Goal: Task Accomplishment & Management: Use online tool/utility

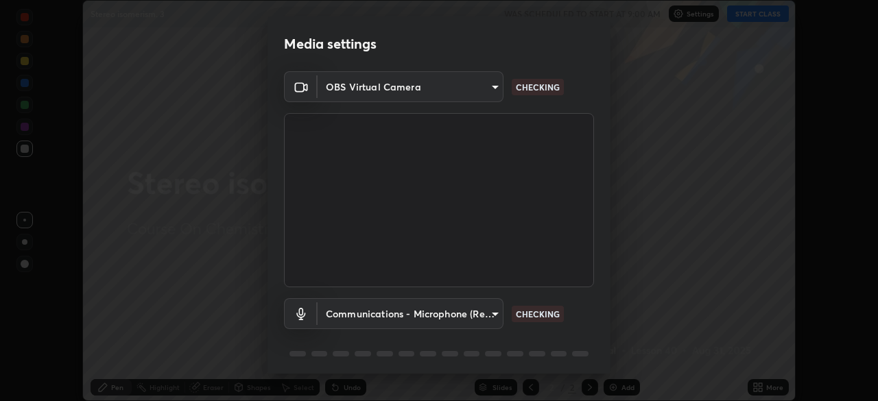
click at [444, 278] on body "Erase all Stereo isomerism. 3 WAS SCHEDULED TO START AT 9:00 AM Settings START …" at bounding box center [439, 200] width 878 height 401
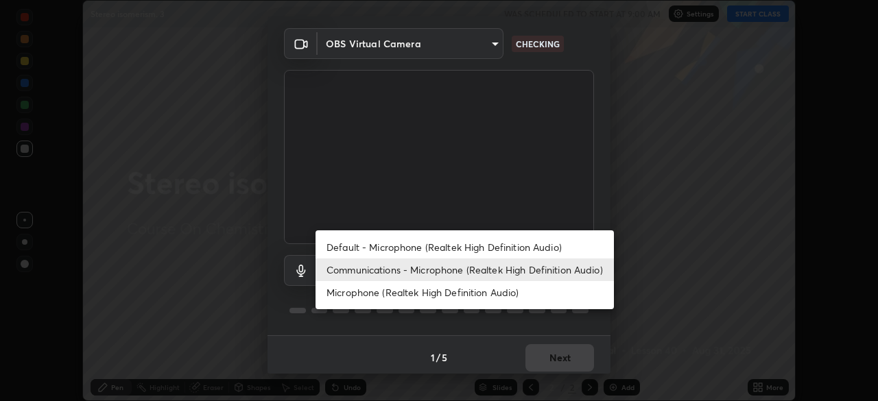
click at [360, 241] on li "Default - Microphone (Realtek High Definition Audio)" at bounding box center [465, 247] width 298 height 23
type input "default"
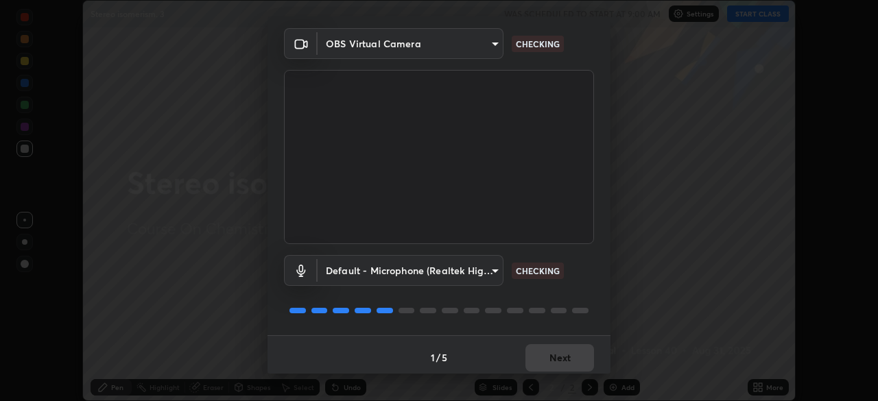
scroll to position [49, 0]
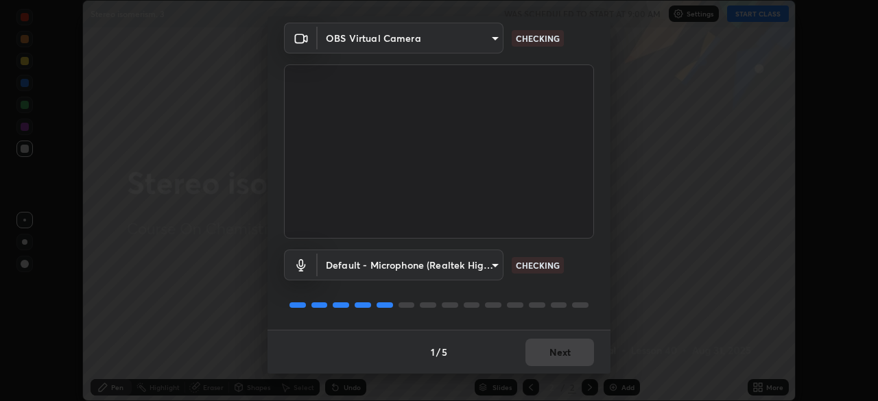
click at [552, 343] on div "1 / 5 Next" at bounding box center [439, 352] width 343 height 44
click at [556, 349] on button "Next" at bounding box center [560, 352] width 69 height 27
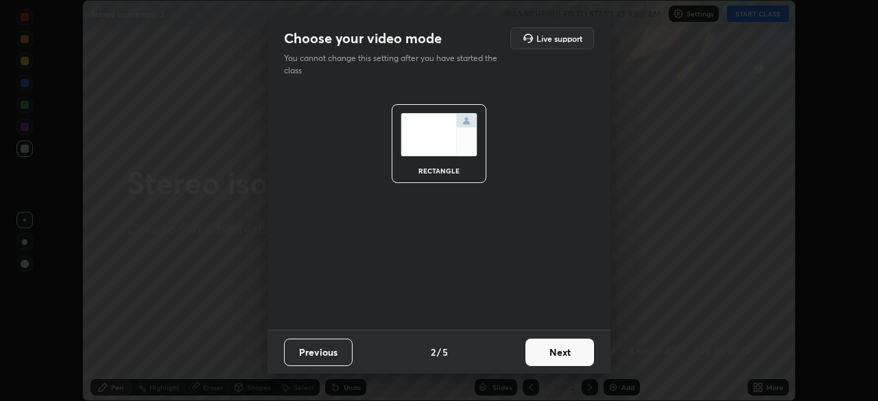
scroll to position [0, 0]
click at [559, 351] on button "Next" at bounding box center [560, 352] width 69 height 27
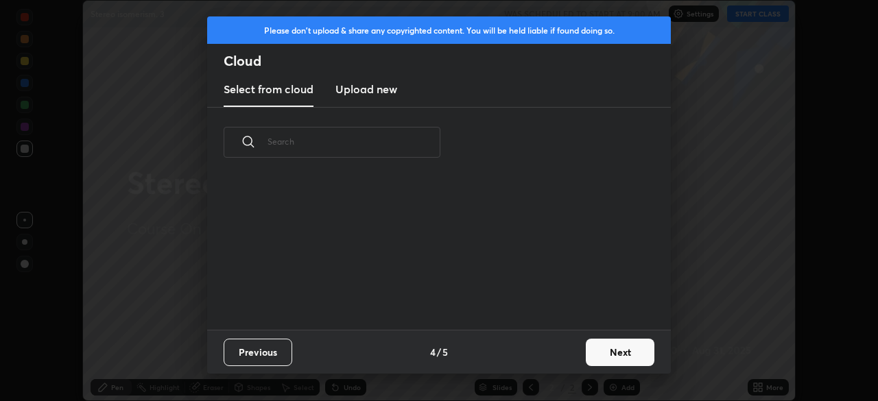
click at [556, 351] on div "Previous 4 / 5 Next" at bounding box center [439, 352] width 464 height 44
click at [556, 353] on div "Previous 4 / 5 Next" at bounding box center [439, 352] width 464 height 44
click at [606, 350] on button "Next" at bounding box center [620, 352] width 69 height 27
click at [611, 353] on div "Please don't upload & share any copyrighted content. You will be held liable if…" at bounding box center [439, 200] width 878 height 401
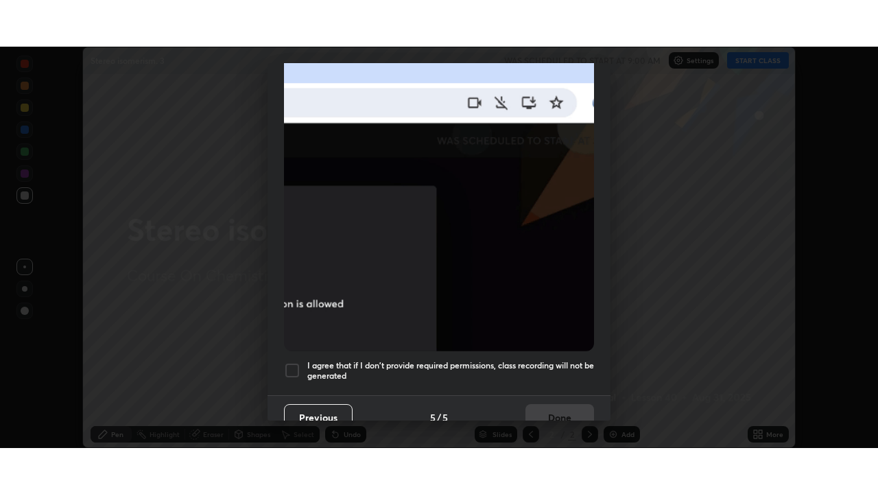
scroll to position [329, 0]
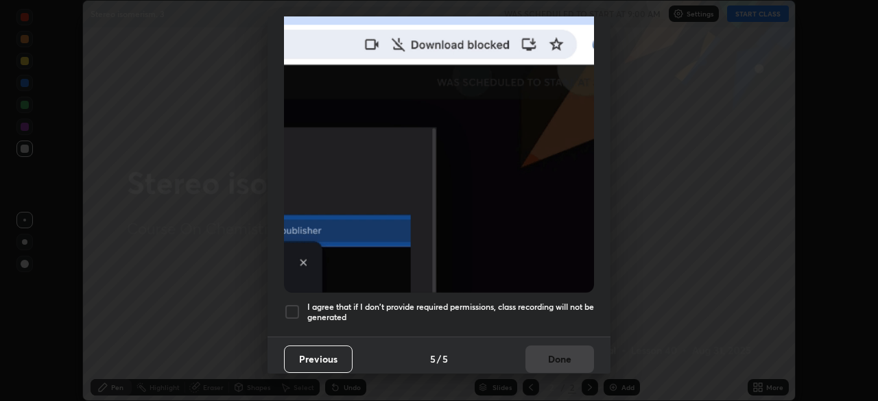
click at [294, 307] on div at bounding box center [292, 312] width 16 height 16
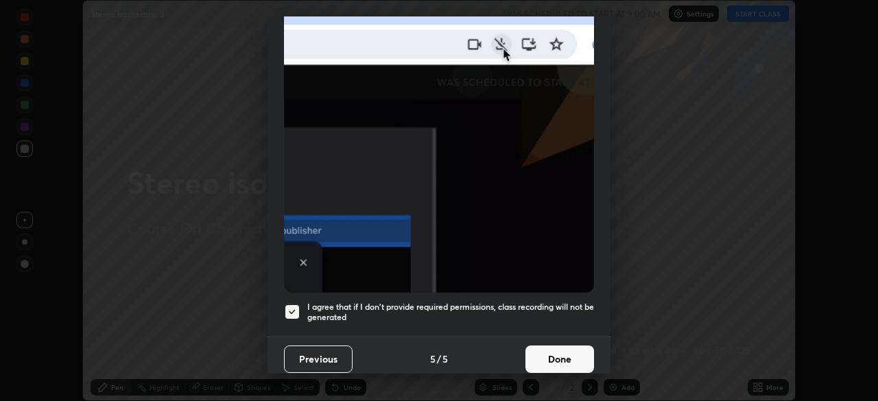
click at [538, 366] on button "Done" at bounding box center [560, 359] width 69 height 27
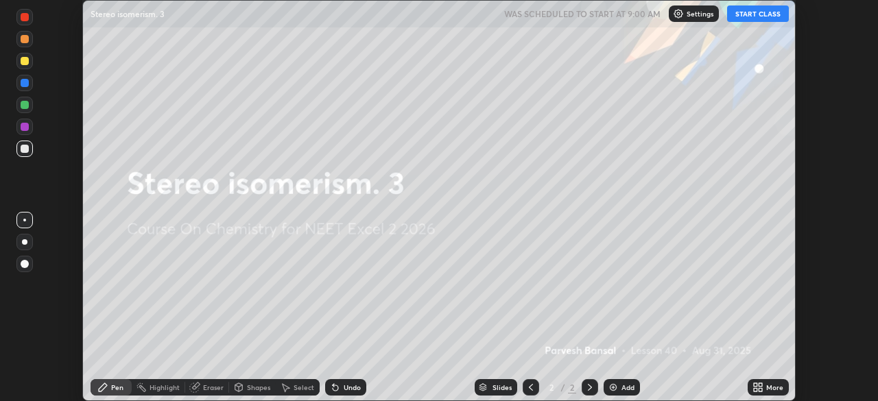
click at [762, 14] on button "START CLASS" at bounding box center [758, 13] width 62 height 16
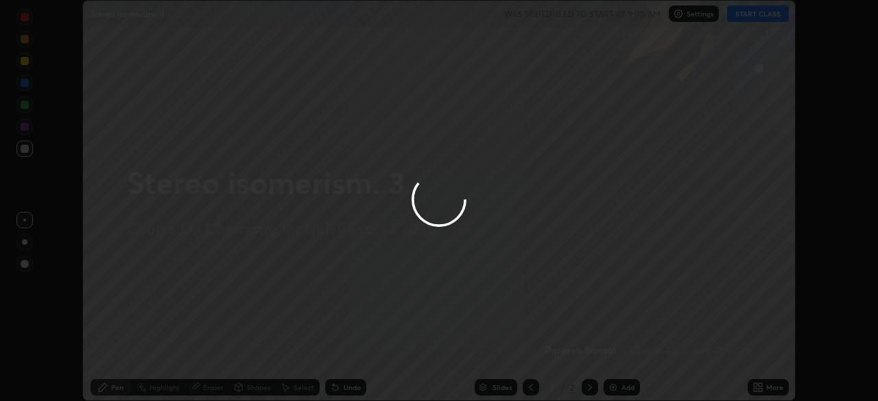
click at [764, 386] on div at bounding box center [439, 200] width 878 height 401
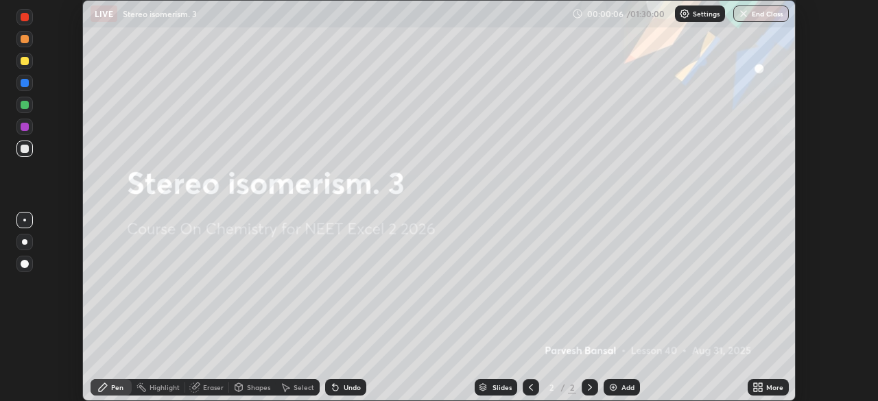
click at [773, 387] on div "More" at bounding box center [774, 387] width 17 height 7
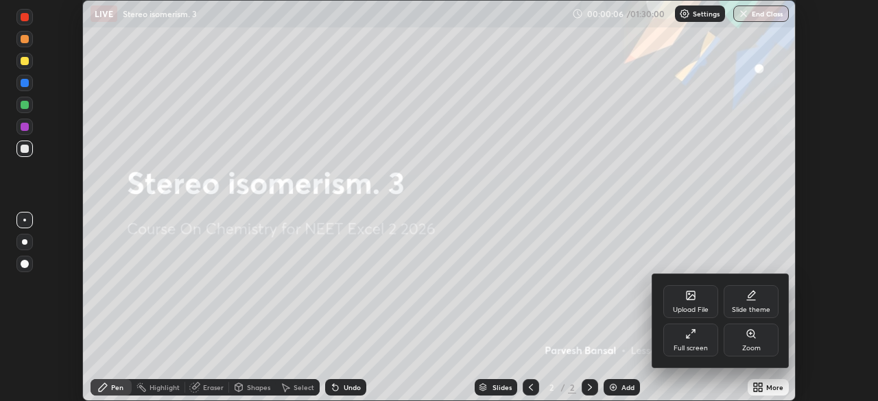
click at [705, 342] on div "Full screen" at bounding box center [691, 340] width 55 height 33
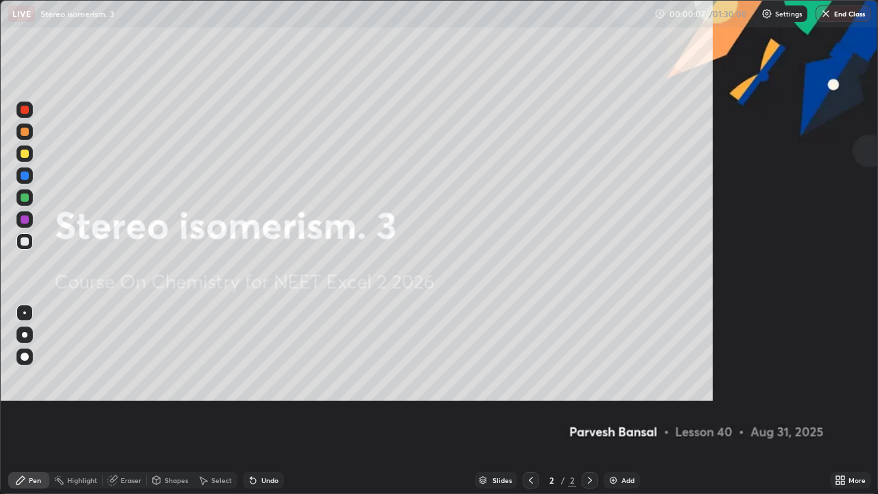
scroll to position [494, 878]
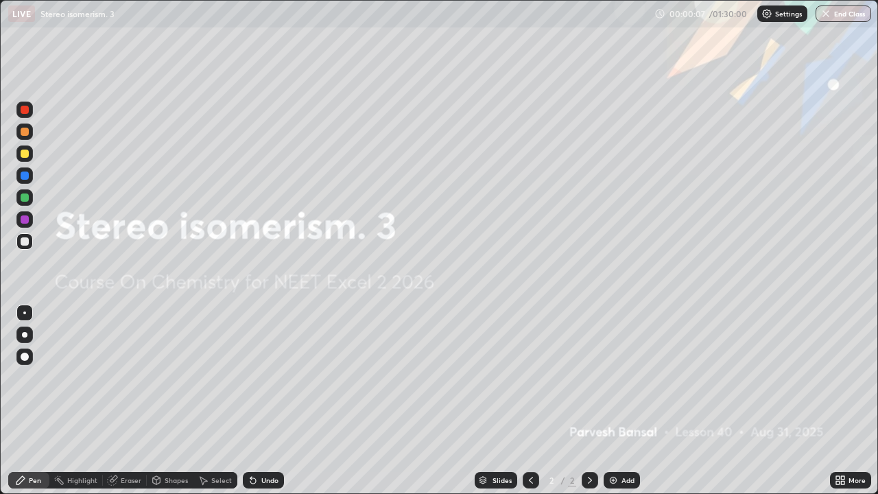
click at [621, 401] on div "Add" at bounding box center [622, 480] width 36 height 16
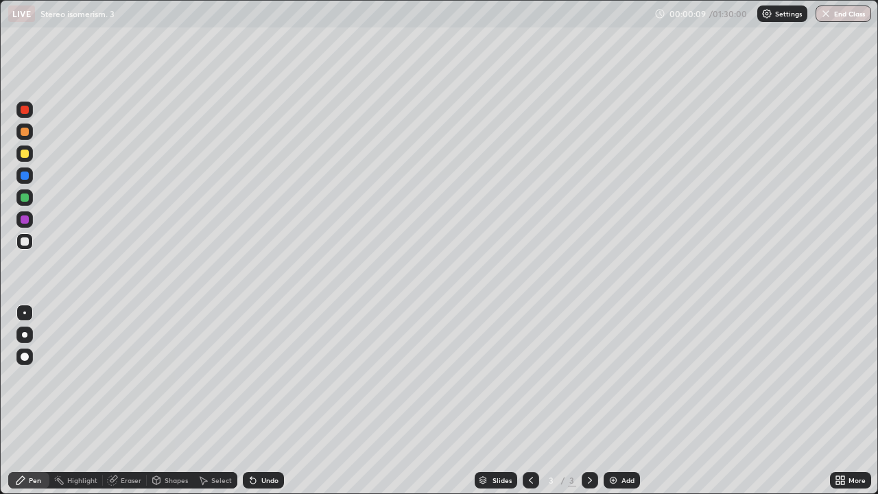
click at [27, 154] on div at bounding box center [25, 154] width 8 height 8
click at [30, 130] on div at bounding box center [24, 132] width 16 height 16
click at [31, 202] on div at bounding box center [24, 197] width 16 height 16
click at [24, 152] on div at bounding box center [25, 154] width 8 height 8
click at [32, 111] on div at bounding box center [24, 110] width 16 height 16
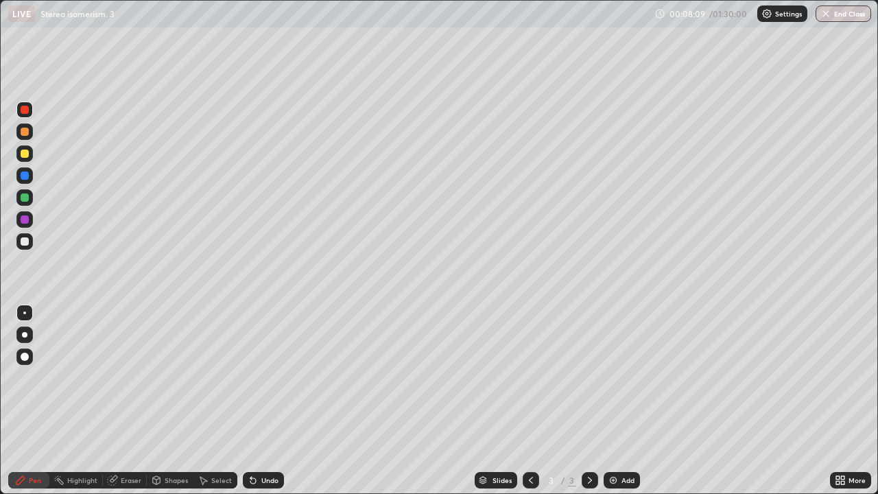
click at [220, 401] on div "Select" at bounding box center [216, 480] width 44 height 16
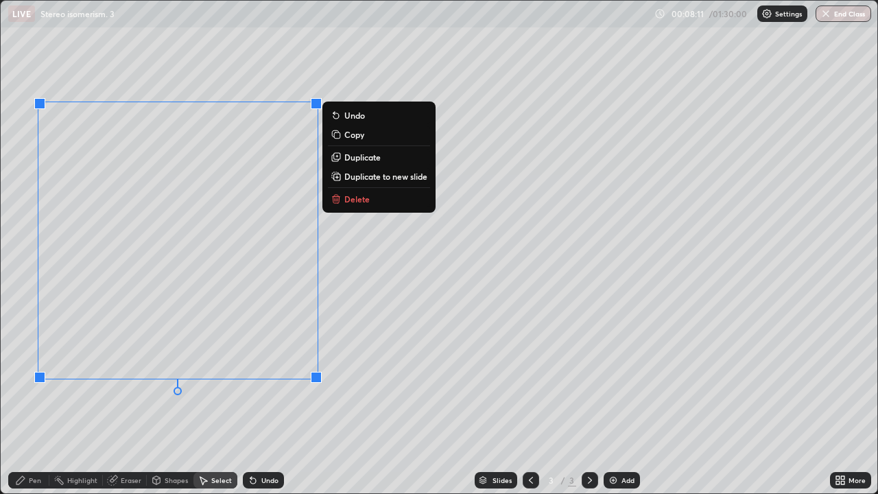
click at [343, 201] on button "Delete" at bounding box center [379, 199] width 102 height 16
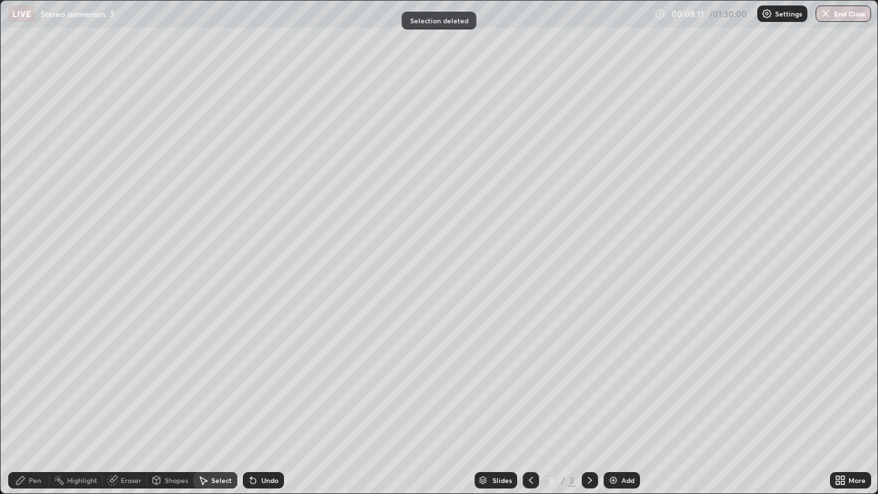
click at [26, 401] on div "Pen" at bounding box center [28, 480] width 41 height 16
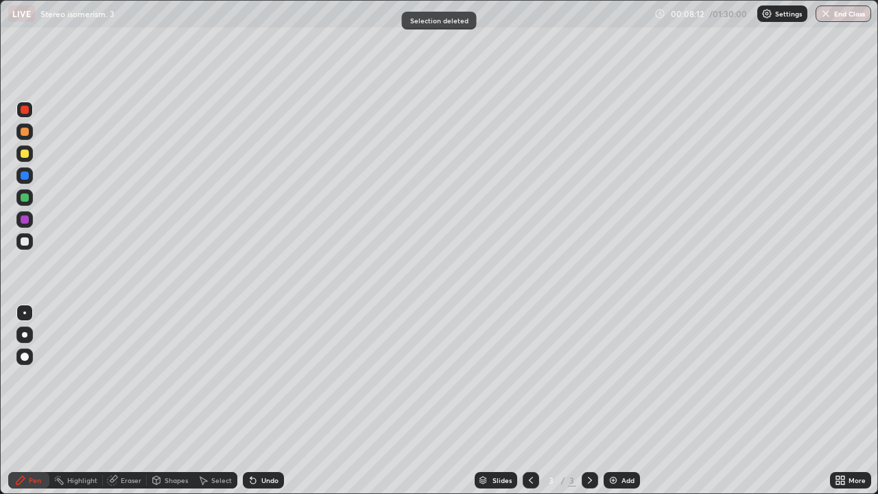
click at [25, 242] on div at bounding box center [25, 241] width 8 height 8
click at [30, 198] on div at bounding box center [24, 197] width 16 height 16
click at [30, 159] on div at bounding box center [24, 153] width 16 height 16
click at [257, 401] on div "Undo" at bounding box center [263, 480] width 41 height 16
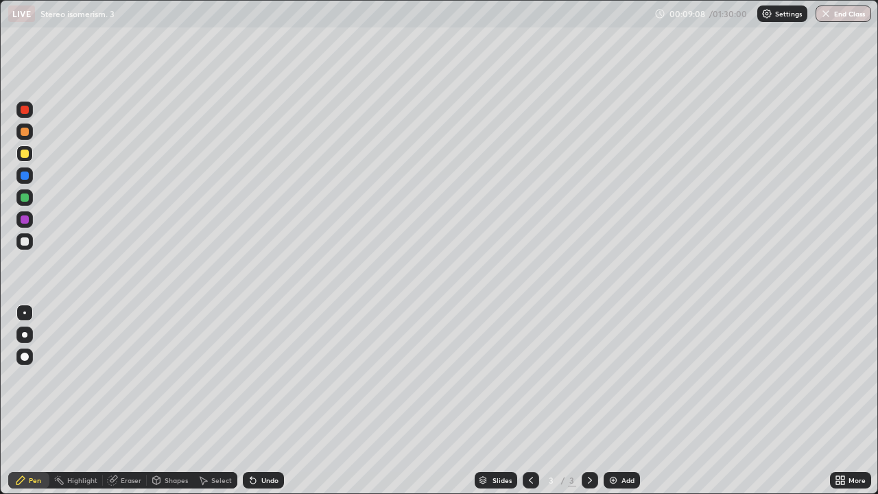
click at [220, 401] on div "Select" at bounding box center [221, 480] width 21 height 7
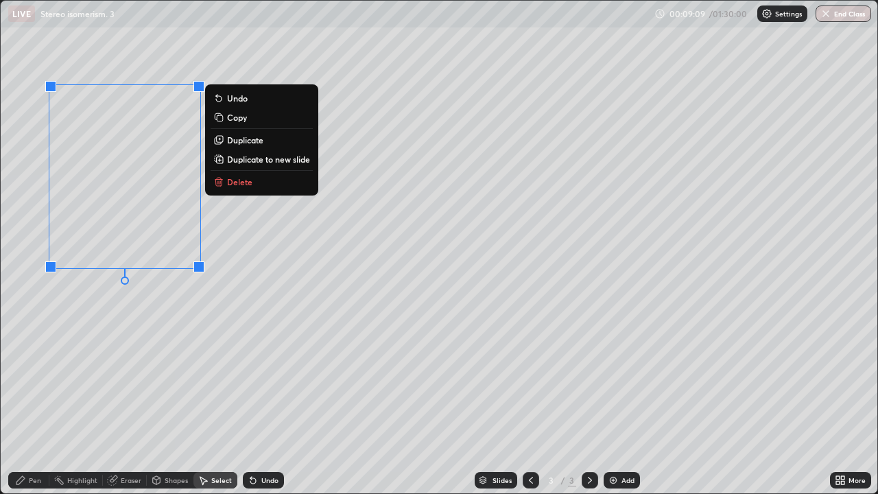
click at [267, 163] on p "Duplicate to new slide" at bounding box center [268, 159] width 83 height 11
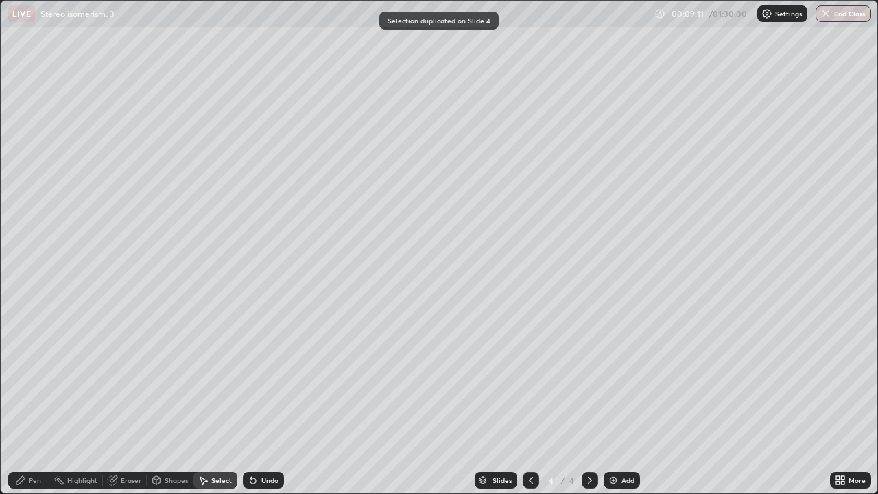
click at [523, 401] on div at bounding box center [531, 480] width 16 height 27
click at [132, 401] on div "Eraser" at bounding box center [131, 480] width 21 height 7
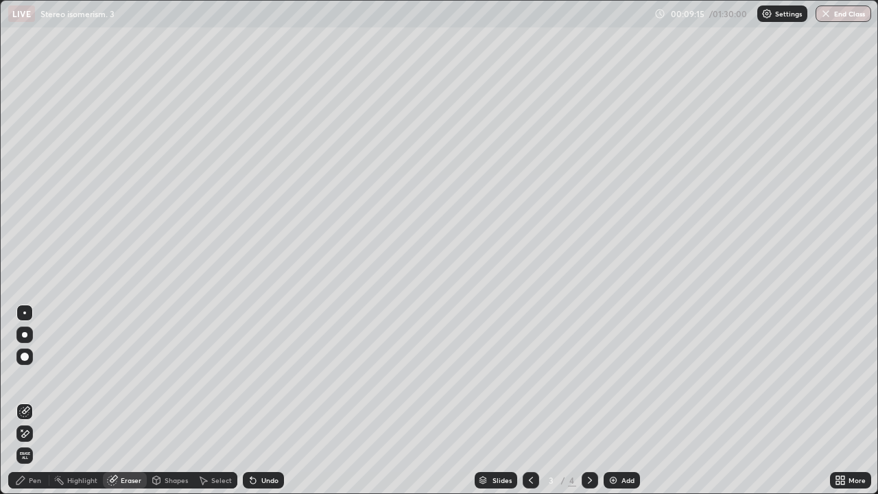
click at [25, 401] on icon at bounding box center [26, 433] width 8 height 7
click at [36, 401] on div "Pen" at bounding box center [35, 480] width 12 height 7
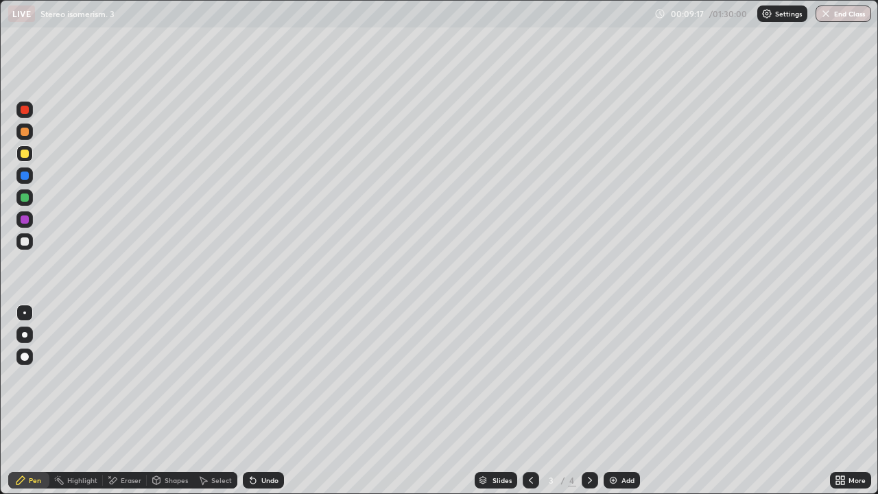
click at [25, 243] on div at bounding box center [25, 241] width 8 height 8
click at [26, 155] on div at bounding box center [25, 154] width 8 height 8
click at [30, 198] on div at bounding box center [24, 197] width 16 height 16
click at [29, 139] on div at bounding box center [24, 132] width 16 height 22
click at [266, 401] on div "Undo" at bounding box center [269, 480] width 17 height 7
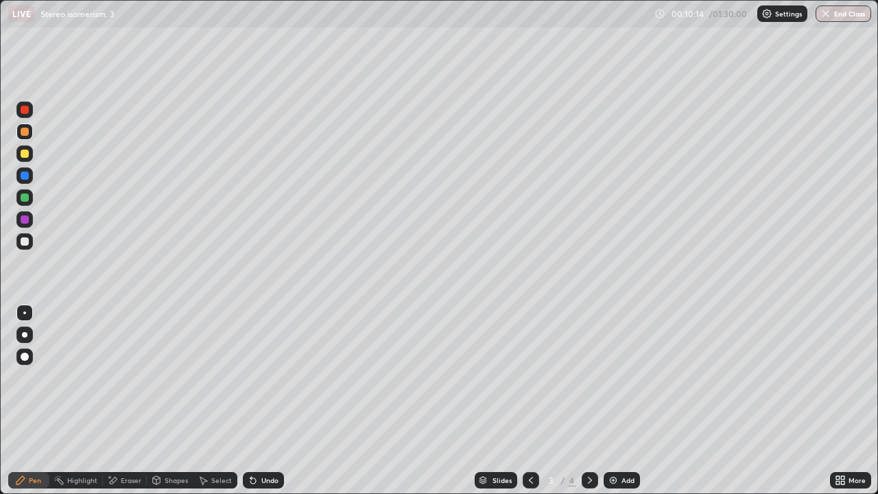
click at [271, 401] on div "Undo" at bounding box center [269, 480] width 17 height 7
click at [274, 401] on div "Undo" at bounding box center [269, 480] width 17 height 7
click at [25, 148] on div at bounding box center [24, 153] width 16 height 16
click at [26, 198] on div at bounding box center [25, 198] width 8 height 8
click at [589, 401] on icon at bounding box center [590, 480] width 11 height 11
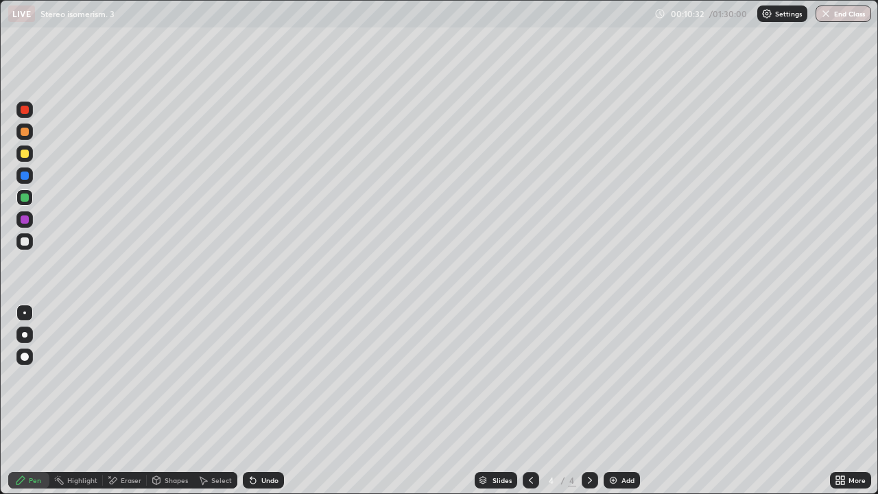
click at [30, 236] on div at bounding box center [24, 241] width 16 height 16
click at [27, 239] on div at bounding box center [25, 241] width 8 height 8
click at [23, 132] on div at bounding box center [25, 132] width 8 height 8
click at [277, 401] on div "Undo" at bounding box center [263, 480] width 41 height 16
click at [25, 246] on div at bounding box center [24, 241] width 16 height 16
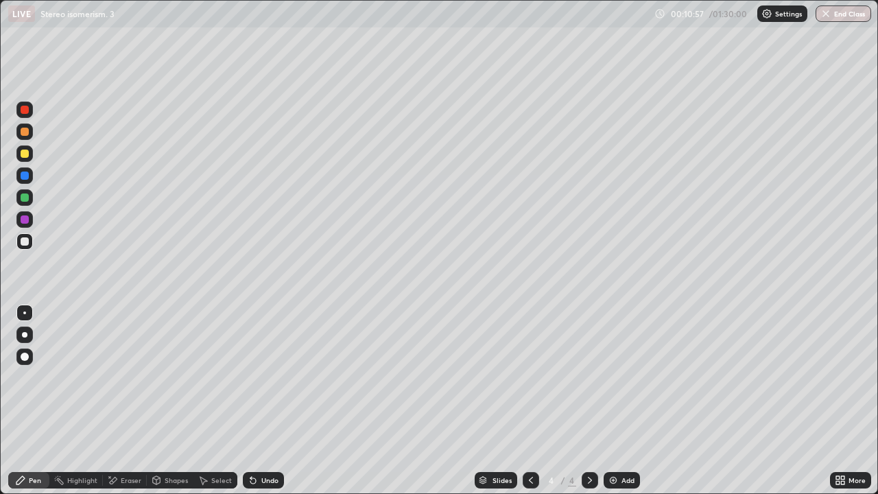
click at [22, 137] on div at bounding box center [24, 132] width 16 height 16
click at [28, 152] on div at bounding box center [25, 154] width 8 height 8
click at [26, 204] on div at bounding box center [24, 197] width 16 height 16
click at [19, 158] on div at bounding box center [24, 153] width 16 height 16
click at [23, 115] on div at bounding box center [24, 110] width 16 height 16
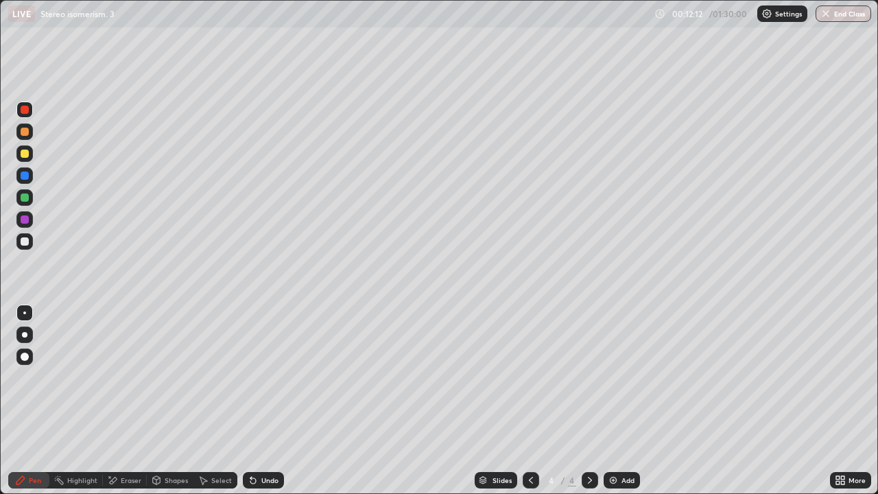
click at [21, 161] on div at bounding box center [24, 153] width 16 height 16
click at [137, 401] on div "Eraser" at bounding box center [131, 480] width 21 height 7
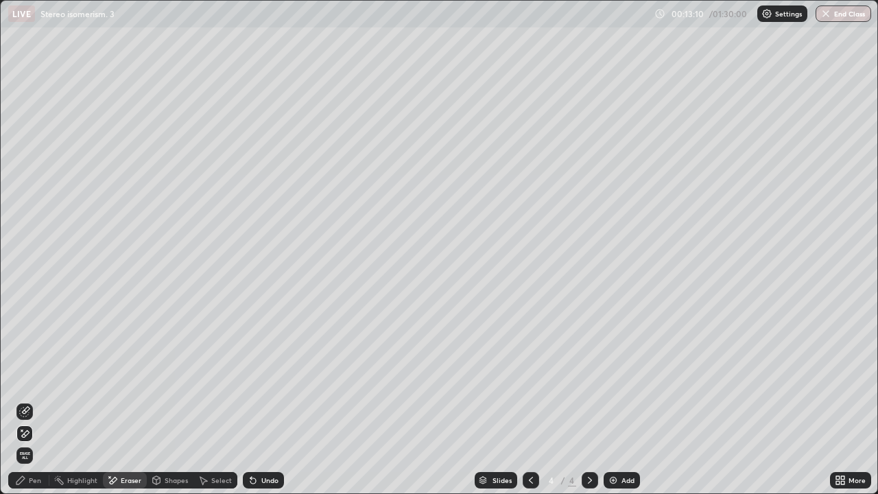
click at [35, 401] on div "Pen" at bounding box center [35, 480] width 12 height 7
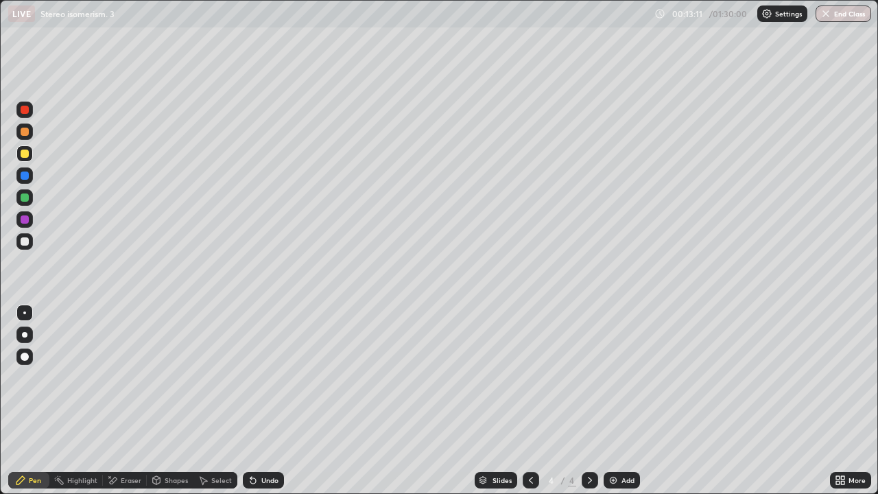
click at [25, 247] on div at bounding box center [24, 241] width 16 height 16
click at [25, 237] on div at bounding box center [25, 241] width 8 height 8
click at [266, 401] on div "Undo" at bounding box center [269, 480] width 17 height 7
click at [256, 401] on icon at bounding box center [253, 480] width 11 height 11
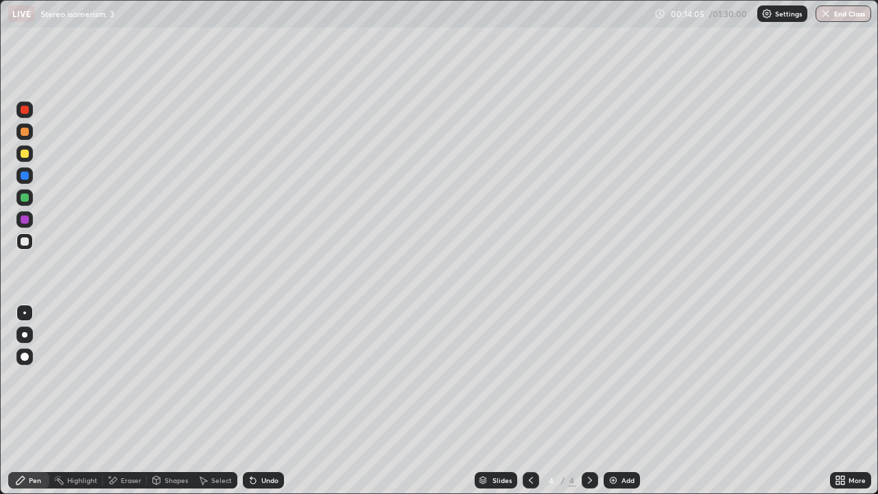
click at [25, 154] on div at bounding box center [25, 154] width 8 height 8
click at [25, 219] on div at bounding box center [25, 219] width 8 height 8
click at [218, 401] on div "Select" at bounding box center [221, 480] width 21 height 7
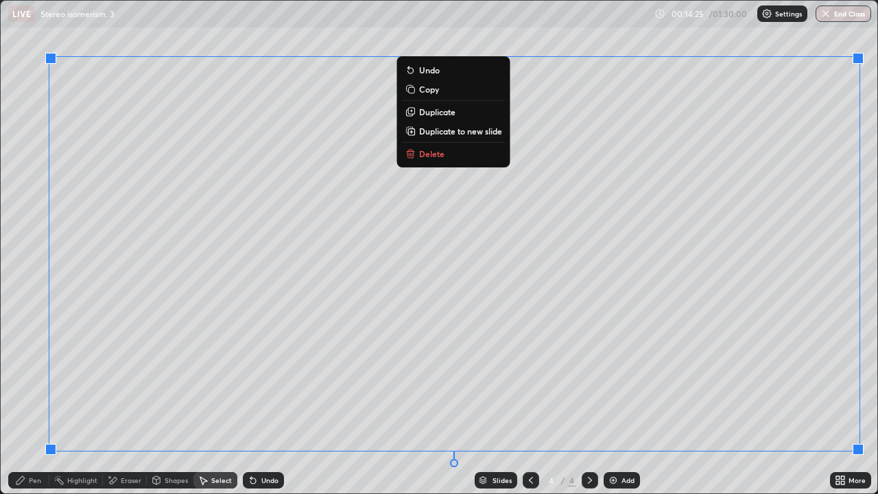
click at [454, 136] on p "Duplicate to new slide" at bounding box center [460, 131] width 83 height 11
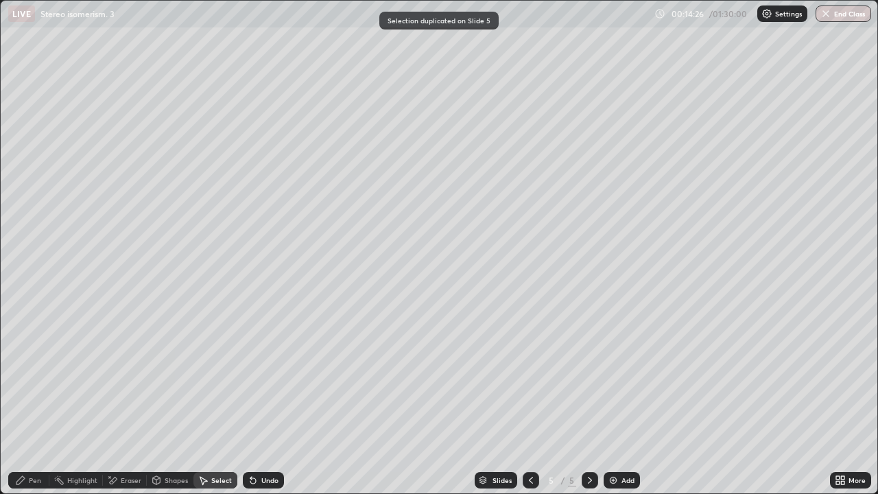
click at [128, 401] on div "Eraser" at bounding box center [131, 480] width 21 height 7
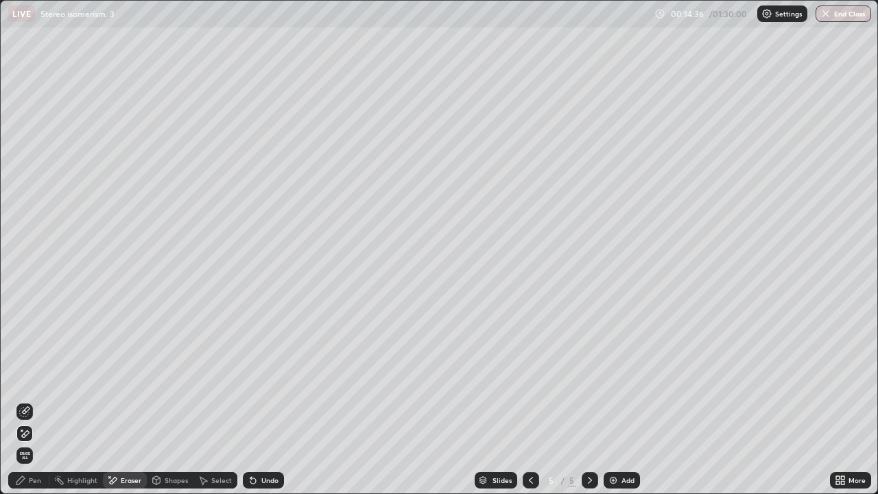
click at [43, 401] on div "Pen" at bounding box center [28, 480] width 41 height 16
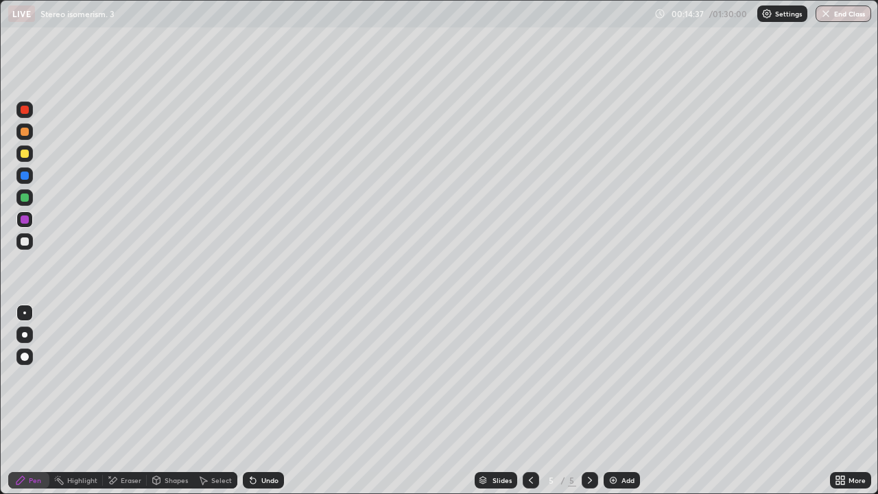
click at [24, 150] on div at bounding box center [25, 154] width 8 height 8
click at [25, 218] on div at bounding box center [25, 219] width 8 height 8
click at [274, 401] on div "Undo" at bounding box center [269, 480] width 17 height 7
click at [269, 401] on div "Undo" at bounding box center [263, 480] width 41 height 16
click at [140, 401] on div "Eraser" at bounding box center [125, 480] width 44 height 16
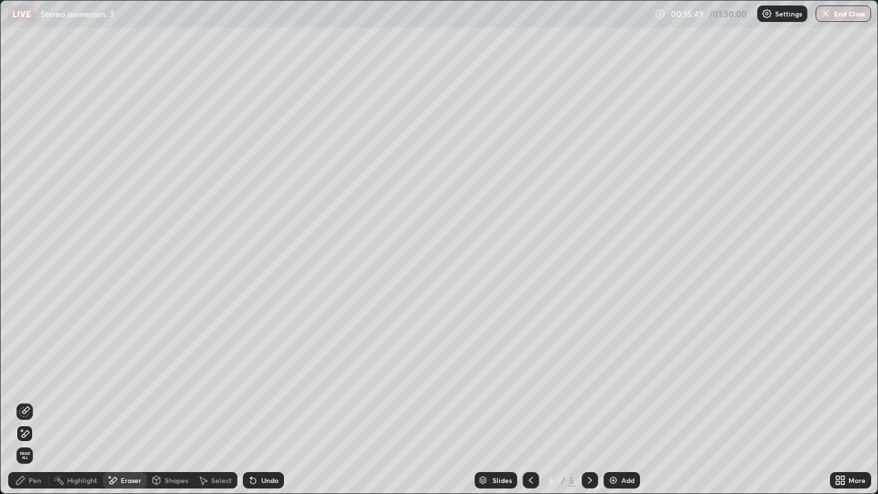
click at [30, 401] on div "Pen" at bounding box center [28, 480] width 41 height 16
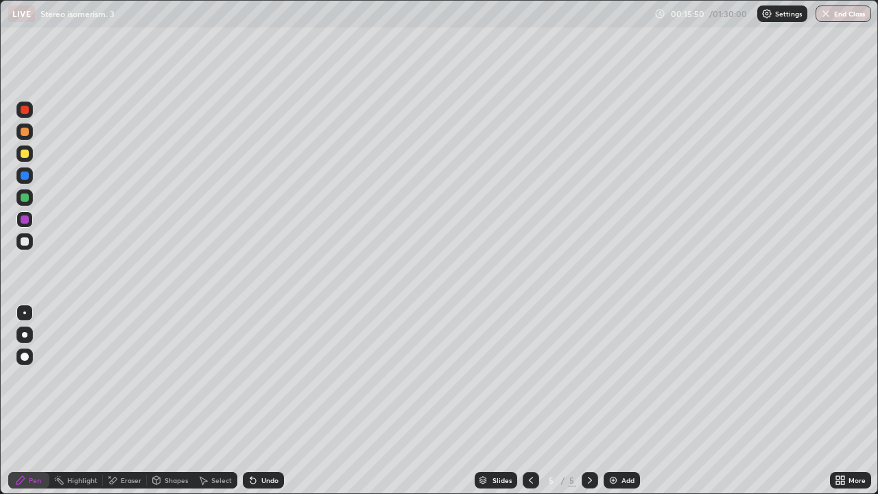
click at [32, 171] on div at bounding box center [24, 175] width 16 height 16
click at [119, 401] on div "Eraser" at bounding box center [125, 480] width 44 height 16
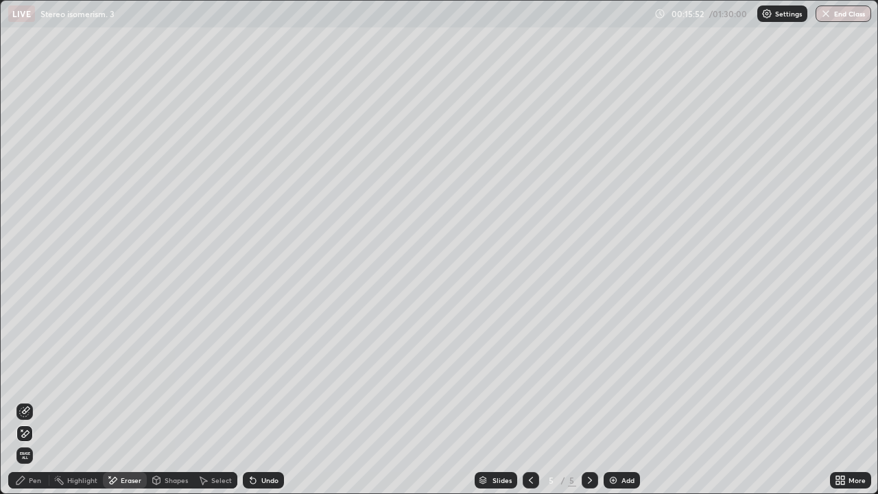
click at [44, 401] on div "Pen" at bounding box center [28, 480] width 41 height 16
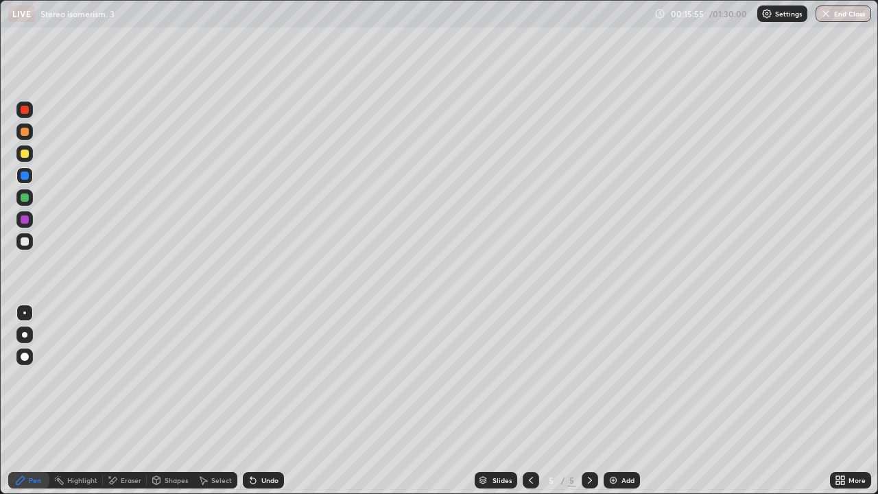
click at [530, 401] on icon at bounding box center [531, 480] width 11 height 11
click at [526, 401] on div at bounding box center [531, 480] width 16 height 27
click at [590, 401] on icon at bounding box center [590, 480] width 11 height 11
click at [582, 401] on div at bounding box center [590, 480] width 16 height 27
click at [129, 401] on div "Eraser" at bounding box center [131, 480] width 21 height 7
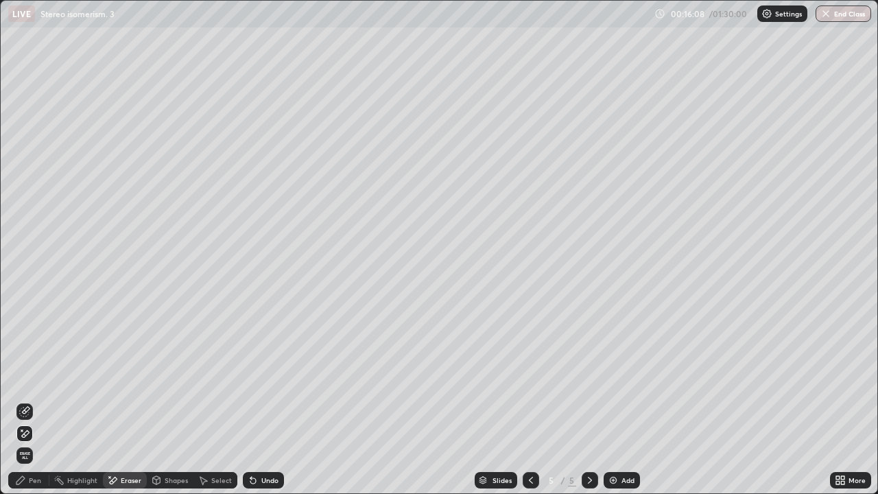
click at [24, 401] on icon at bounding box center [20, 480] width 8 height 8
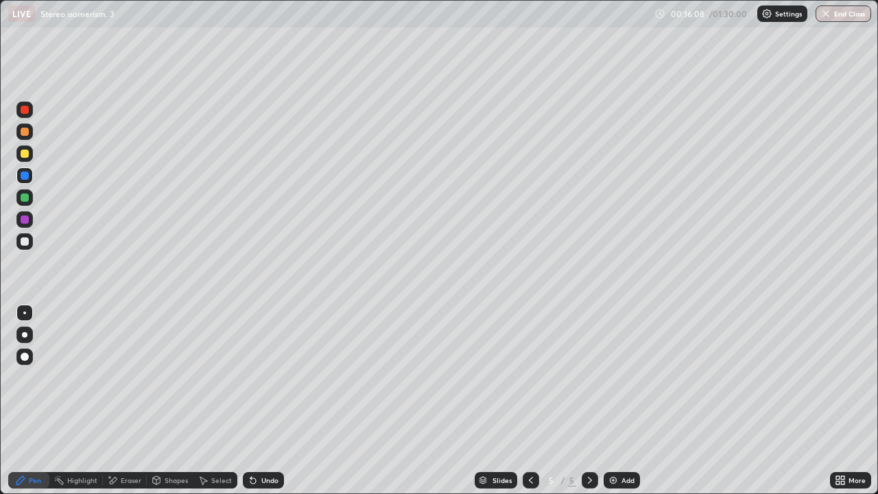
click at [27, 240] on div at bounding box center [25, 241] width 8 height 8
click at [616, 401] on img at bounding box center [613, 480] width 11 height 11
click at [31, 212] on div at bounding box center [24, 220] width 16 height 22
click at [30, 197] on div at bounding box center [24, 197] width 16 height 16
click at [29, 158] on div at bounding box center [24, 153] width 16 height 16
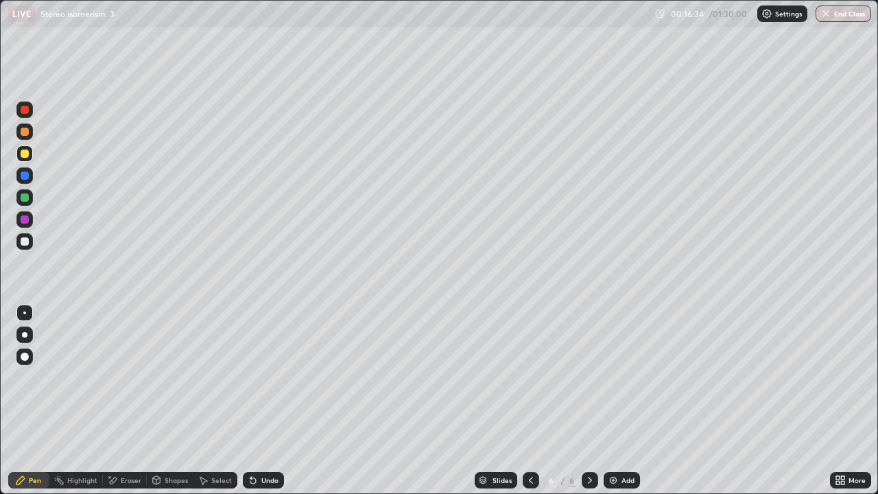
click at [23, 197] on div at bounding box center [25, 198] width 8 height 8
click at [23, 248] on div at bounding box center [24, 241] width 16 height 16
click at [32, 159] on div at bounding box center [24, 153] width 16 height 16
click at [27, 110] on div at bounding box center [25, 110] width 8 height 8
click at [28, 239] on div at bounding box center [25, 241] width 8 height 8
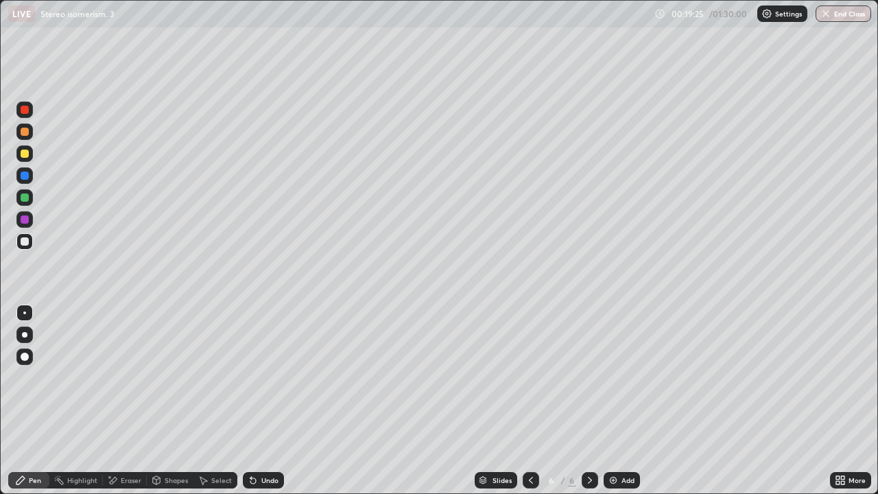
click at [26, 214] on div at bounding box center [24, 219] width 16 height 16
click at [25, 154] on div at bounding box center [25, 154] width 8 height 8
click at [28, 202] on div at bounding box center [24, 197] width 16 height 16
click at [27, 159] on div at bounding box center [24, 153] width 16 height 16
click at [616, 401] on img at bounding box center [613, 480] width 11 height 11
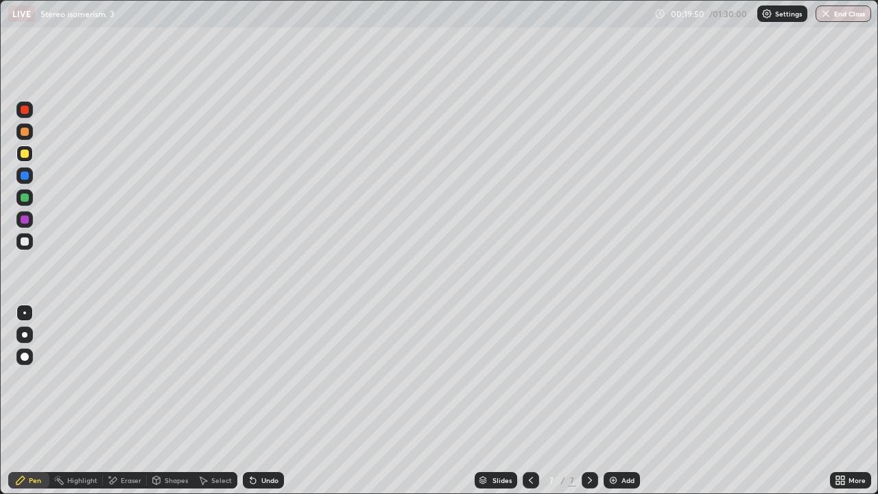
click at [26, 134] on div at bounding box center [25, 132] width 8 height 8
click at [25, 154] on div at bounding box center [25, 154] width 8 height 8
click at [21, 130] on div at bounding box center [25, 132] width 8 height 8
click at [25, 157] on div at bounding box center [25, 154] width 8 height 8
click at [257, 401] on icon at bounding box center [253, 480] width 11 height 11
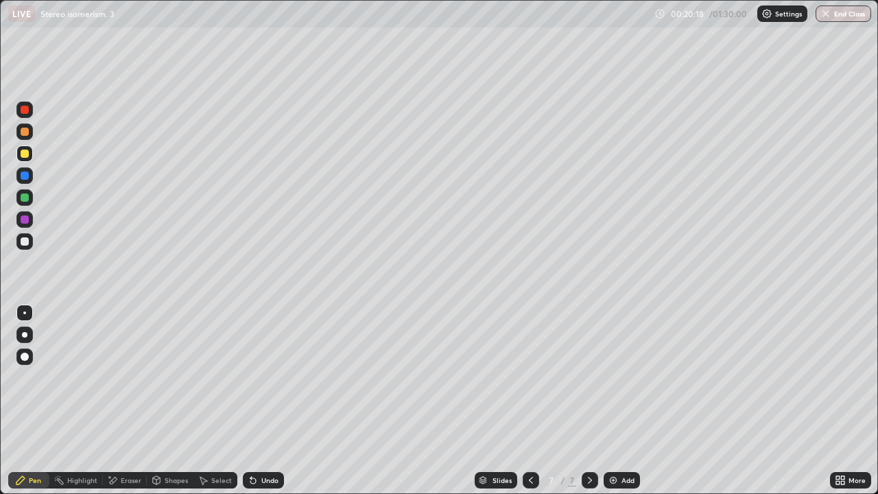
click at [218, 401] on div "Select" at bounding box center [221, 480] width 21 height 7
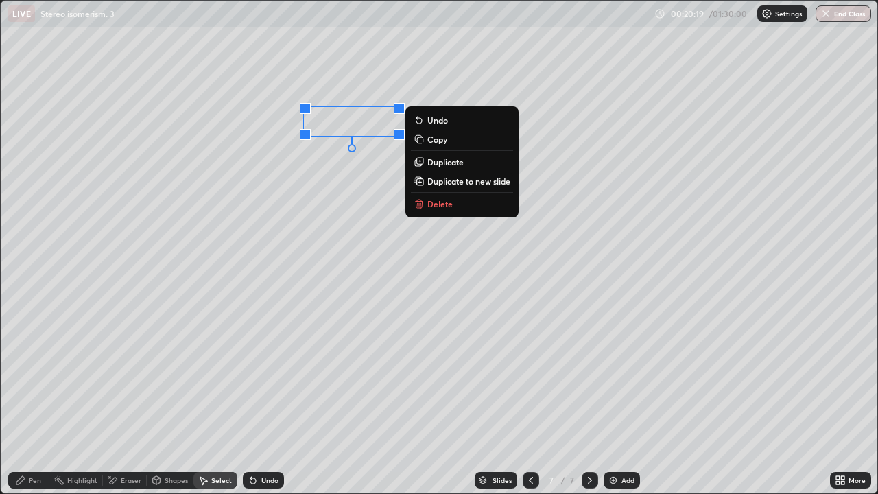
click at [464, 167] on button "Duplicate" at bounding box center [462, 162] width 102 height 16
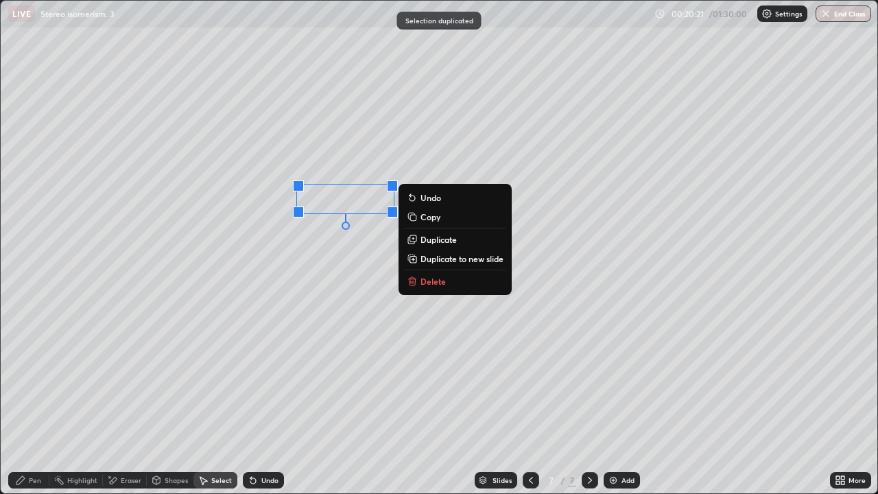
click at [32, 401] on div "Pen" at bounding box center [35, 480] width 12 height 7
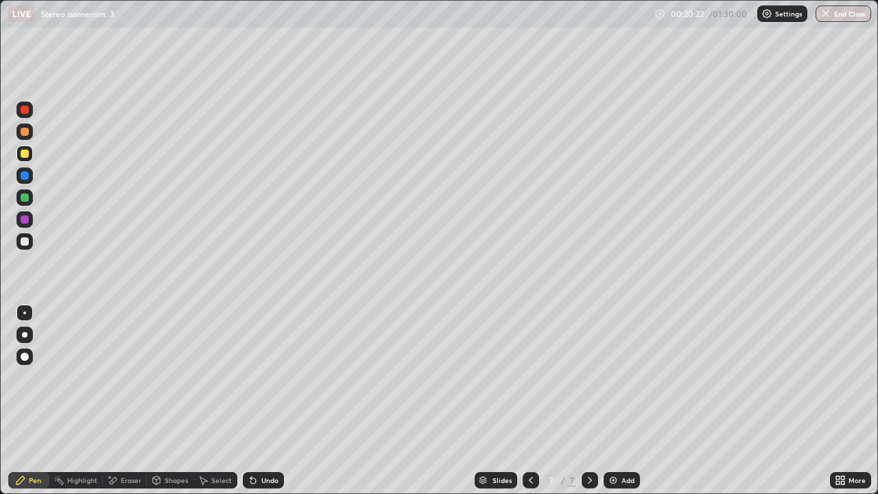
click at [25, 246] on div at bounding box center [24, 241] width 16 height 16
click at [25, 115] on div at bounding box center [24, 110] width 16 height 16
click at [21, 252] on div at bounding box center [24, 242] width 16 height 22
click at [622, 401] on div "Add" at bounding box center [628, 480] width 13 height 7
click at [25, 159] on div at bounding box center [24, 153] width 16 height 16
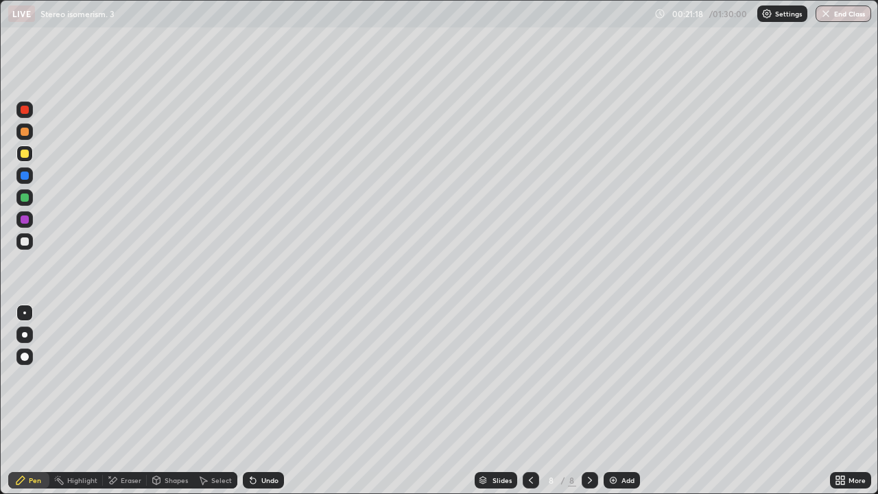
click at [212, 401] on div "Select" at bounding box center [216, 480] width 44 height 16
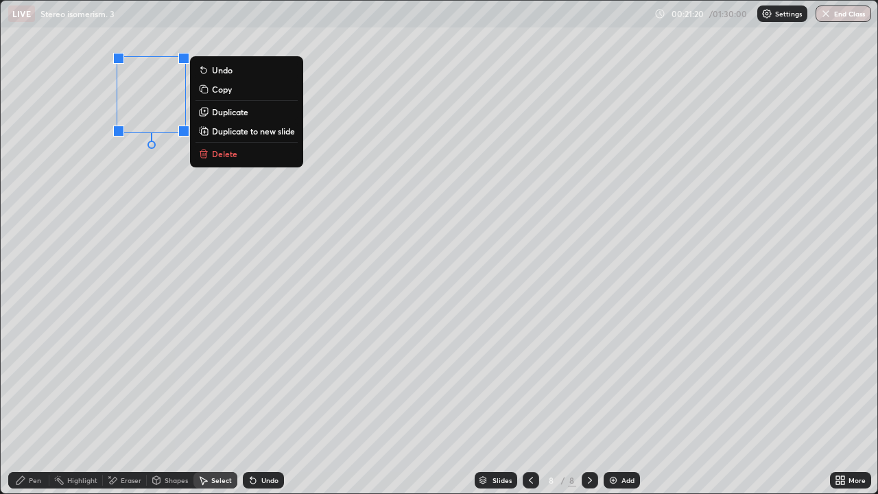
click at [226, 118] on button "Duplicate" at bounding box center [247, 112] width 102 height 16
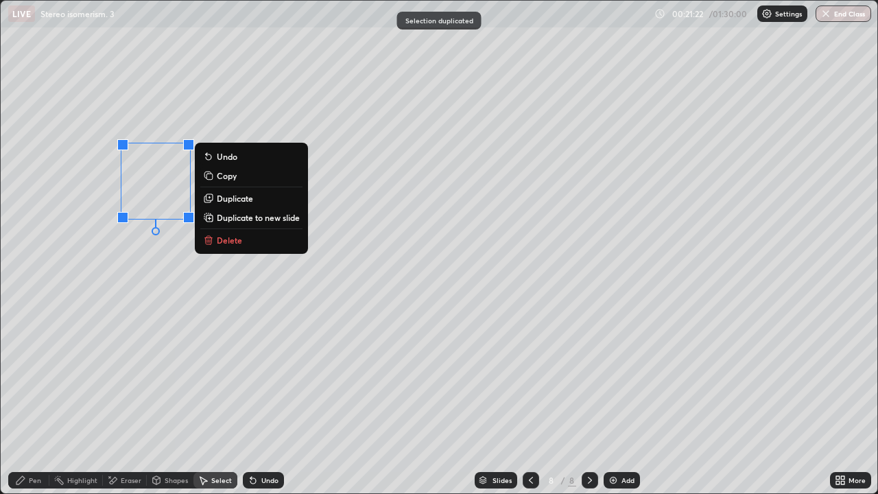
click at [226, 199] on p "Duplicate" at bounding box center [235, 198] width 36 height 11
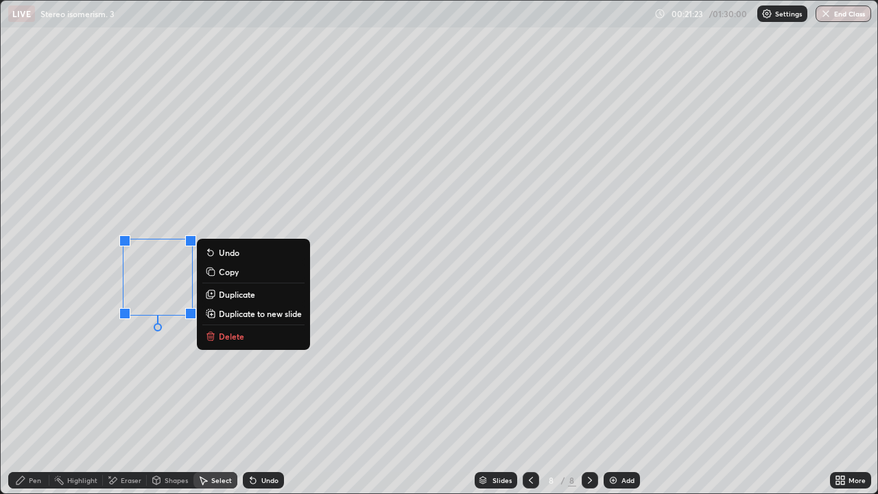
click at [227, 297] on p "Duplicate" at bounding box center [237, 294] width 36 height 11
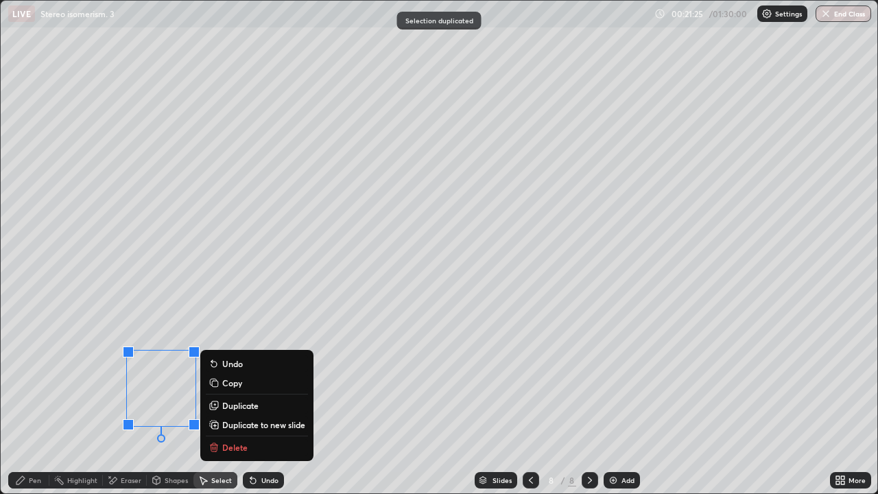
click at [30, 401] on div "Pen" at bounding box center [35, 480] width 12 height 7
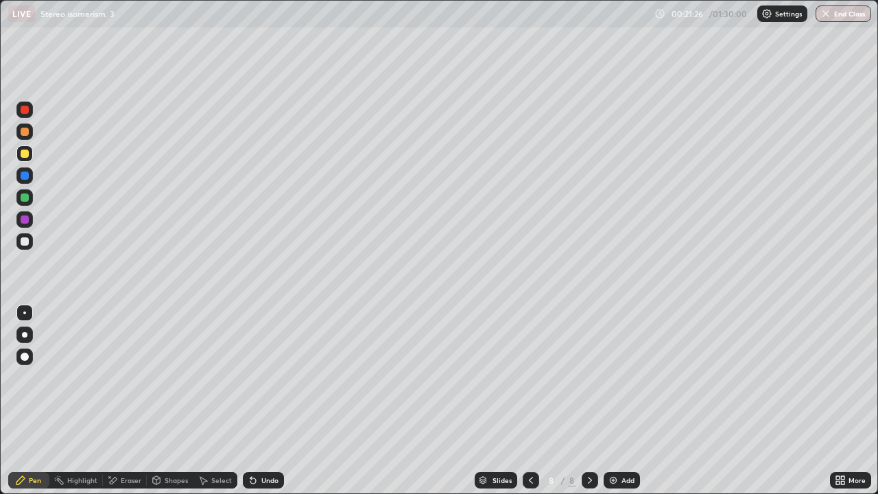
click at [28, 244] on div at bounding box center [24, 241] width 16 height 16
click at [26, 130] on div at bounding box center [25, 132] width 8 height 8
click at [263, 401] on div "Undo" at bounding box center [263, 480] width 41 height 16
click at [262, 401] on div "Undo" at bounding box center [263, 480] width 41 height 16
click at [275, 401] on div "Undo" at bounding box center [269, 480] width 17 height 7
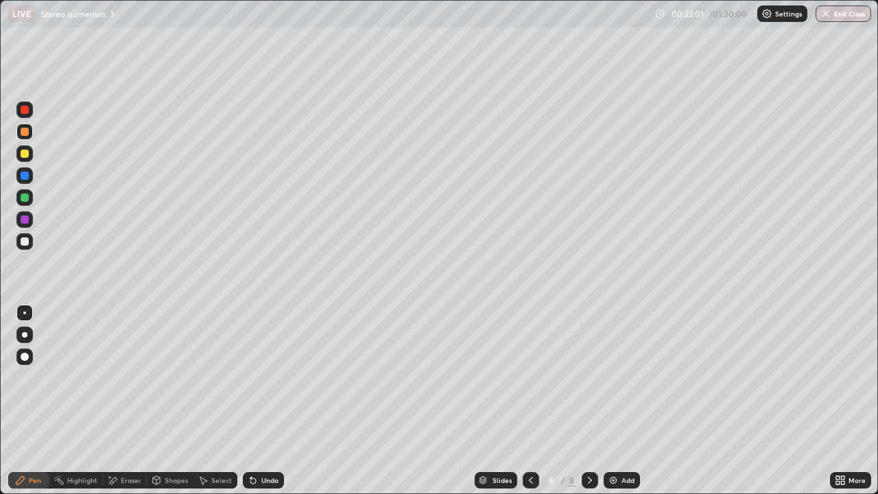
click at [270, 401] on div "Undo" at bounding box center [269, 480] width 17 height 7
click at [22, 235] on div at bounding box center [24, 241] width 16 height 16
click at [28, 139] on div at bounding box center [24, 132] width 16 height 16
click at [280, 401] on div "Undo" at bounding box center [263, 480] width 41 height 16
click at [28, 169] on div at bounding box center [24, 175] width 16 height 16
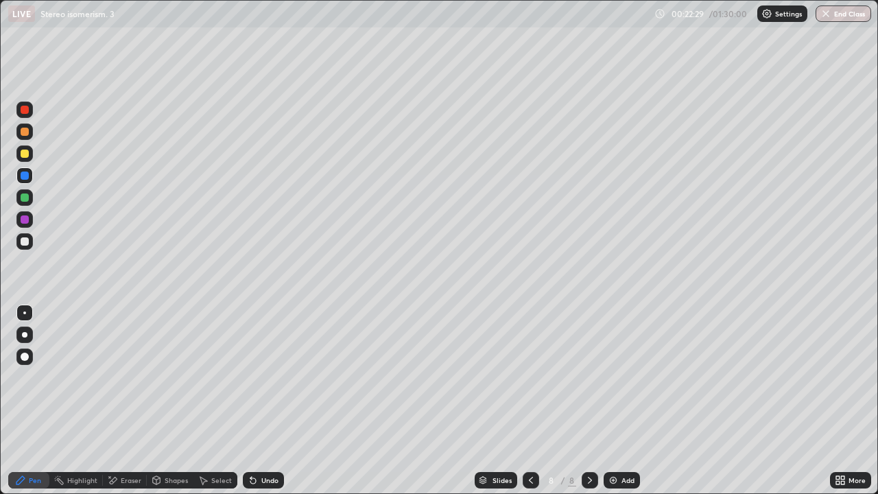
click at [27, 249] on div at bounding box center [24, 241] width 16 height 16
click at [19, 158] on div at bounding box center [24, 153] width 16 height 16
click at [19, 182] on div at bounding box center [24, 175] width 16 height 16
click at [25, 113] on div at bounding box center [25, 110] width 8 height 8
click at [22, 151] on div at bounding box center [25, 154] width 8 height 8
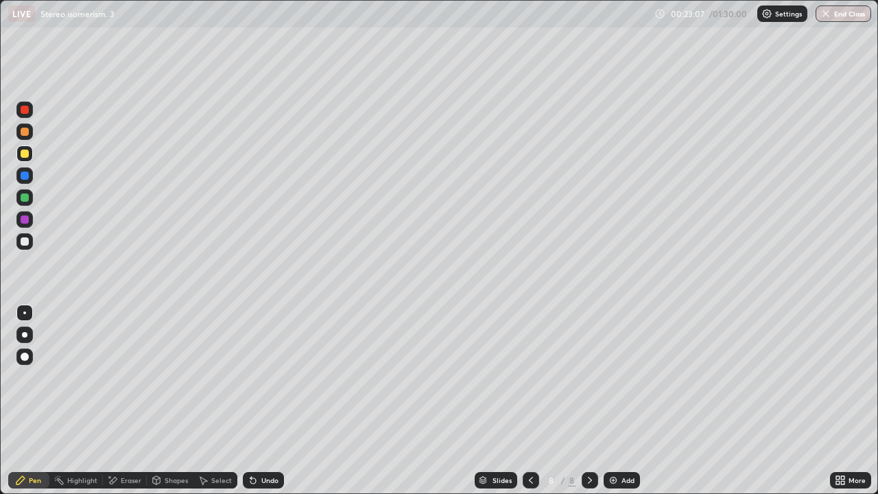
click at [25, 132] on div at bounding box center [25, 132] width 8 height 8
click at [19, 245] on div at bounding box center [24, 241] width 16 height 16
click at [209, 401] on div "Select" at bounding box center [216, 480] width 44 height 16
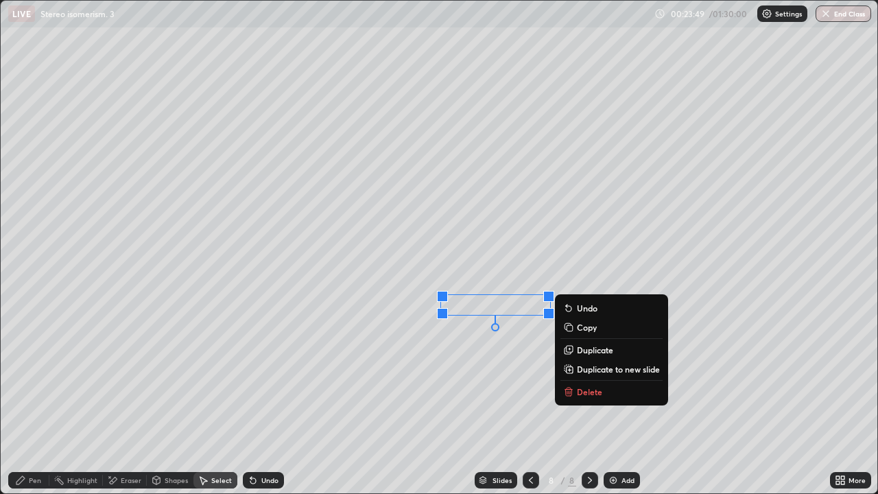
click at [583, 348] on p "Duplicate" at bounding box center [595, 349] width 36 height 11
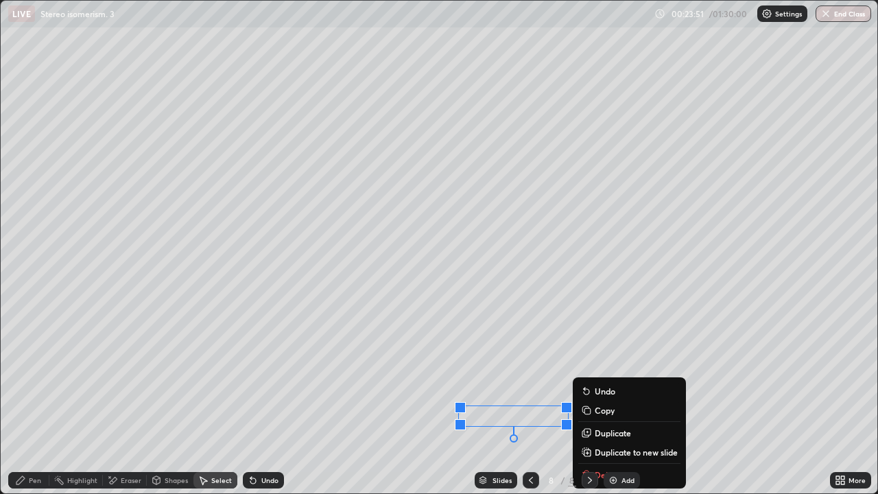
click at [34, 401] on div "Pen" at bounding box center [28, 480] width 41 height 16
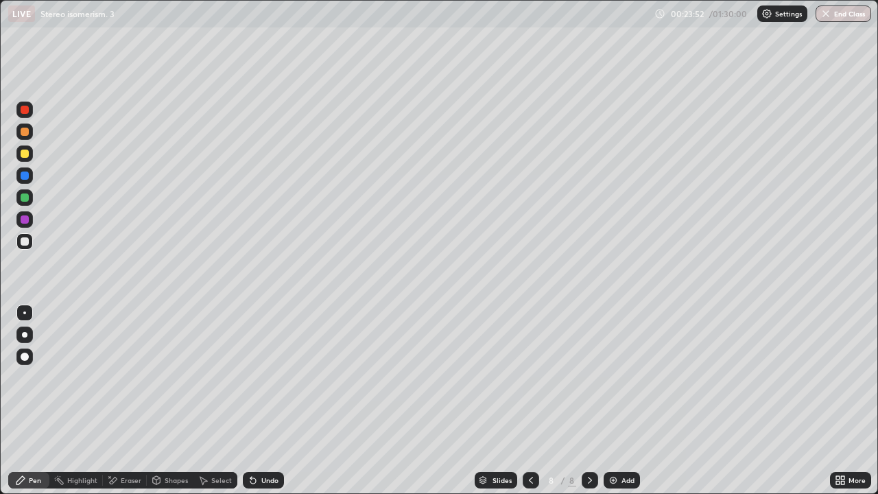
click at [21, 242] on div at bounding box center [25, 241] width 8 height 8
click at [28, 197] on div at bounding box center [25, 198] width 8 height 8
click at [261, 401] on div "Undo" at bounding box center [263, 480] width 41 height 16
click at [25, 156] on div at bounding box center [25, 154] width 8 height 8
click at [608, 401] on img at bounding box center [613, 480] width 11 height 11
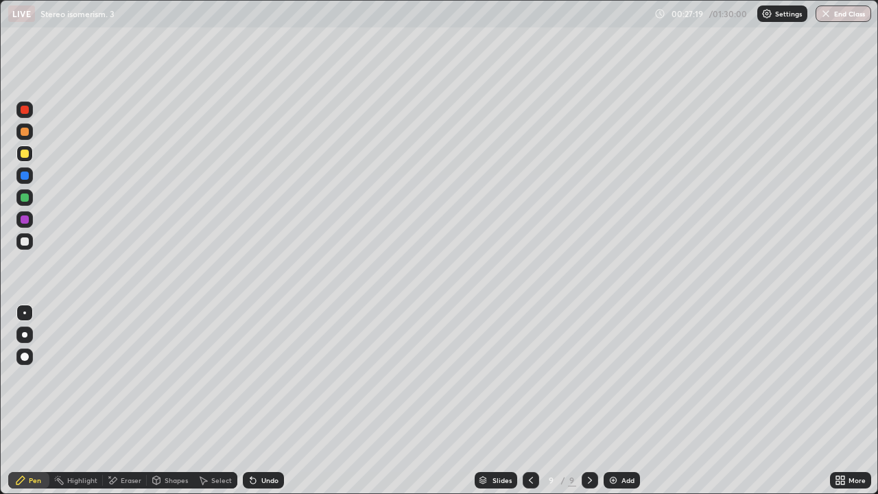
click at [624, 401] on div "Add" at bounding box center [628, 480] width 13 height 7
click at [31, 198] on div at bounding box center [24, 197] width 16 height 16
click at [27, 235] on div at bounding box center [24, 241] width 16 height 16
click at [27, 203] on div at bounding box center [24, 197] width 16 height 16
click at [25, 170] on div at bounding box center [24, 175] width 16 height 16
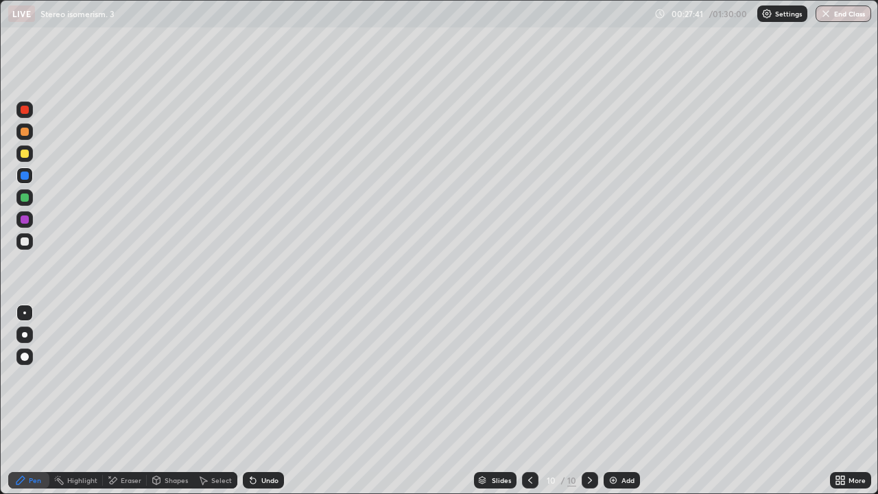
click at [27, 155] on div at bounding box center [25, 154] width 8 height 8
click at [282, 401] on div "Undo" at bounding box center [263, 480] width 41 height 16
click at [281, 401] on div "Undo" at bounding box center [263, 480] width 41 height 16
click at [25, 242] on div at bounding box center [25, 241] width 8 height 8
click at [23, 203] on div at bounding box center [24, 197] width 16 height 16
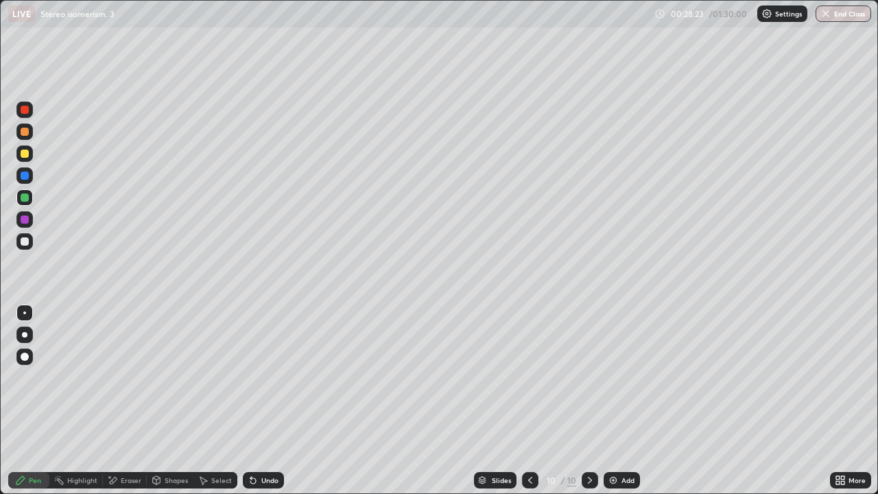
click at [23, 174] on div at bounding box center [25, 176] width 8 height 8
click at [26, 159] on div at bounding box center [24, 153] width 16 height 16
click at [27, 152] on div at bounding box center [25, 154] width 8 height 8
click at [25, 196] on div at bounding box center [25, 198] width 8 height 8
click at [25, 236] on div at bounding box center [24, 241] width 16 height 16
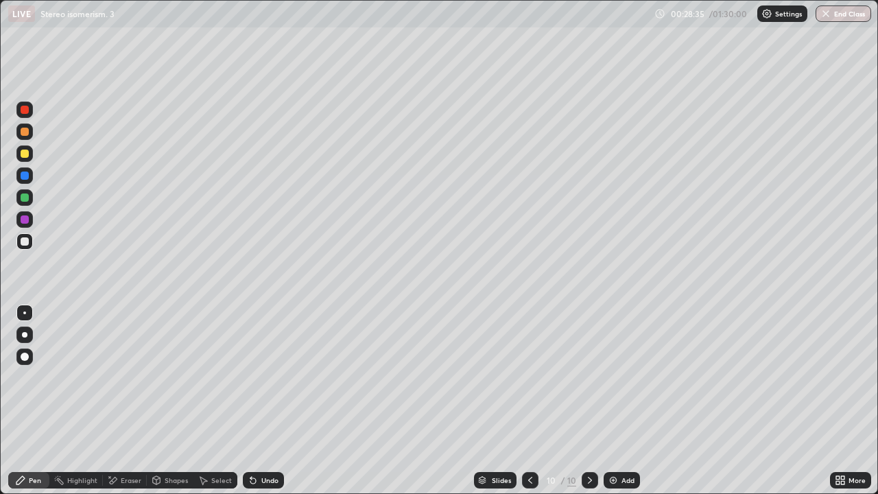
click at [25, 154] on div at bounding box center [25, 154] width 8 height 8
click at [28, 138] on div at bounding box center [24, 132] width 16 height 16
click at [25, 181] on div at bounding box center [24, 175] width 16 height 16
click at [30, 193] on div at bounding box center [24, 197] width 16 height 16
click at [615, 401] on img at bounding box center [613, 480] width 11 height 11
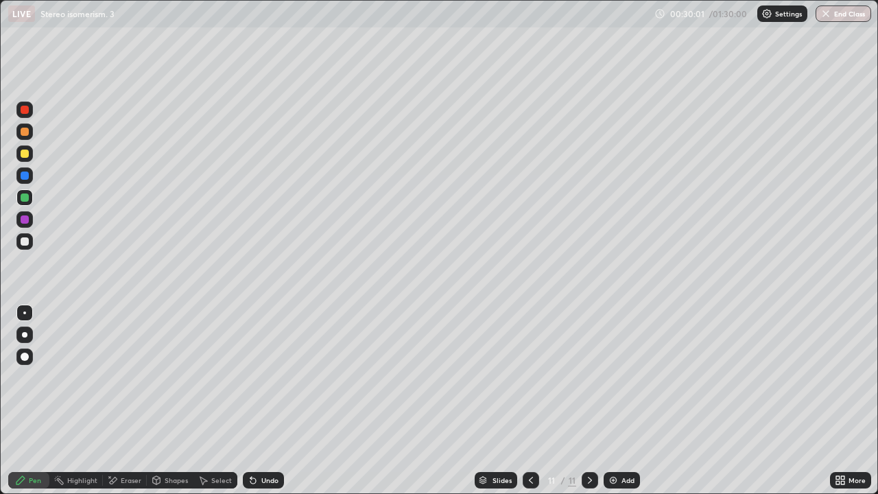
click at [25, 132] on div at bounding box center [25, 132] width 8 height 8
click at [28, 240] on div at bounding box center [25, 241] width 8 height 8
click at [27, 200] on div at bounding box center [25, 198] width 8 height 8
click at [27, 243] on div at bounding box center [25, 241] width 8 height 8
click at [25, 154] on div at bounding box center [25, 154] width 8 height 8
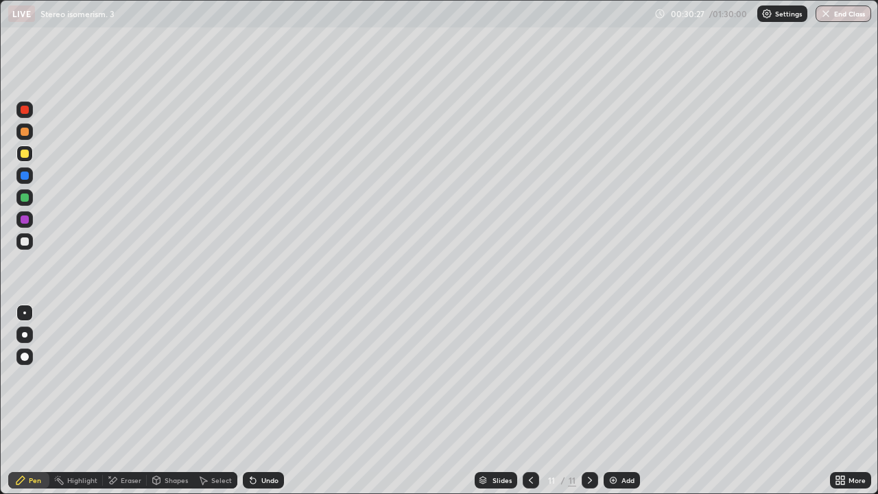
click at [27, 138] on div at bounding box center [24, 132] width 16 height 16
click at [30, 239] on div at bounding box center [24, 241] width 16 height 16
click at [25, 203] on div at bounding box center [24, 197] width 16 height 16
click at [27, 236] on div at bounding box center [24, 241] width 16 height 16
click at [25, 132] on div at bounding box center [25, 132] width 8 height 8
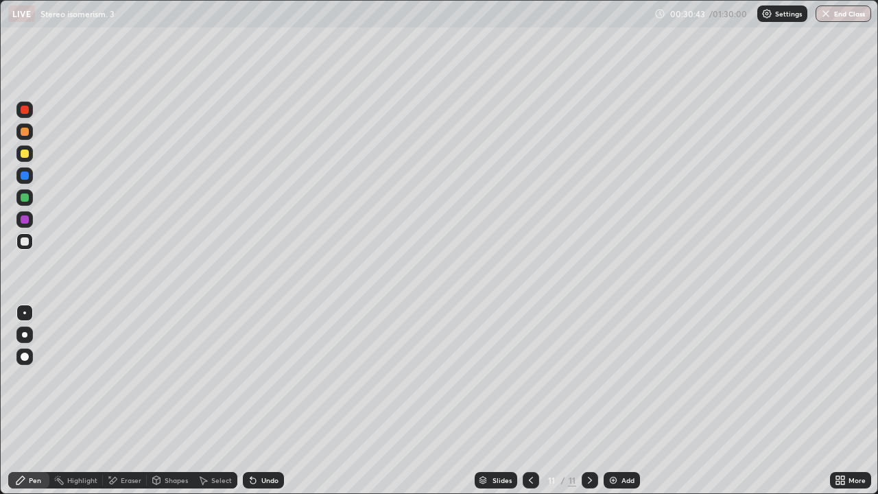
click at [26, 113] on div at bounding box center [25, 110] width 8 height 8
click at [25, 242] on div at bounding box center [25, 241] width 8 height 8
click at [255, 401] on div "Undo" at bounding box center [263, 480] width 41 height 16
click at [30, 138] on div at bounding box center [24, 132] width 16 height 16
click at [27, 195] on div at bounding box center [25, 198] width 8 height 8
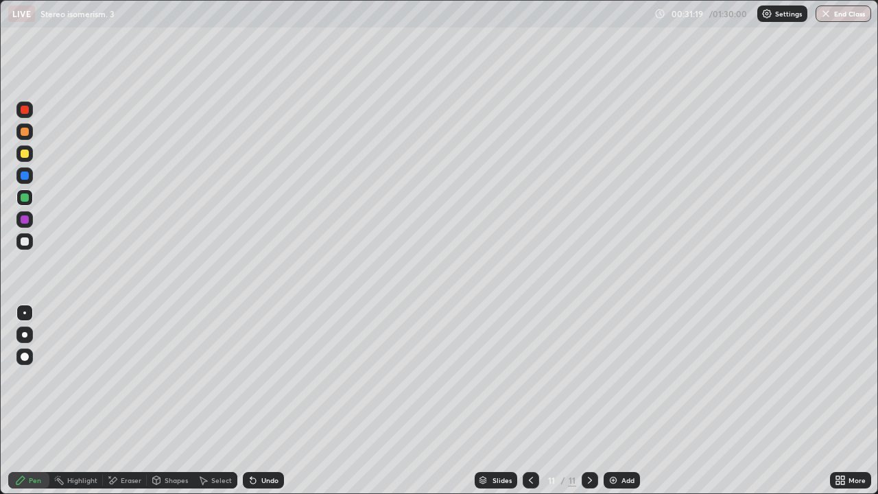
click at [28, 246] on div at bounding box center [24, 241] width 16 height 16
click at [22, 202] on div at bounding box center [24, 197] width 16 height 16
click at [127, 401] on div "Eraser" at bounding box center [131, 480] width 21 height 7
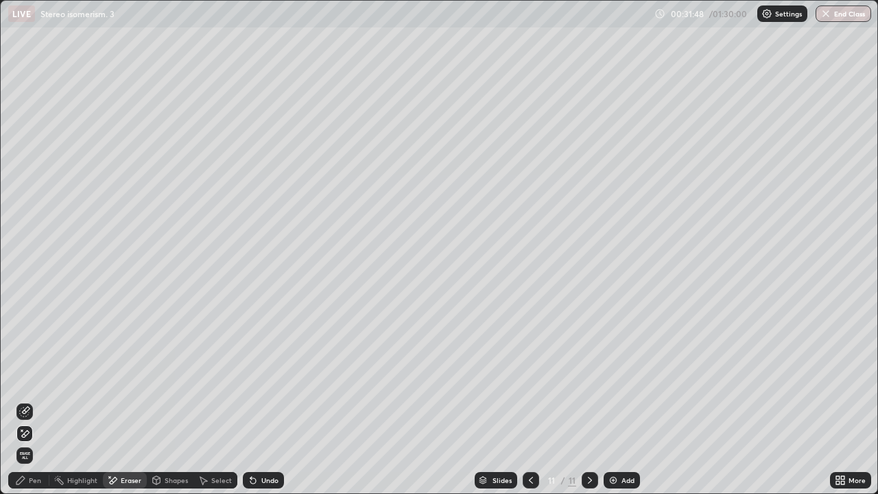
click at [28, 401] on div "Pen" at bounding box center [28, 480] width 41 height 16
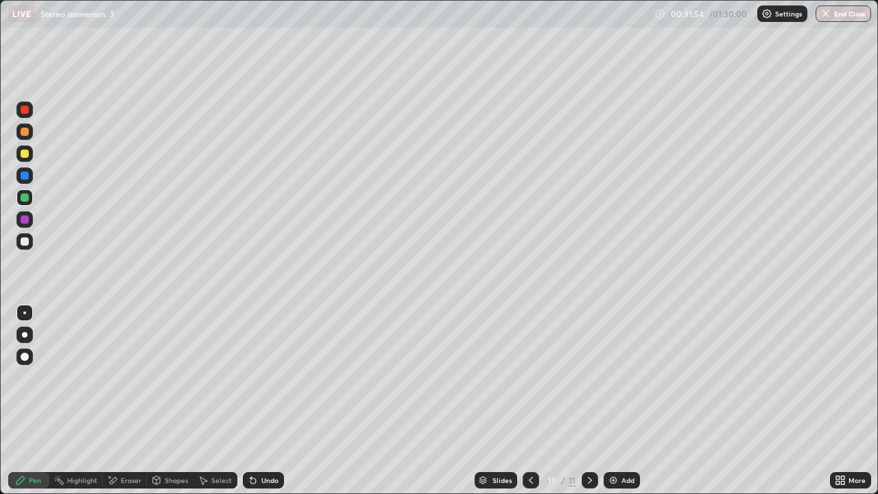
click at [24, 242] on div at bounding box center [25, 241] width 8 height 8
click at [221, 401] on div "Select" at bounding box center [221, 480] width 21 height 7
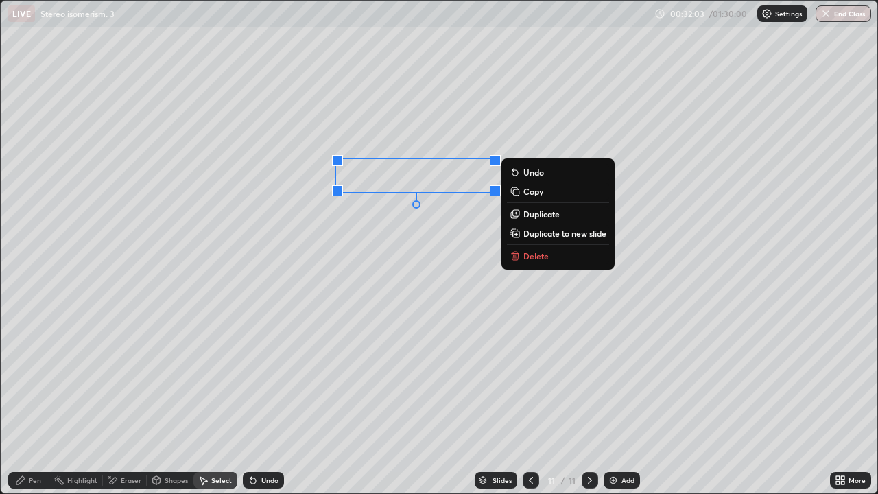
click at [532, 219] on p "Duplicate" at bounding box center [542, 214] width 36 height 11
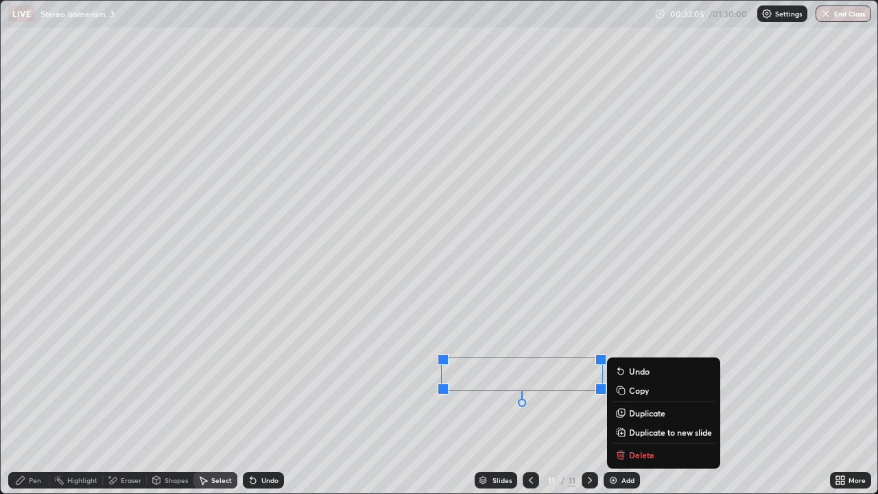
click at [31, 401] on div "Pen" at bounding box center [35, 480] width 12 height 7
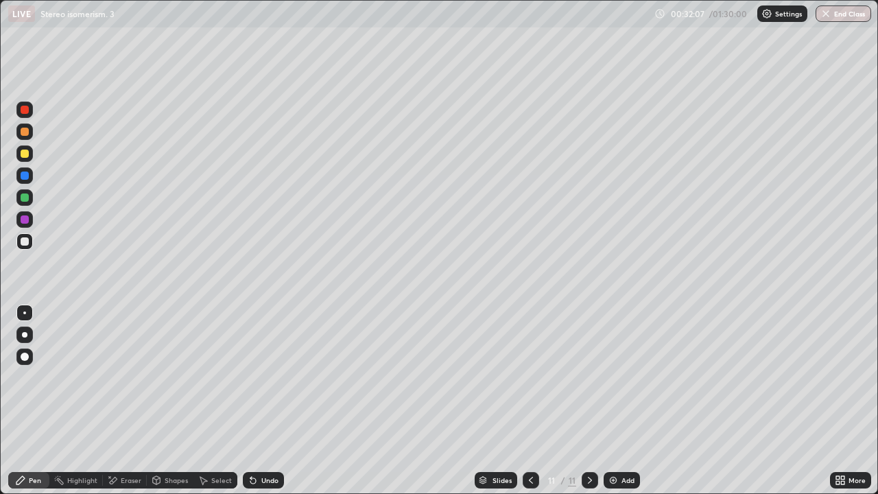
click at [126, 401] on div "Eraser" at bounding box center [131, 480] width 21 height 7
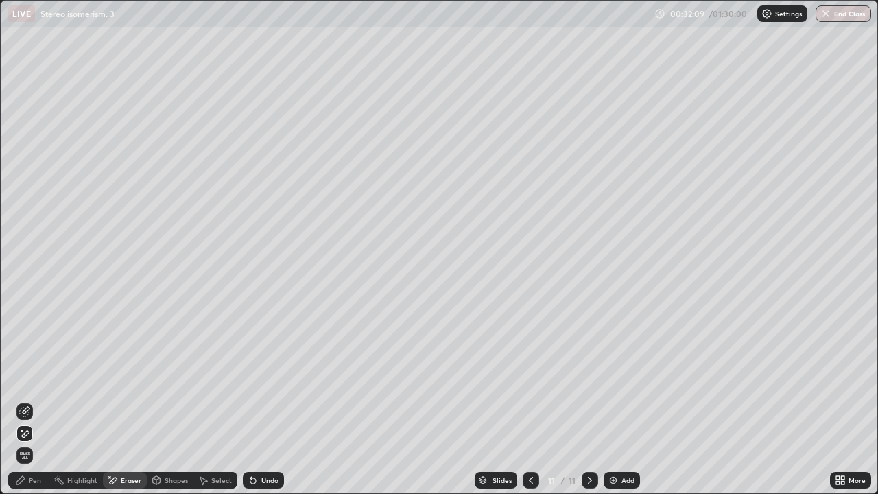
click at [35, 401] on div "Pen" at bounding box center [35, 480] width 12 height 7
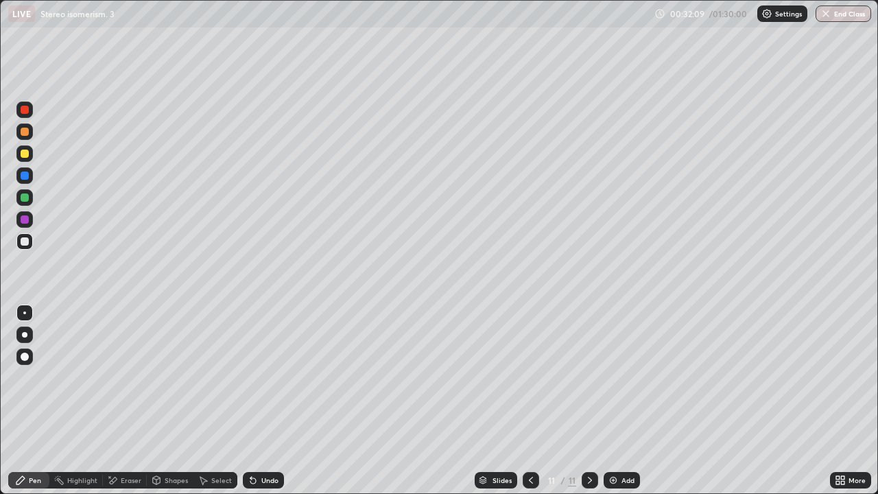
click at [30, 159] on div at bounding box center [24, 153] width 16 height 16
click at [626, 401] on div "Add" at bounding box center [628, 480] width 13 height 7
click at [24, 213] on div at bounding box center [24, 219] width 16 height 16
click at [529, 401] on icon at bounding box center [531, 480] width 11 height 11
click at [530, 401] on icon at bounding box center [531, 480] width 11 height 11
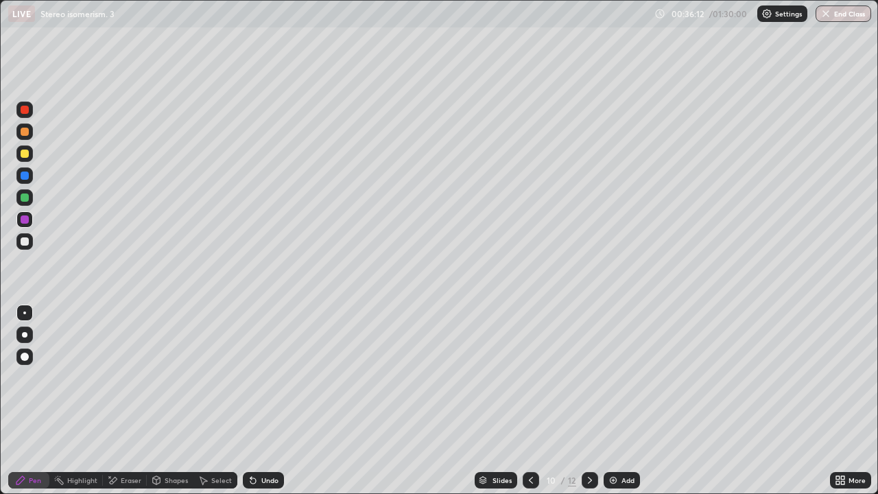
click at [530, 401] on icon at bounding box center [531, 480] width 11 height 11
click at [532, 401] on icon at bounding box center [531, 480] width 11 height 11
click at [531, 401] on icon at bounding box center [531, 480] width 11 height 11
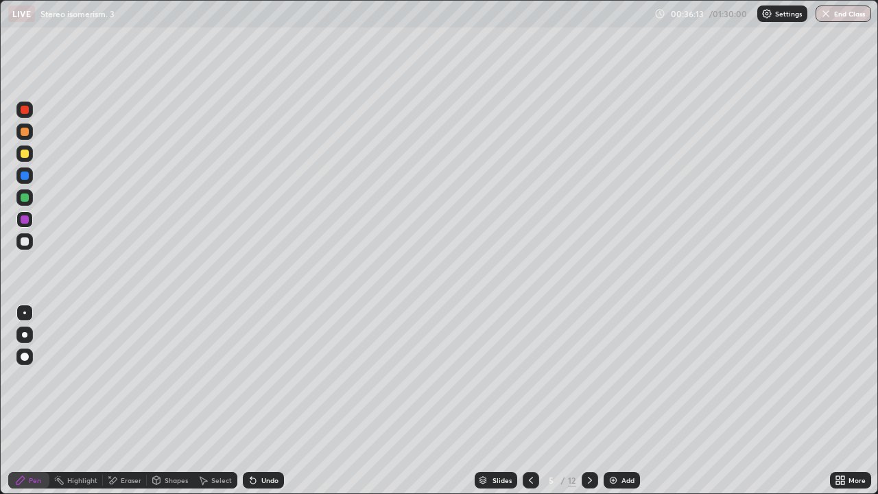
click at [530, 401] on icon at bounding box center [531, 480] width 11 height 11
click at [588, 401] on icon at bounding box center [590, 480] width 11 height 11
click at [589, 401] on icon at bounding box center [590, 480] width 11 height 11
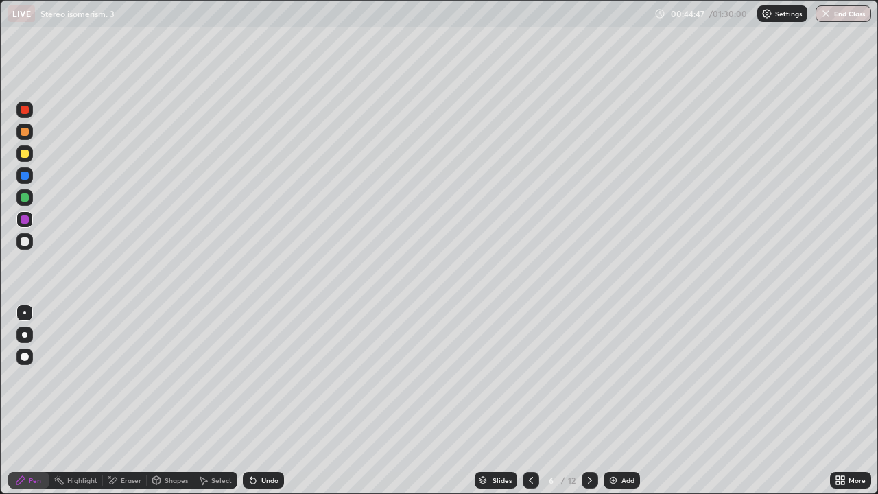
click at [588, 401] on icon at bounding box center [590, 480] width 4 height 7
click at [589, 401] on icon at bounding box center [590, 480] width 11 height 11
click at [573, 401] on div "12" at bounding box center [572, 480] width 8 height 12
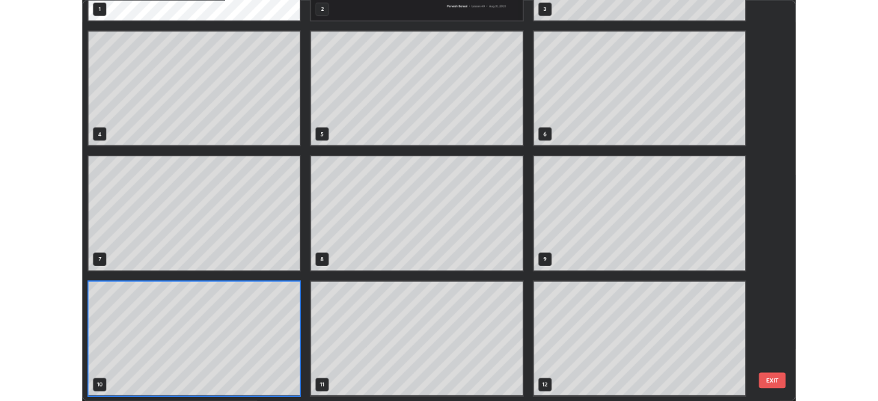
scroll to position [489, 870]
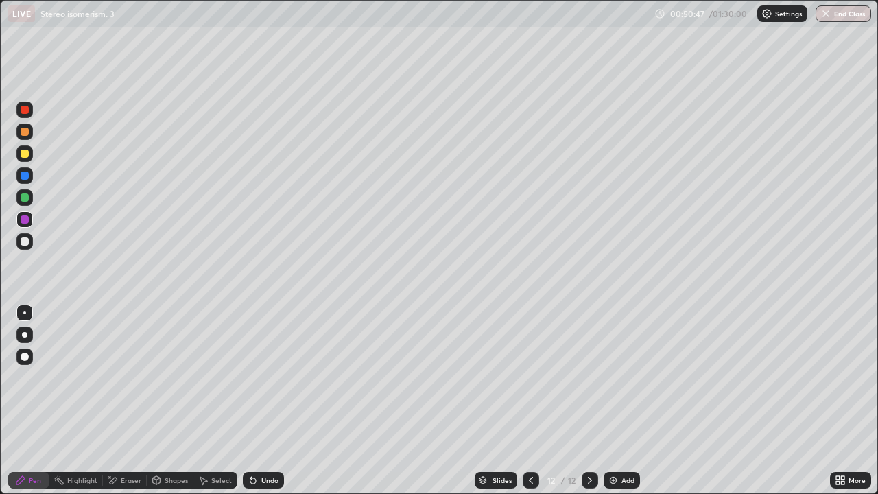
click at [25, 176] on div at bounding box center [25, 176] width 8 height 8
click at [26, 145] on div at bounding box center [24, 153] width 16 height 16
click at [611, 401] on div "Add" at bounding box center [622, 480] width 36 height 16
click at [27, 132] on div at bounding box center [25, 132] width 8 height 8
click at [29, 147] on div at bounding box center [24, 153] width 16 height 16
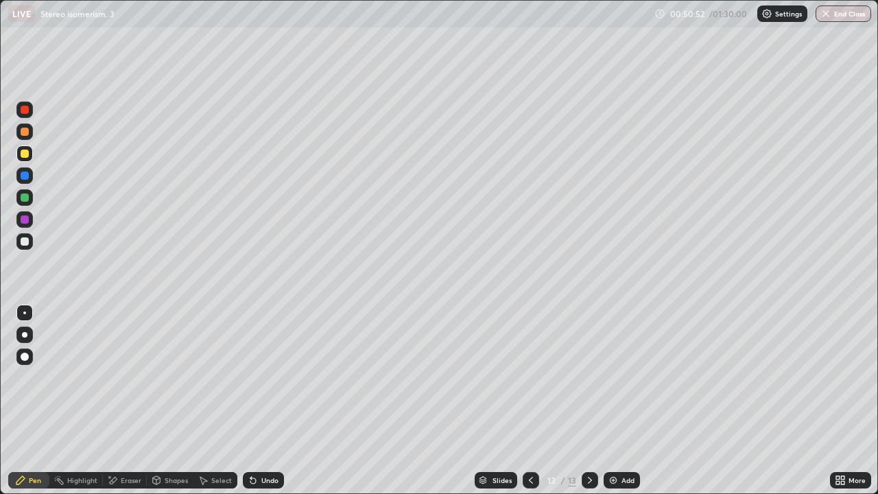
click at [30, 245] on div at bounding box center [24, 241] width 16 height 16
click at [19, 198] on div at bounding box center [24, 197] width 16 height 16
click at [22, 154] on div at bounding box center [25, 154] width 8 height 8
click at [843, 401] on icon at bounding box center [842, 482] width 3 height 3
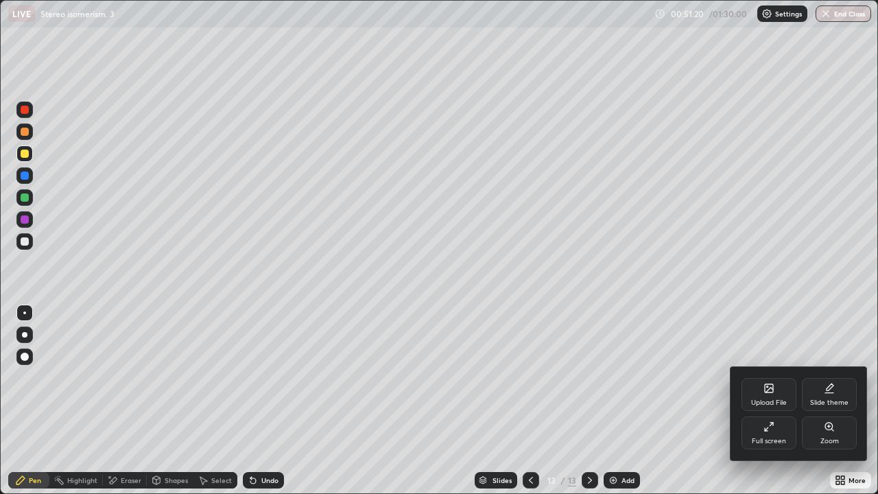
click at [775, 401] on div "Full screen" at bounding box center [769, 433] width 55 height 33
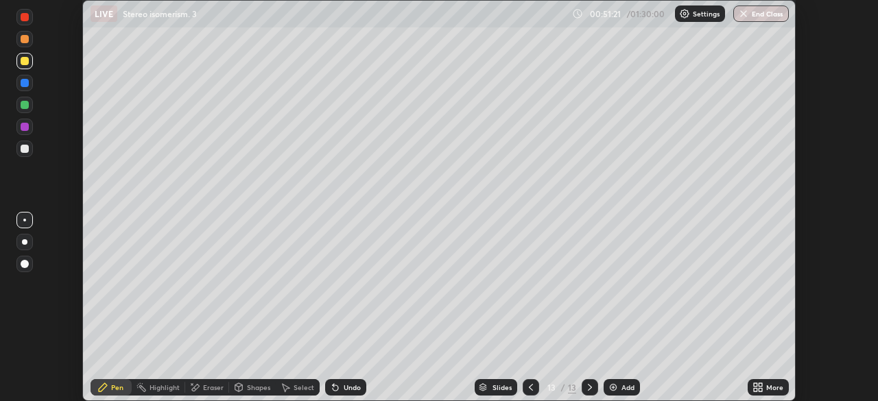
scroll to position [68216, 67739]
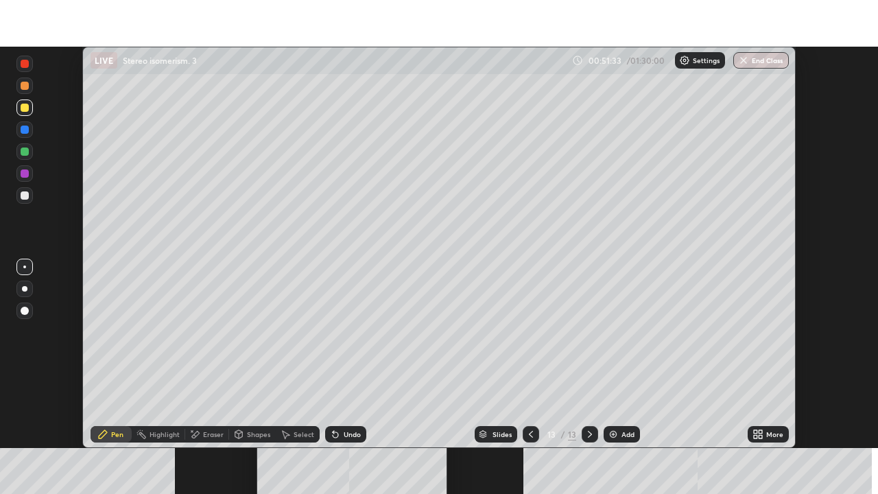
scroll to position [401, 878]
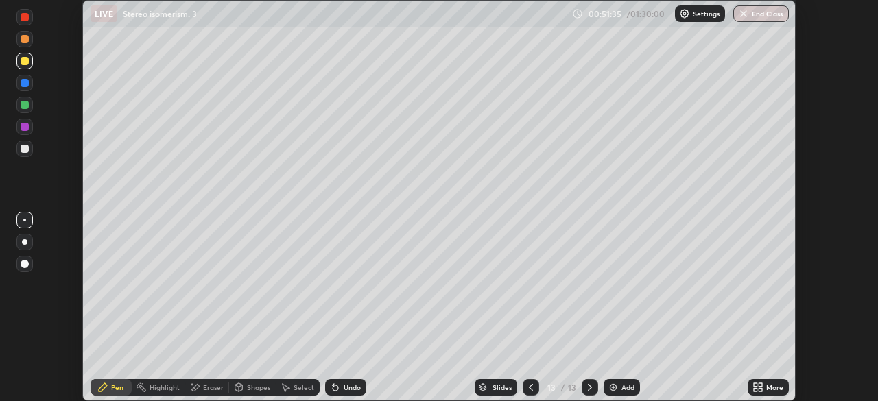
click at [773, 388] on div "More" at bounding box center [774, 387] width 17 height 7
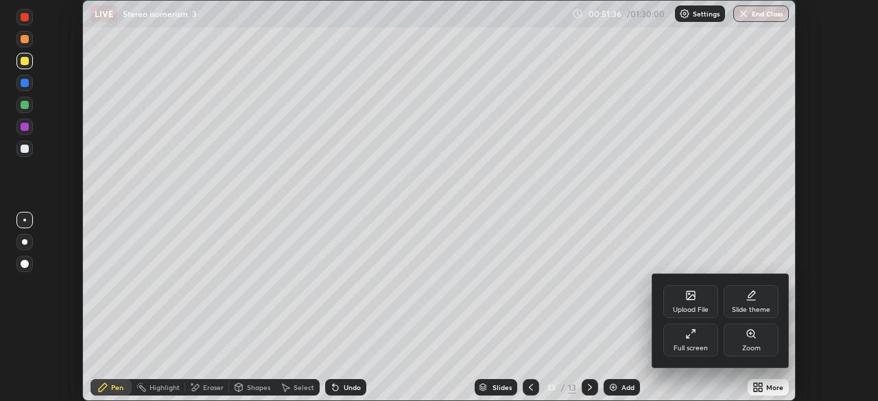
click at [688, 348] on div "Full screen" at bounding box center [691, 348] width 34 height 7
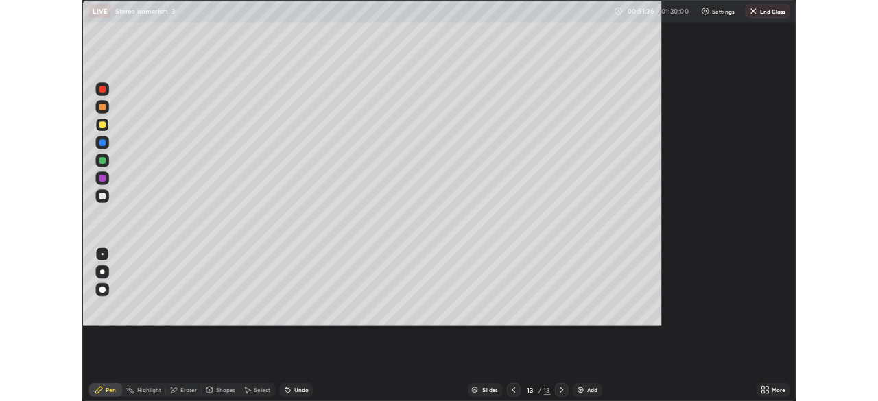
scroll to position [494, 878]
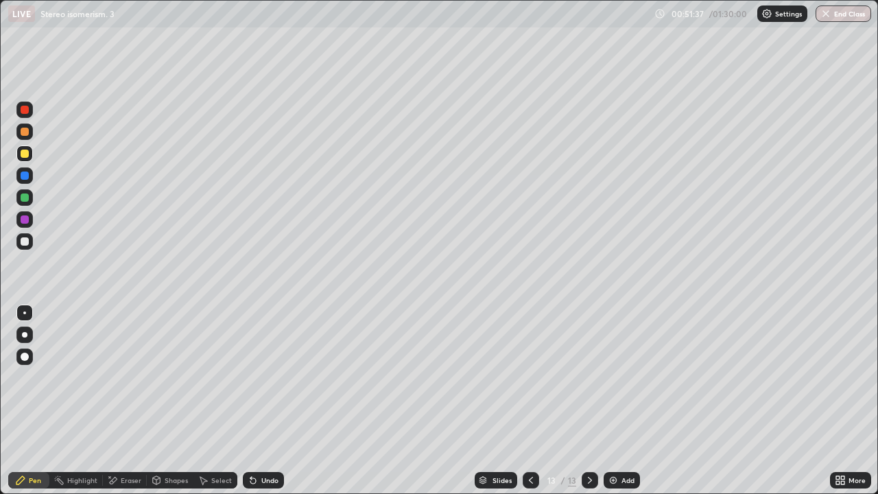
click at [27, 243] on div at bounding box center [25, 241] width 8 height 8
click at [28, 192] on div at bounding box center [24, 197] width 16 height 16
click at [32, 132] on div at bounding box center [24, 132] width 16 height 16
click at [27, 239] on div at bounding box center [25, 241] width 8 height 8
click at [25, 198] on div at bounding box center [25, 198] width 8 height 8
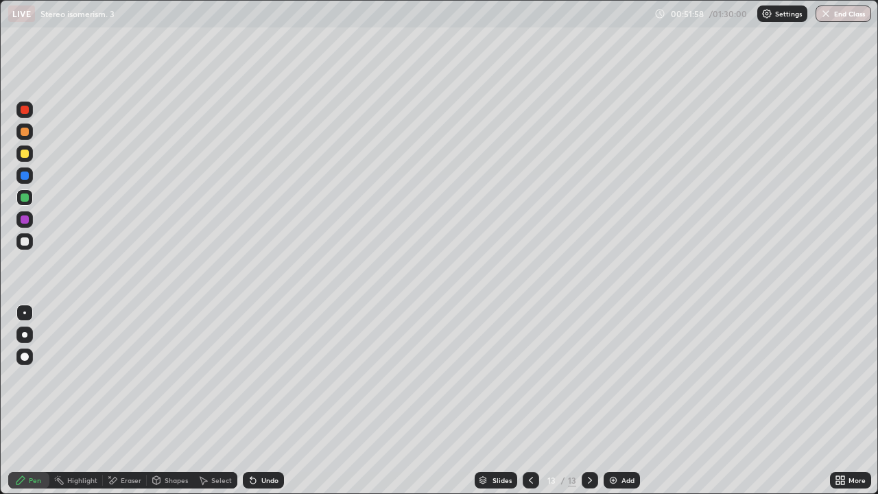
click at [31, 153] on div at bounding box center [24, 153] width 16 height 16
click at [29, 147] on div at bounding box center [24, 153] width 16 height 16
click at [32, 132] on div at bounding box center [24, 132] width 16 height 16
click at [23, 178] on div at bounding box center [25, 176] width 8 height 8
click at [17, 242] on div at bounding box center [24, 241] width 16 height 16
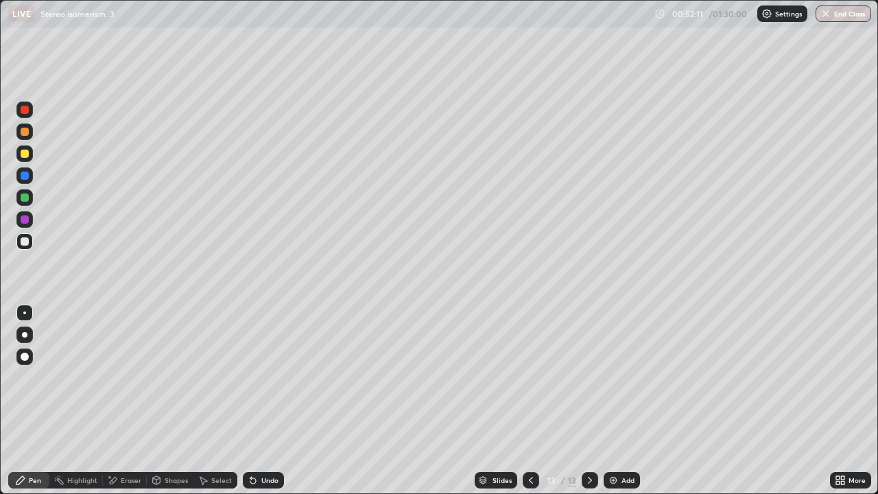
click at [82, 401] on div "Highlight" at bounding box center [82, 480] width 30 height 7
click at [22, 401] on icon at bounding box center [24, 433] width 11 height 11
click at [25, 129] on div at bounding box center [25, 132] width 8 height 8
click at [28, 401] on div "Pen" at bounding box center [28, 480] width 41 height 16
click at [23, 155] on div at bounding box center [25, 154] width 8 height 8
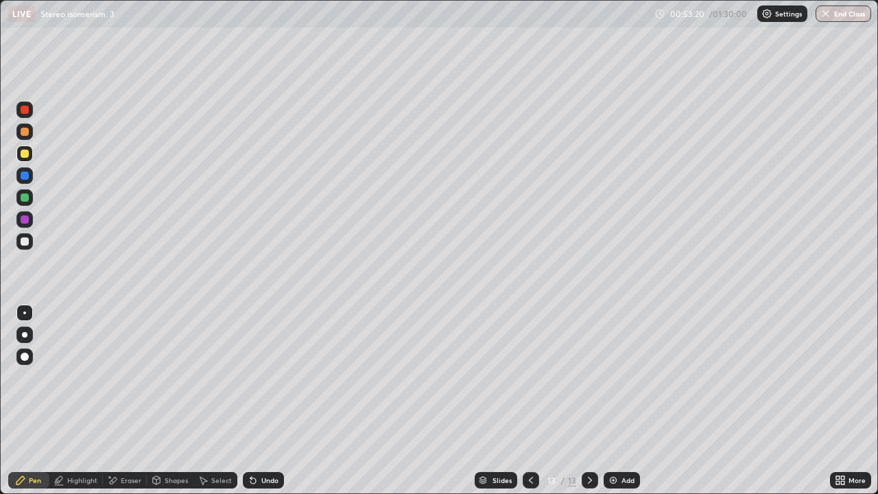
click at [28, 243] on div at bounding box center [25, 241] width 8 height 8
click at [24, 222] on div at bounding box center [25, 219] width 8 height 8
click at [23, 194] on div at bounding box center [25, 198] width 8 height 8
click at [21, 155] on div at bounding box center [25, 154] width 8 height 8
click at [224, 401] on div "Select" at bounding box center [221, 480] width 21 height 7
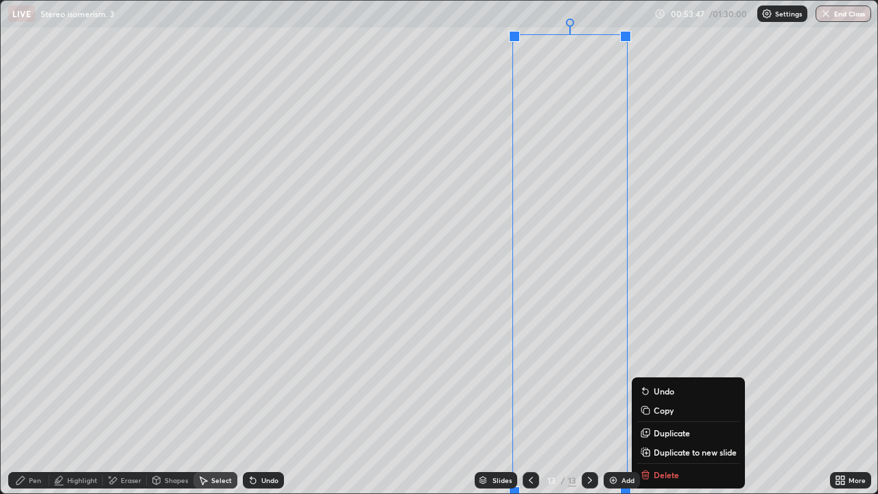
click at [668, 130] on div "0 ° Undo Copy Duplicate Duplicate to new slide Delete" at bounding box center [439, 247] width 877 height 493
click at [662, 401] on p "Duplicate" at bounding box center [672, 432] width 36 height 11
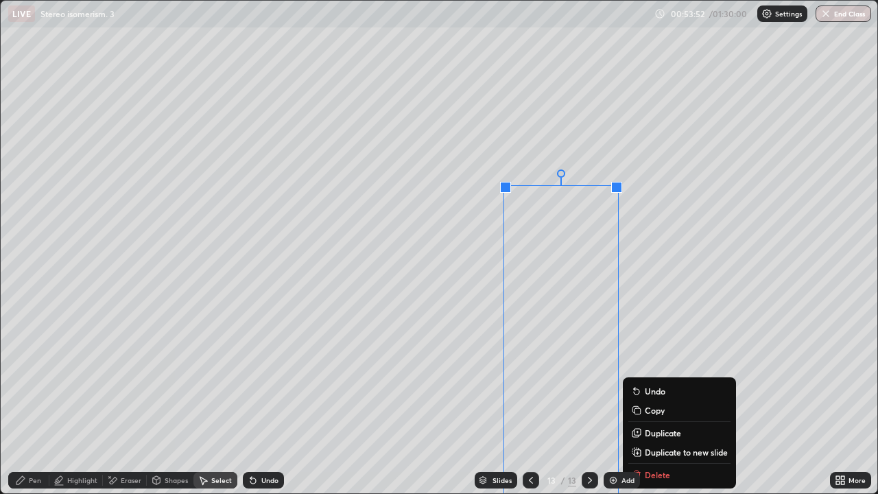
click at [135, 401] on div "Eraser" at bounding box center [131, 480] width 21 height 7
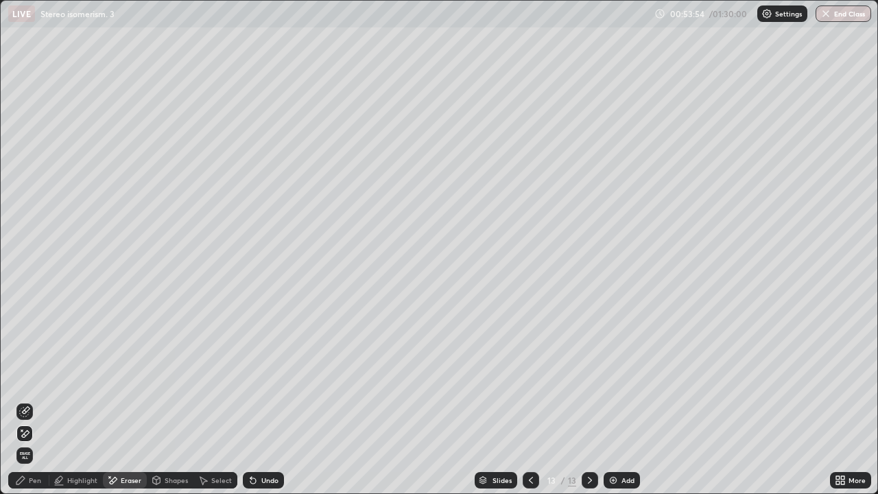
click at [226, 401] on div "Select" at bounding box center [221, 480] width 21 height 7
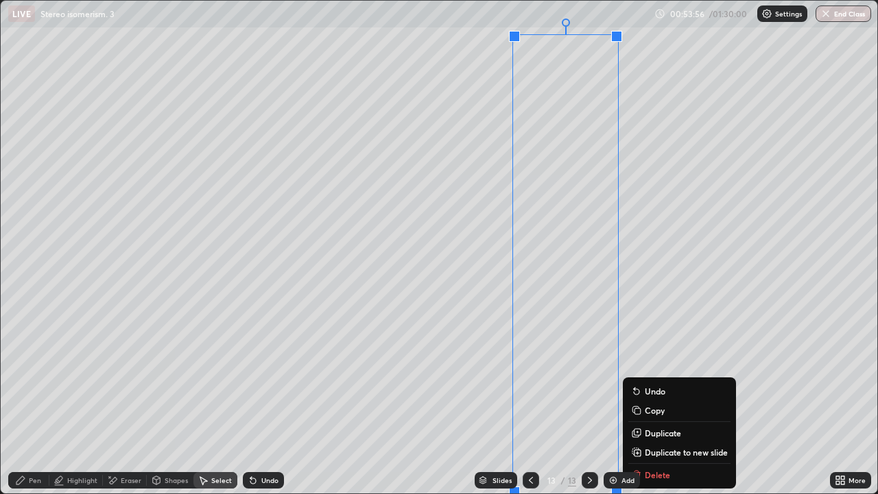
click at [655, 401] on p "Duplicate" at bounding box center [663, 432] width 36 height 11
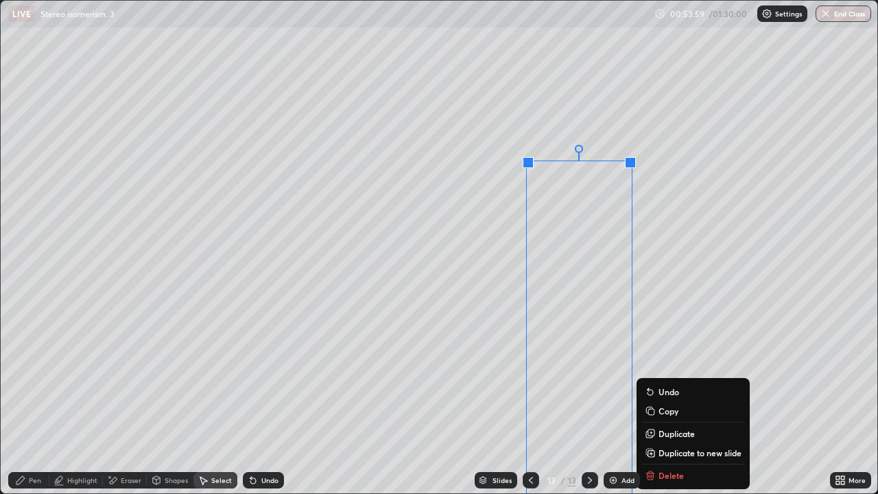
click at [89, 401] on div "Highlight" at bounding box center [82, 480] width 30 height 7
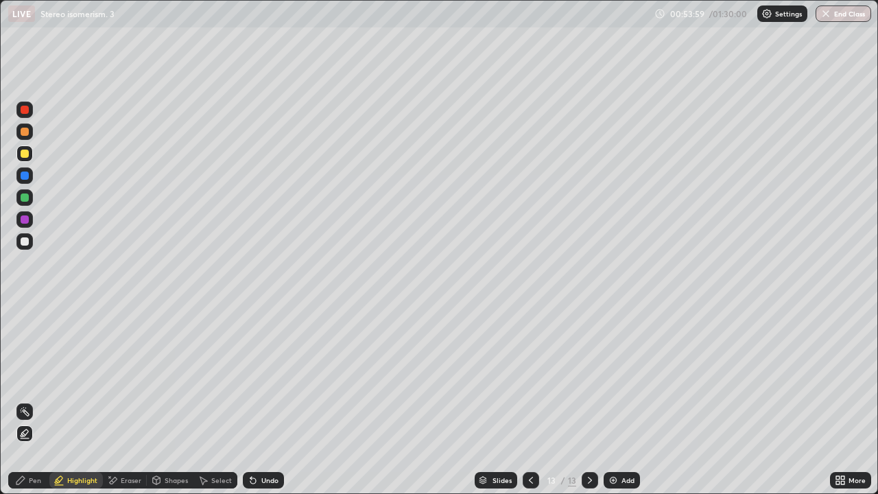
click at [125, 401] on div "Eraser" at bounding box center [125, 480] width 44 height 16
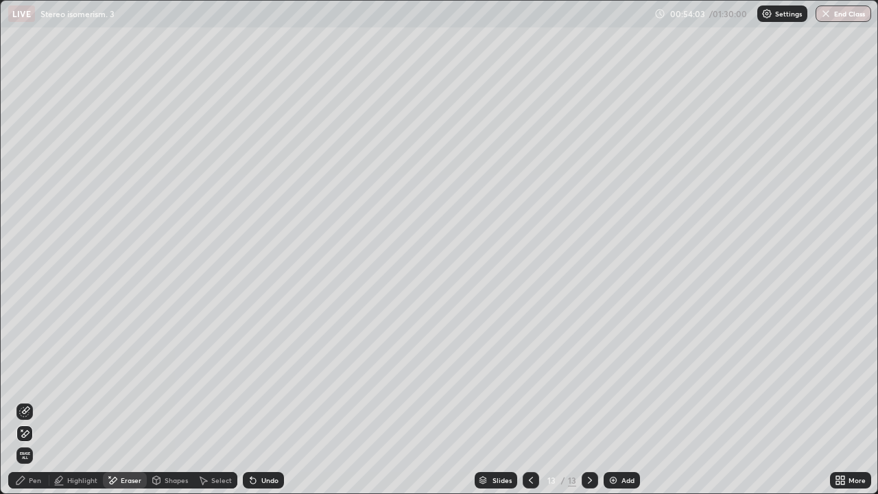
click at [89, 401] on div "Highlight" at bounding box center [82, 480] width 30 height 7
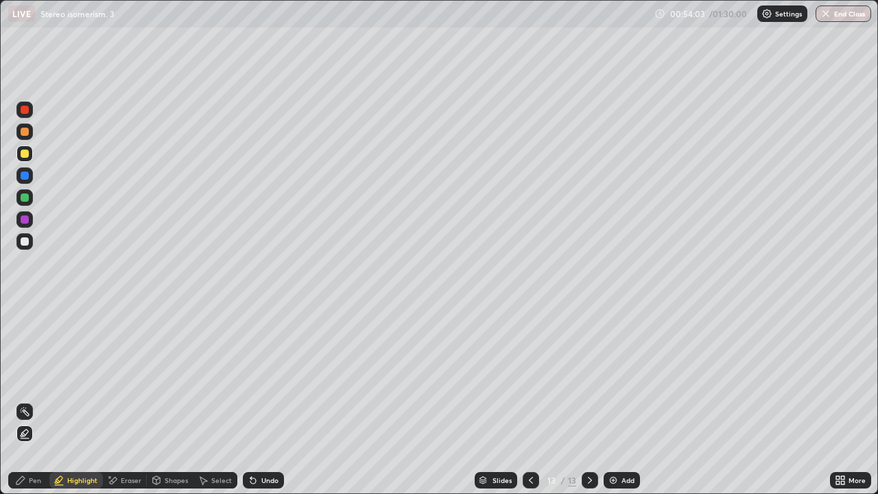
click at [27, 245] on div at bounding box center [25, 241] width 8 height 8
click at [28, 401] on div "Pen" at bounding box center [28, 480] width 41 height 16
click at [124, 401] on div "Eraser" at bounding box center [131, 480] width 21 height 7
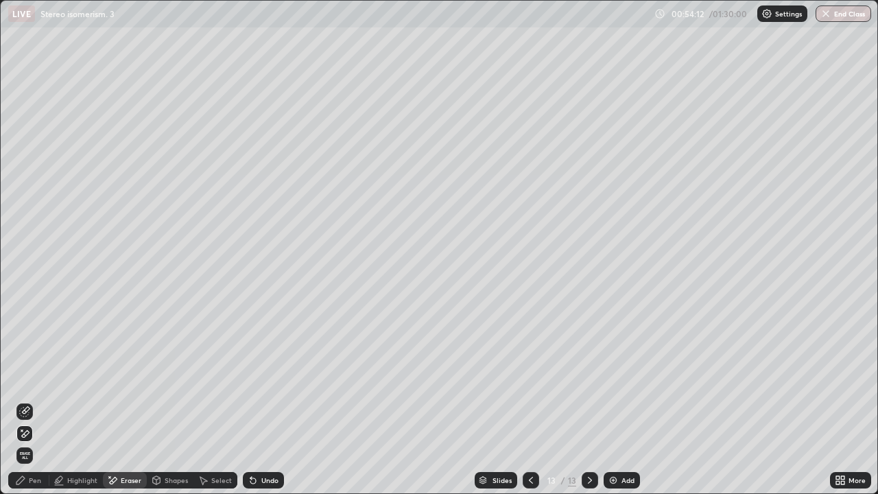
click at [33, 401] on div "Pen" at bounding box center [35, 480] width 12 height 7
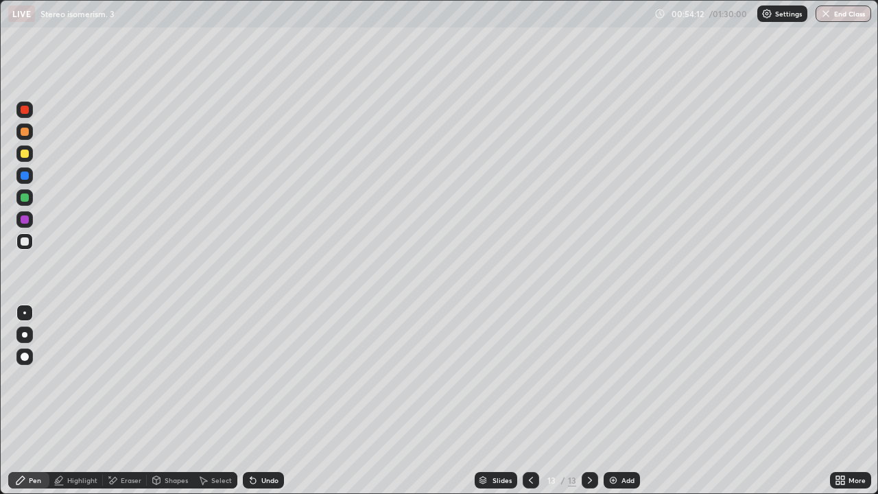
click at [25, 198] on div at bounding box center [25, 198] width 8 height 8
click at [32, 261] on div "Erase all" at bounding box center [24, 246] width 33 height 439
click at [27, 239] on div at bounding box center [25, 241] width 8 height 8
click at [25, 204] on div at bounding box center [24, 197] width 16 height 16
click at [23, 159] on div at bounding box center [24, 153] width 16 height 16
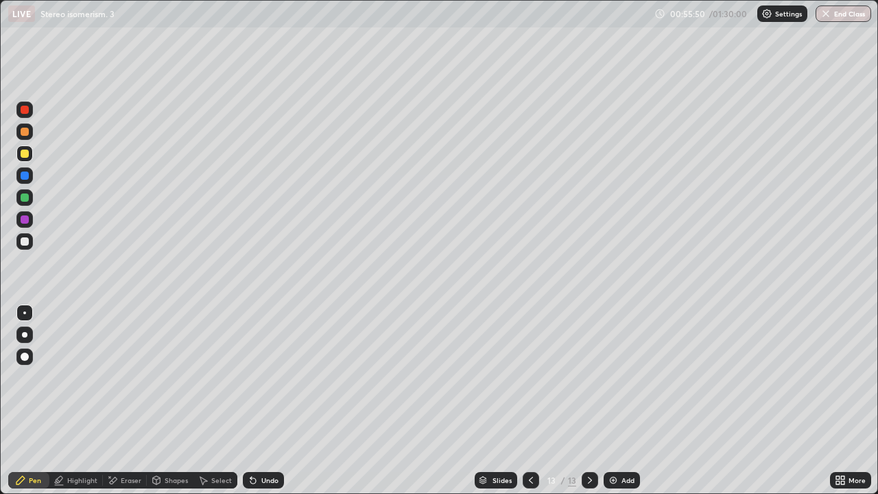
click at [622, 401] on div "Add" at bounding box center [628, 480] width 13 height 7
click at [163, 401] on div "Shapes" at bounding box center [170, 480] width 47 height 16
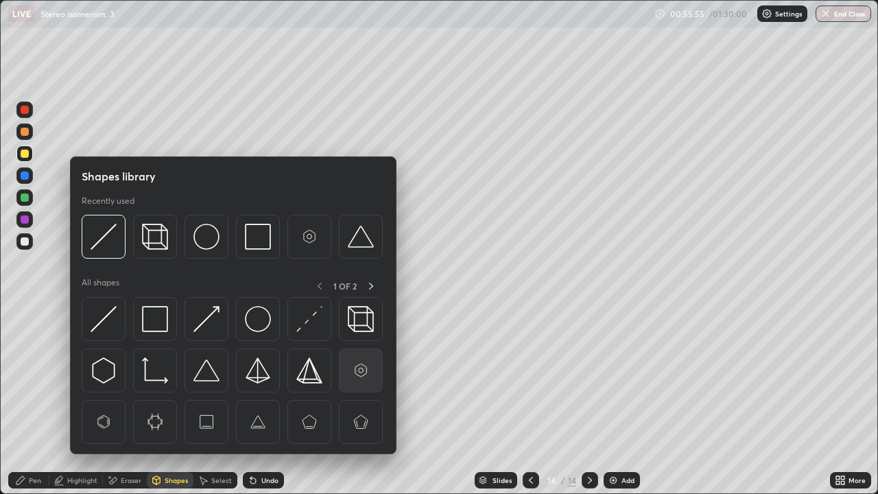
click at [353, 365] on img at bounding box center [361, 370] width 26 height 26
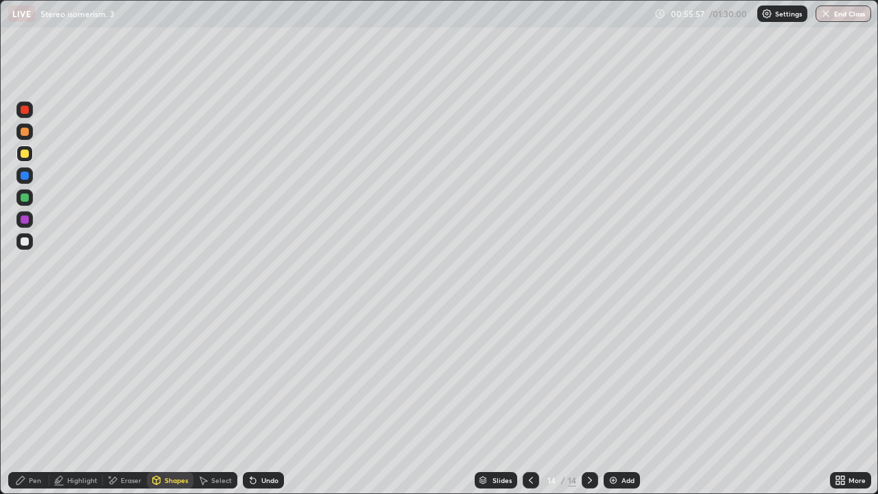
click at [28, 401] on div "Pen" at bounding box center [28, 480] width 41 height 16
click at [19, 244] on div at bounding box center [24, 241] width 16 height 16
click at [214, 401] on div "Select" at bounding box center [216, 480] width 44 height 16
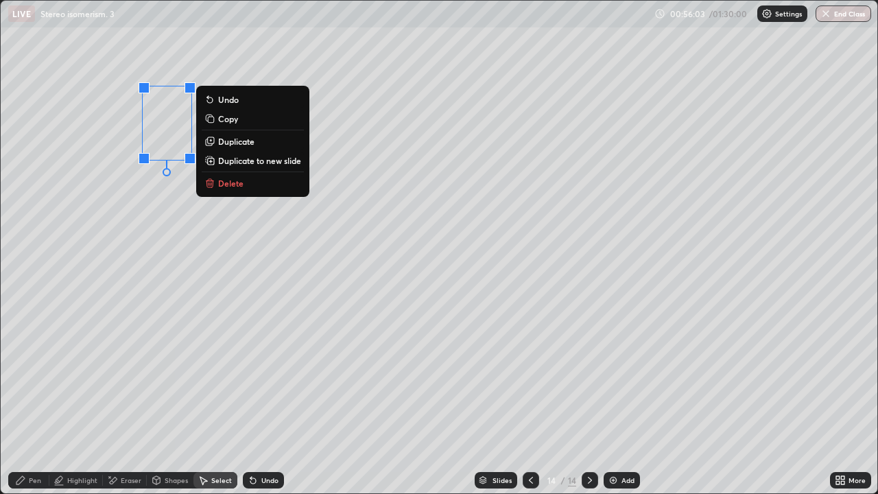
click at [229, 147] on p "Duplicate" at bounding box center [236, 141] width 36 height 11
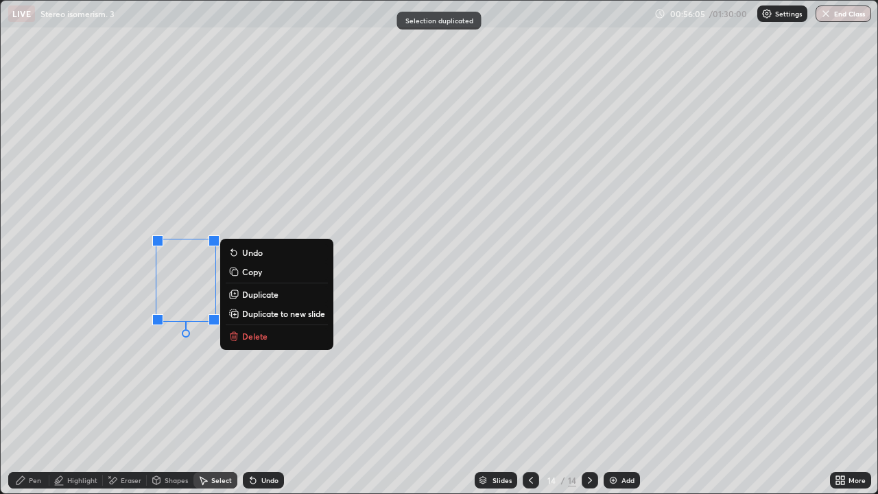
click at [27, 401] on div "Pen" at bounding box center [28, 480] width 41 height 16
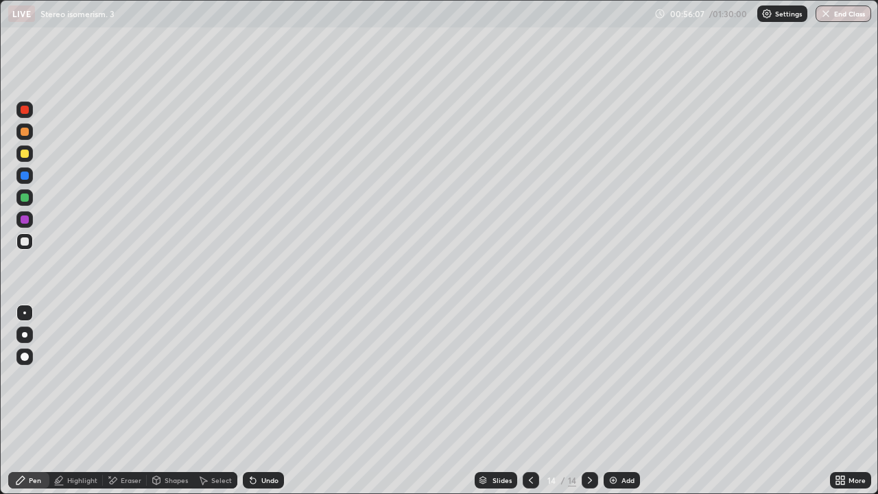
click at [141, 401] on div "Eraser" at bounding box center [125, 480] width 44 height 16
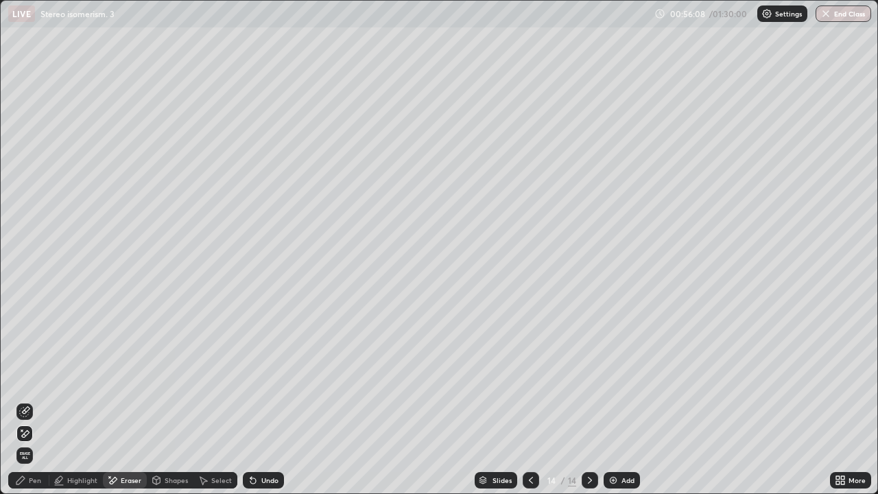
click at [38, 401] on div "Pen" at bounding box center [35, 480] width 12 height 7
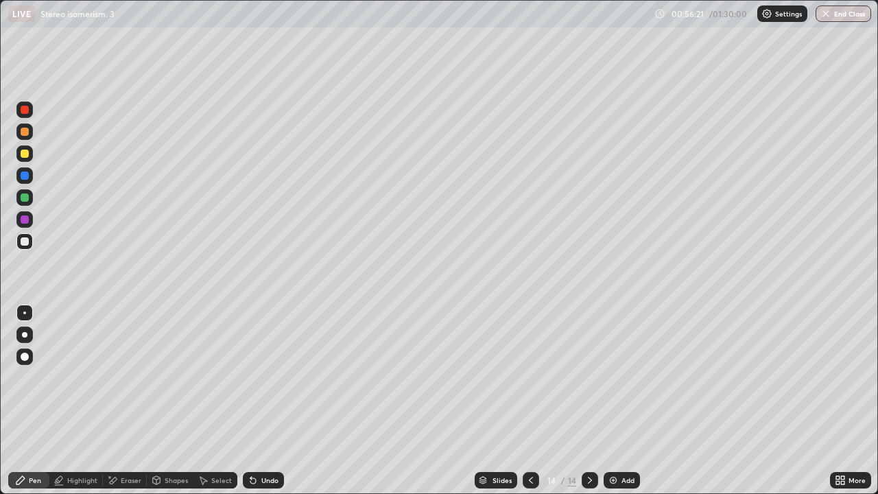
click at [32, 174] on div at bounding box center [24, 175] width 16 height 16
click at [27, 199] on div at bounding box center [25, 198] width 8 height 8
click at [26, 198] on div at bounding box center [25, 198] width 8 height 8
click at [27, 156] on div at bounding box center [25, 154] width 8 height 8
click at [32, 236] on div at bounding box center [24, 241] width 16 height 16
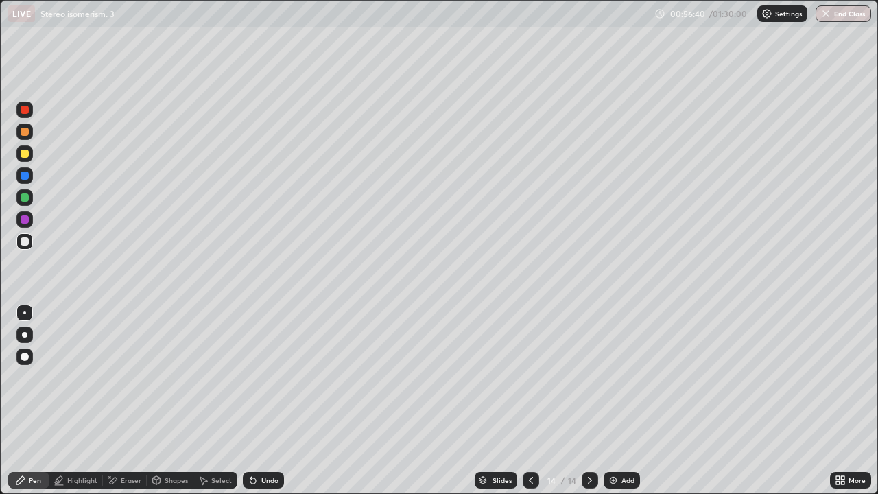
click at [226, 401] on div "Select" at bounding box center [216, 480] width 44 height 16
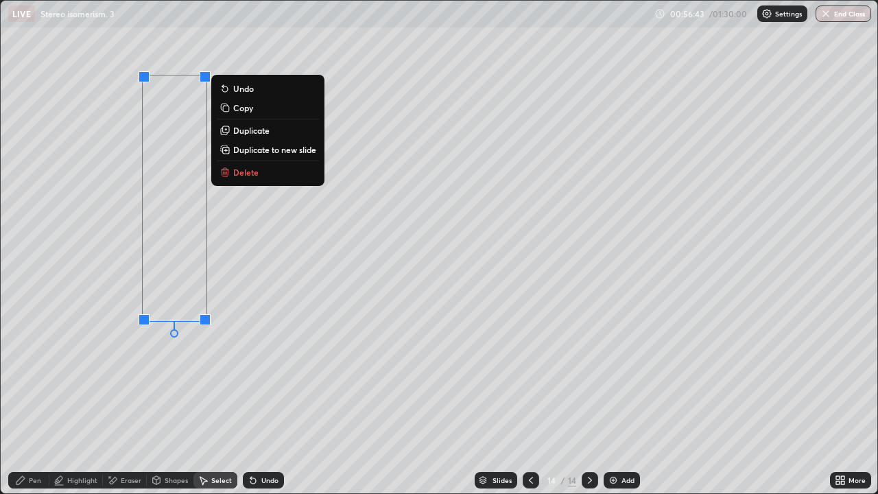
click at [248, 134] on p "Duplicate" at bounding box center [251, 130] width 36 height 11
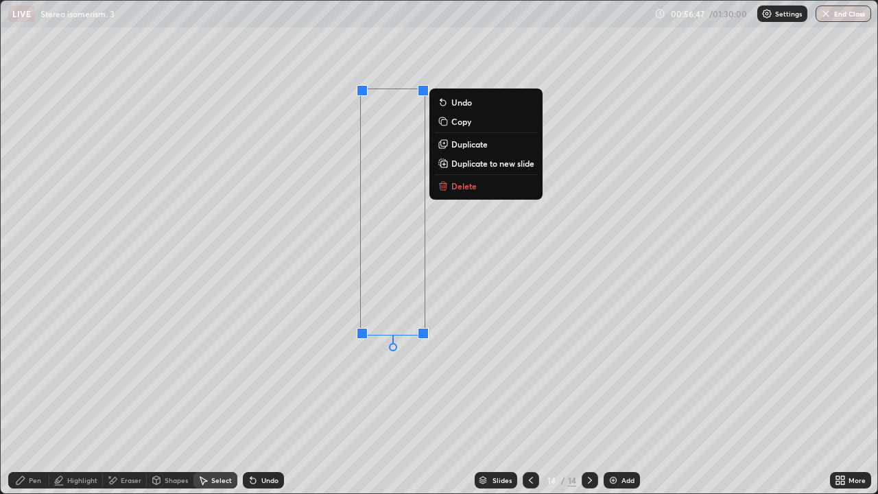
click at [468, 148] on p "Duplicate" at bounding box center [470, 144] width 36 height 11
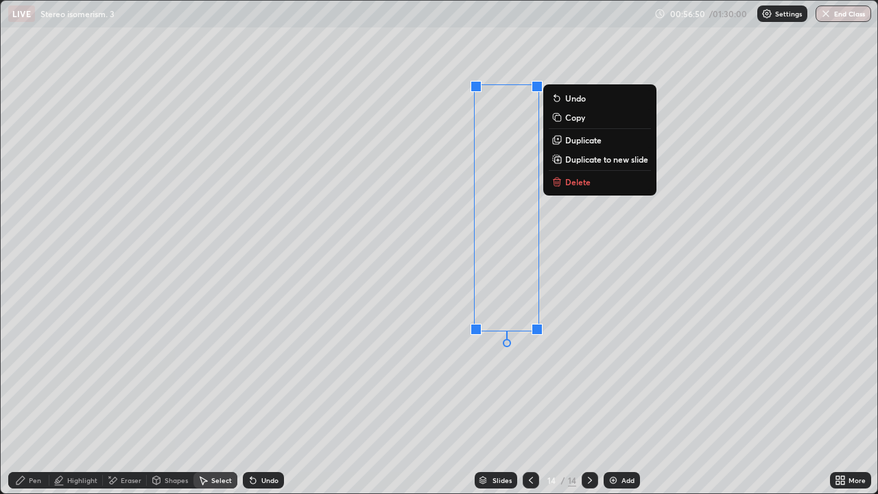
click at [42, 401] on div "Pen" at bounding box center [28, 480] width 41 height 16
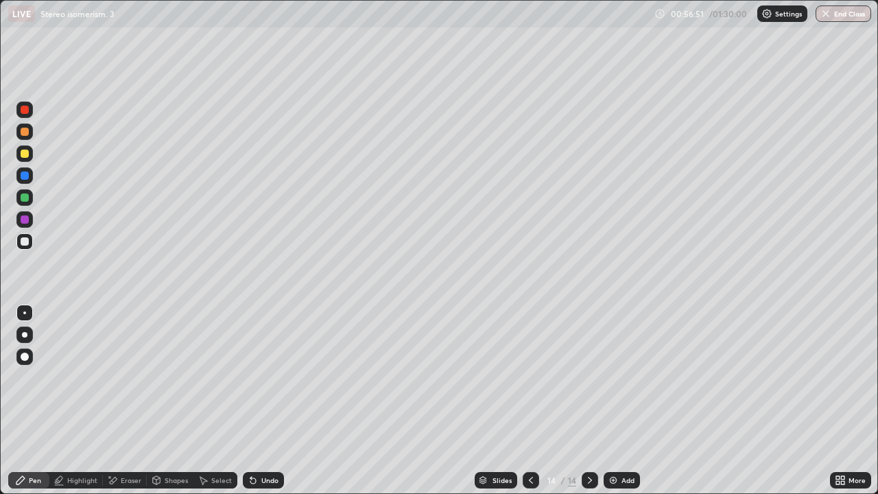
click at [25, 159] on div at bounding box center [24, 153] width 16 height 16
click at [530, 401] on icon at bounding box center [531, 480] width 11 height 11
click at [34, 261] on div "Erase all" at bounding box center [24, 246] width 33 height 439
click at [28, 247] on div at bounding box center [24, 241] width 16 height 16
click at [89, 401] on div "Highlight" at bounding box center [82, 480] width 30 height 7
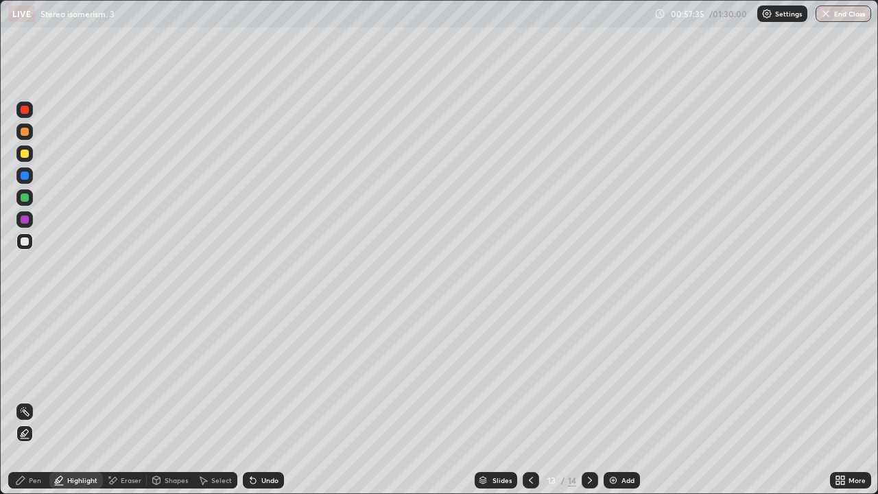
click at [24, 248] on div at bounding box center [24, 241] width 16 height 16
click at [21, 200] on div at bounding box center [25, 198] width 8 height 8
click at [586, 401] on div at bounding box center [590, 480] width 16 height 16
click at [616, 401] on img at bounding box center [613, 480] width 11 height 11
click at [24, 401] on icon at bounding box center [20, 480] width 11 height 11
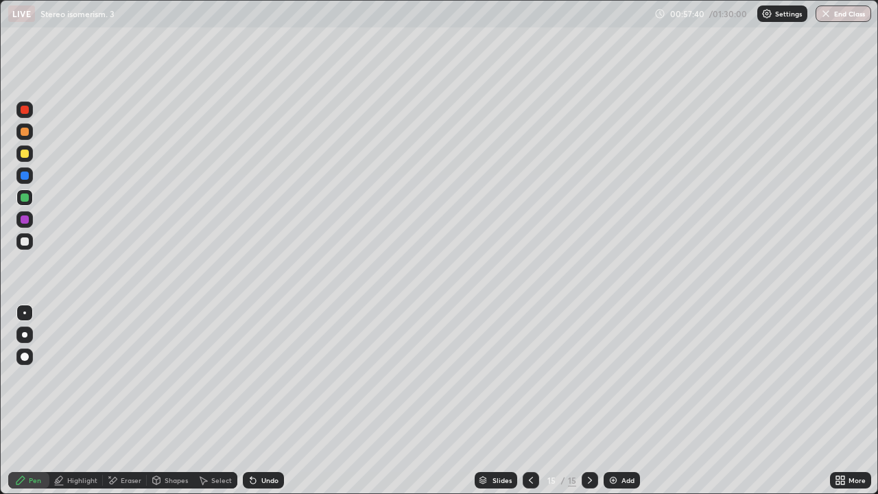
click at [19, 248] on div at bounding box center [24, 241] width 16 height 16
click at [25, 153] on div at bounding box center [25, 154] width 8 height 8
click at [250, 401] on icon at bounding box center [250, 477] width 1 height 1
click at [252, 401] on icon at bounding box center [253, 480] width 11 height 11
click at [28, 204] on div at bounding box center [24, 197] width 16 height 16
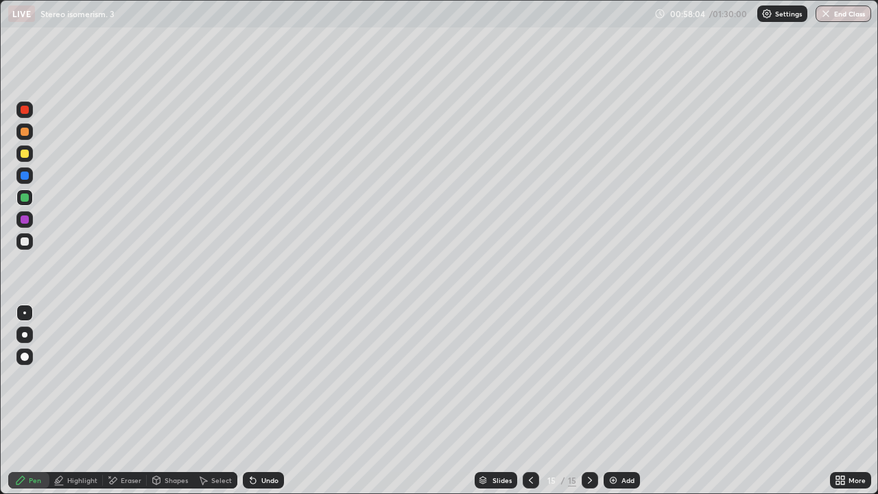
click at [19, 132] on div at bounding box center [24, 132] width 16 height 16
click at [19, 204] on div at bounding box center [24, 197] width 16 height 16
click at [27, 246] on div at bounding box center [24, 241] width 16 height 16
click at [99, 401] on div "Highlight" at bounding box center [76, 480] width 54 height 16
click at [32, 401] on div "Pen" at bounding box center [35, 480] width 12 height 7
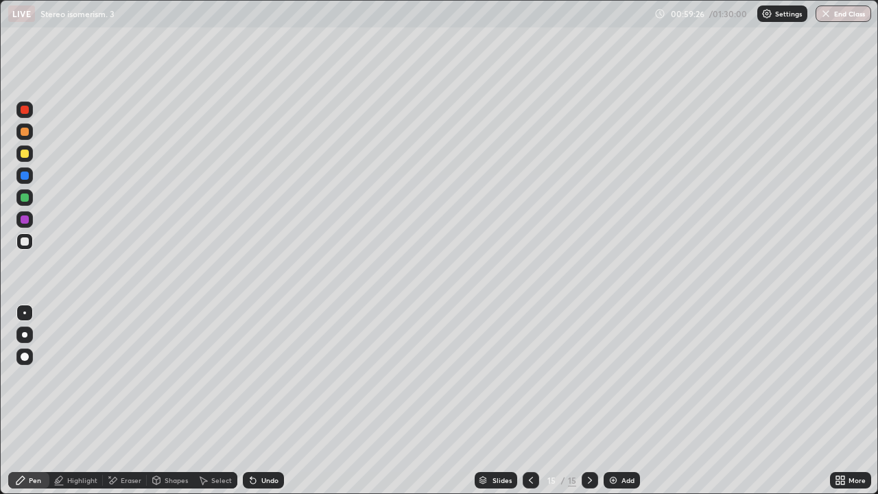
click at [19, 200] on div at bounding box center [24, 197] width 16 height 16
click at [27, 130] on div at bounding box center [25, 132] width 8 height 8
click at [267, 401] on div "Undo" at bounding box center [263, 480] width 41 height 16
click at [268, 401] on div "Undo" at bounding box center [263, 480] width 41 height 16
click at [25, 357] on div at bounding box center [25, 357] width 8 height 8
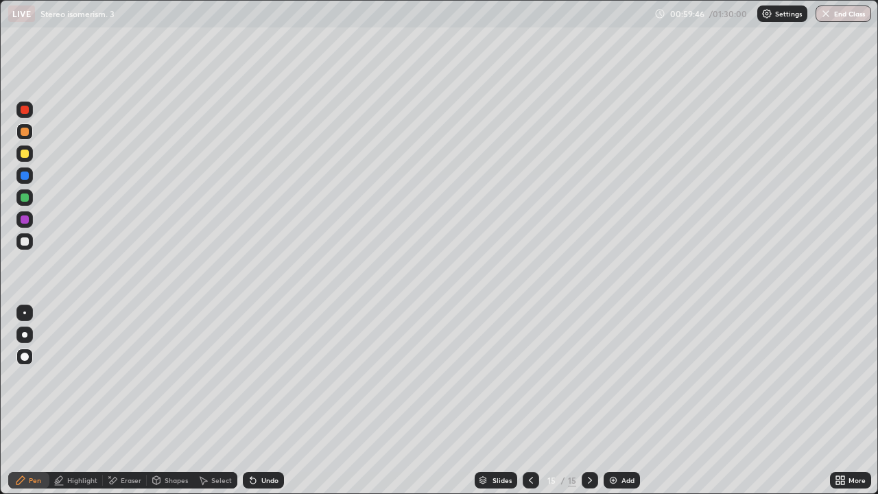
click at [25, 198] on div at bounding box center [25, 198] width 8 height 8
click at [265, 401] on div "Undo" at bounding box center [269, 480] width 17 height 7
click at [25, 313] on div at bounding box center [24, 313] width 3 height 3
click at [25, 244] on div at bounding box center [25, 241] width 8 height 8
click at [30, 136] on div at bounding box center [24, 132] width 16 height 16
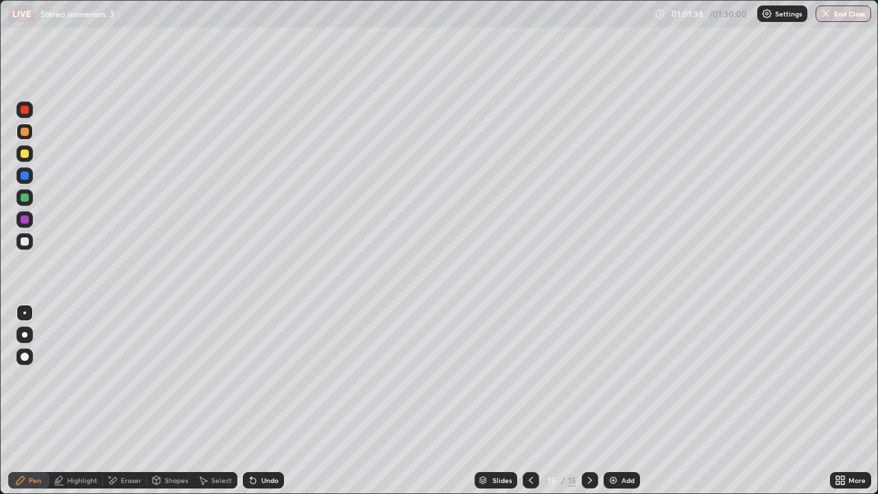
click at [23, 248] on div at bounding box center [24, 241] width 16 height 16
click at [75, 401] on div "Highlight" at bounding box center [82, 480] width 30 height 7
click at [21, 199] on div at bounding box center [25, 198] width 8 height 8
click at [25, 154] on div at bounding box center [25, 154] width 8 height 8
click at [615, 401] on img at bounding box center [613, 480] width 11 height 11
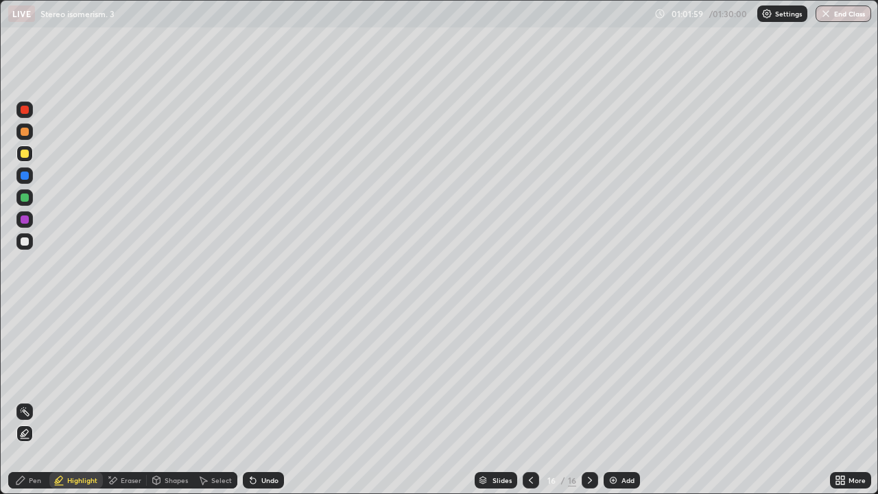
click at [529, 401] on icon at bounding box center [531, 480] width 11 height 11
click at [214, 401] on div "Select" at bounding box center [221, 480] width 21 height 7
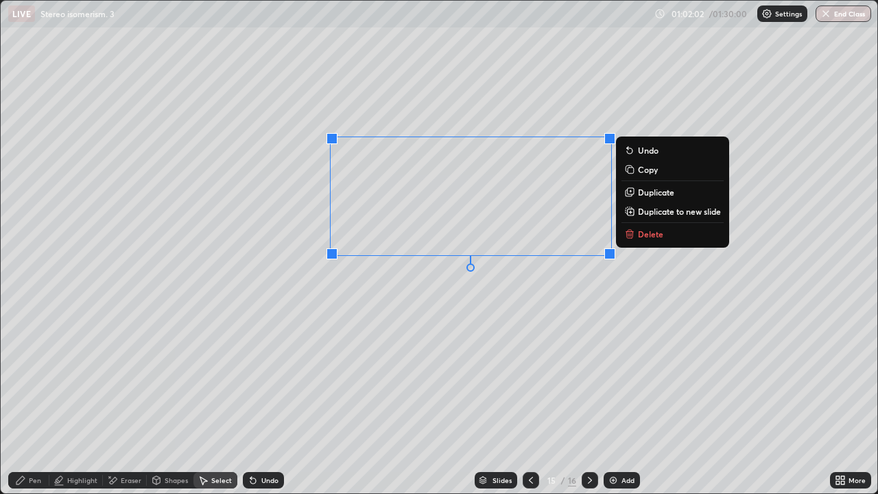
click at [661, 214] on p "Duplicate to new slide" at bounding box center [679, 211] width 83 height 11
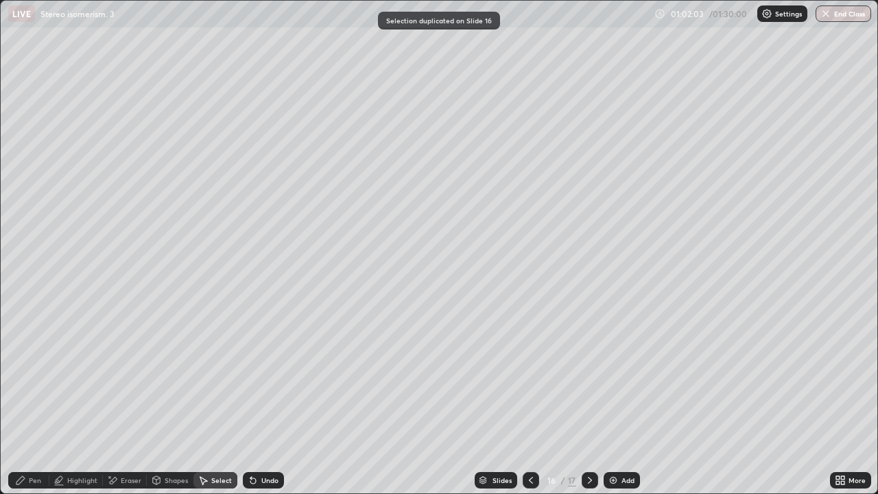
click at [126, 401] on div "Eraser" at bounding box center [131, 480] width 21 height 7
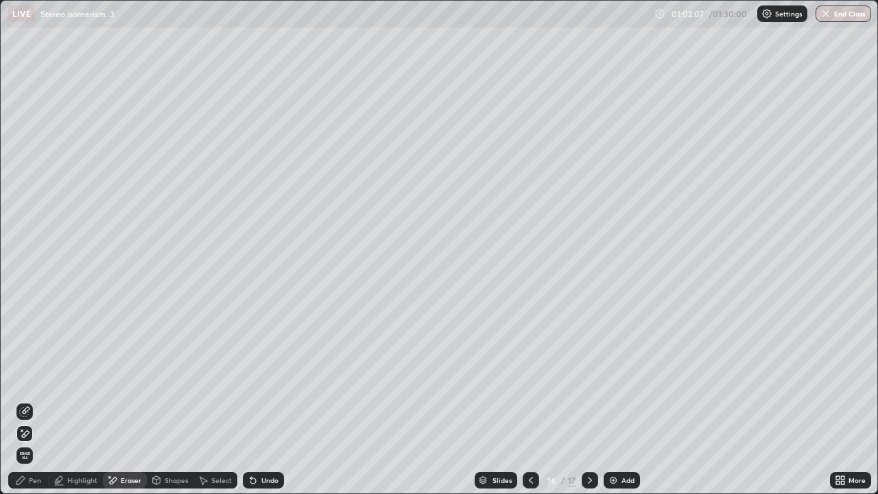
click at [219, 401] on div "Select" at bounding box center [221, 480] width 21 height 7
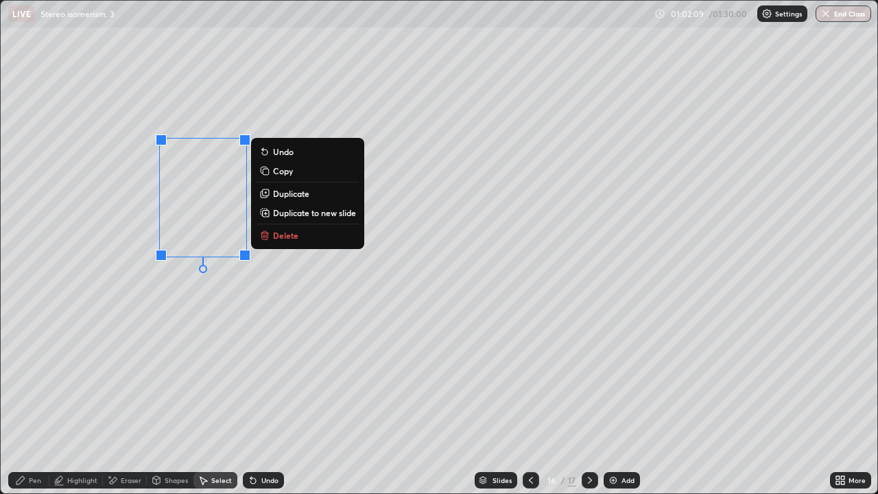
click at [34, 401] on div "Pen" at bounding box center [35, 480] width 12 height 7
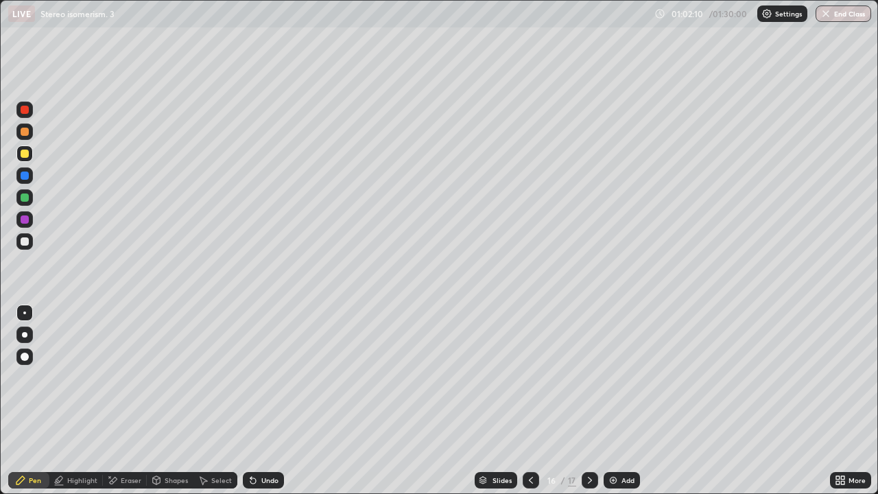
click at [218, 401] on div "Select" at bounding box center [221, 480] width 21 height 7
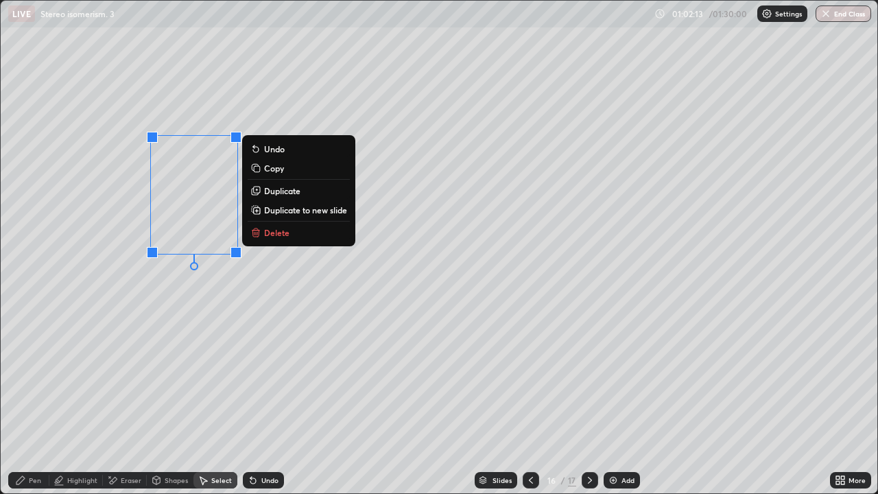
click at [287, 192] on p "Duplicate" at bounding box center [282, 190] width 36 height 11
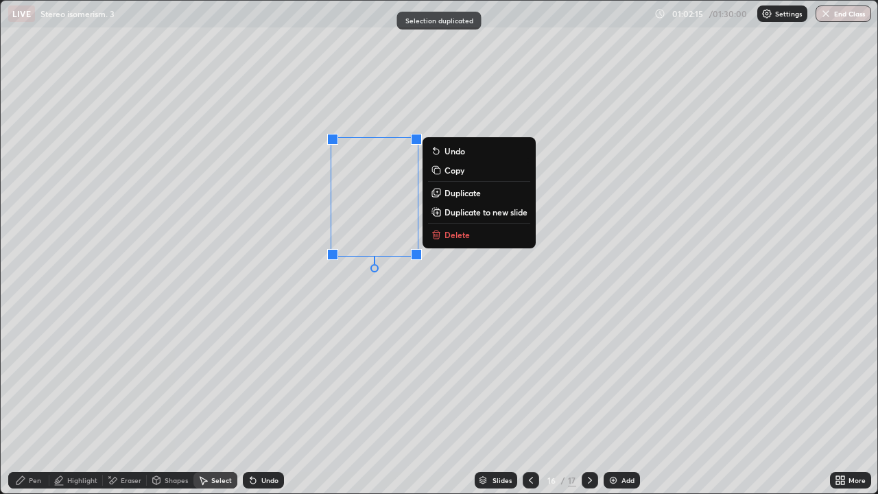
click at [23, 401] on icon at bounding box center [20, 480] width 11 height 11
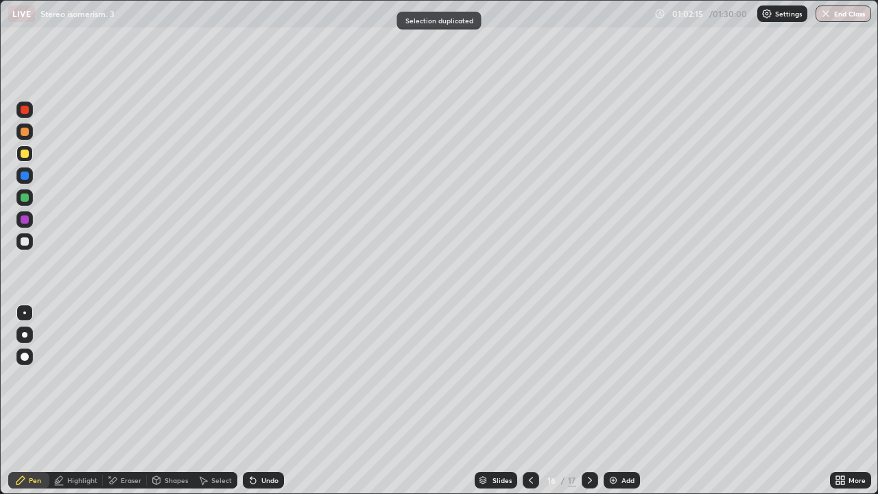
click at [27, 244] on div at bounding box center [25, 241] width 8 height 8
click at [131, 401] on div "Eraser" at bounding box center [131, 480] width 21 height 7
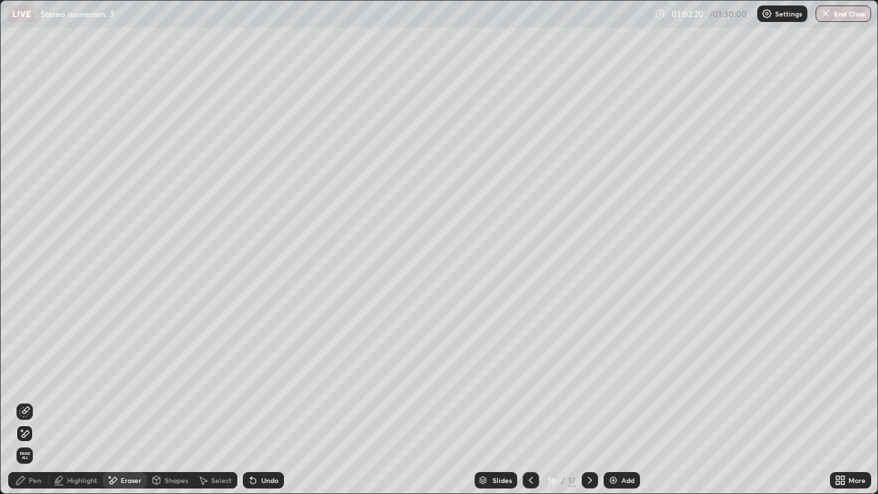
click at [27, 401] on div "Pen" at bounding box center [28, 480] width 41 height 16
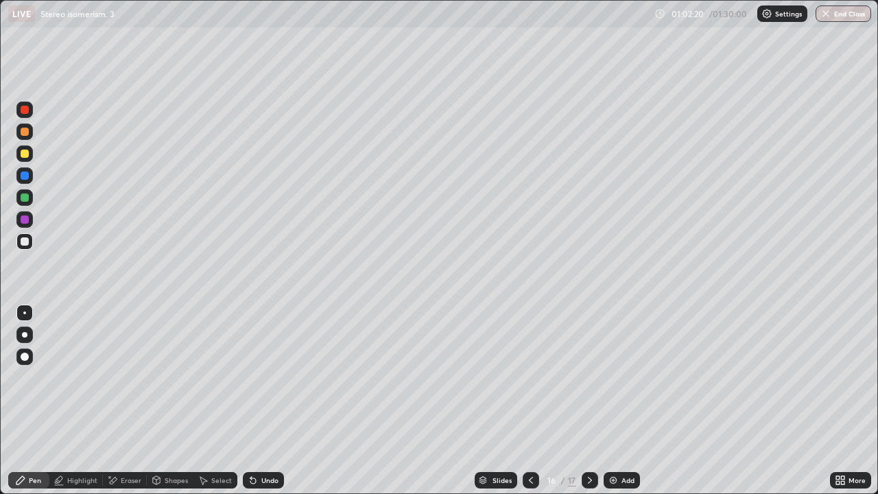
click at [23, 202] on div at bounding box center [24, 197] width 16 height 16
click at [259, 401] on div "Undo" at bounding box center [263, 480] width 41 height 16
click at [22, 152] on div at bounding box center [25, 154] width 8 height 8
click at [271, 401] on div "Undo" at bounding box center [263, 480] width 41 height 16
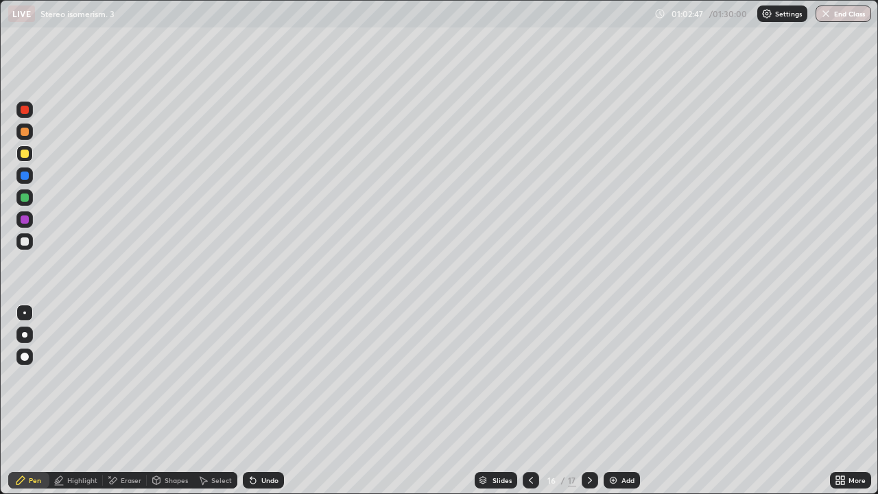
click at [279, 401] on div "Undo" at bounding box center [263, 480] width 41 height 16
click at [224, 401] on div "Select" at bounding box center [221, 480] width 21 height 7
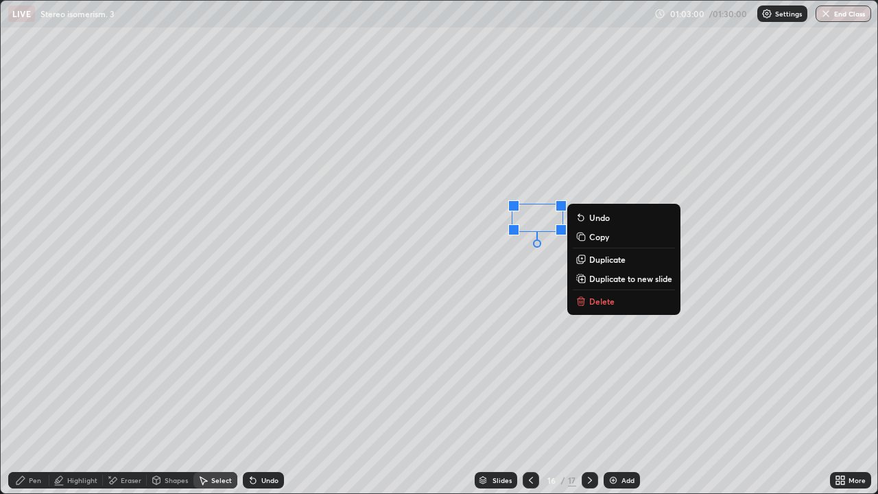
click at [32, 401] on div "Pen" at bounding box center [28, 480] width 41 height 16
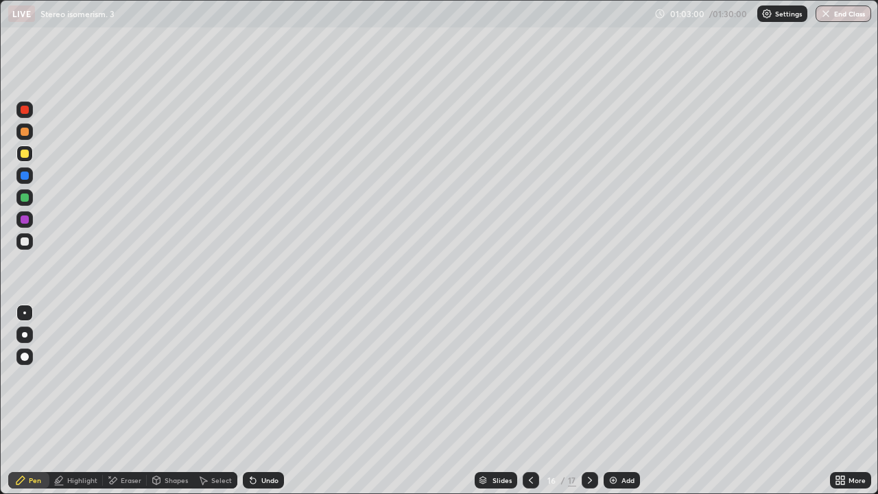
click at [25, 244] on div at bounding box center [25, 241] width 8 height 8
click at [27, 354] on div at bounding box center [25, 357] width 8 height 8
click at [22, 152] on div at bounding box center [25, 154] width 8 height 8
click at [270, 401] on div "Undo" at bounding box center [263, 480] width 41 height 16
click at [25, 110] on div at bounding box center [25, 110] width 8 height 8
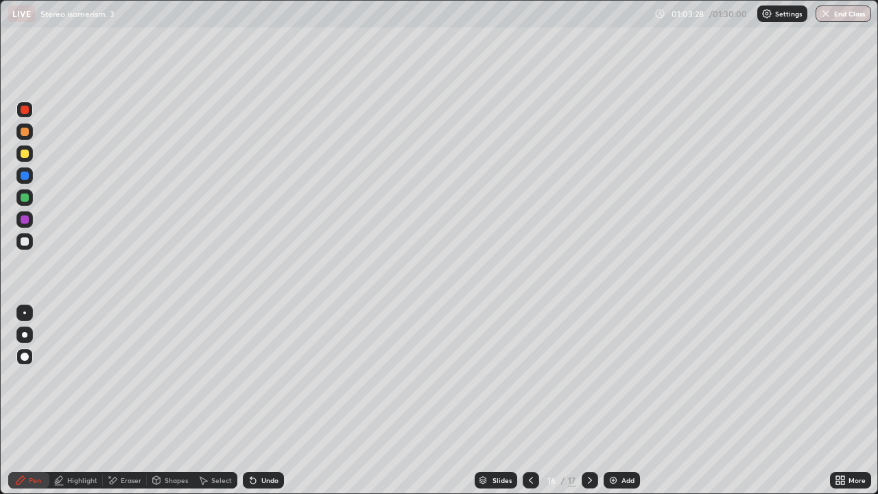
click at [19, 111] on div at bounding box center [24, 110] width 16 height 16
click at [270, 401] on div "Undo" at bounding box center [269, 480] width 17 height 7
click at [124, 401] on div "Eraser" at bounding box center [131, 480] width 21 height 7
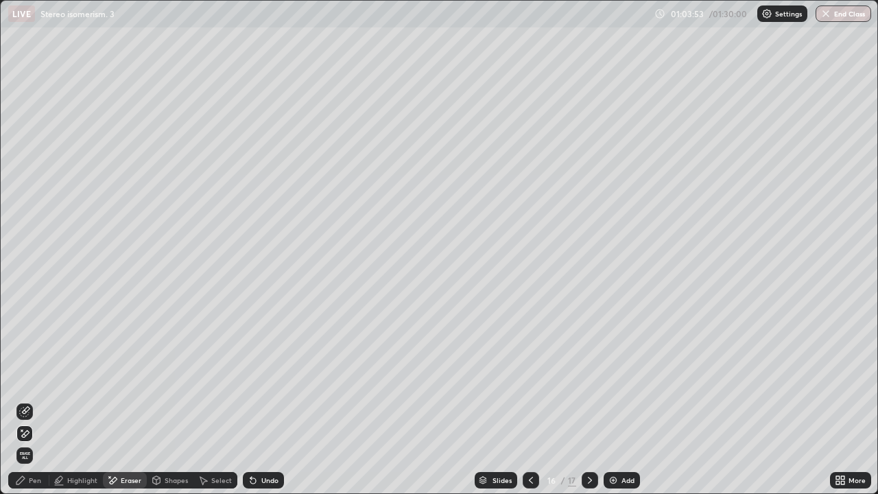
click at [30, 401] on div "Pen" at bounding box center [28, 480] width 41 height 16
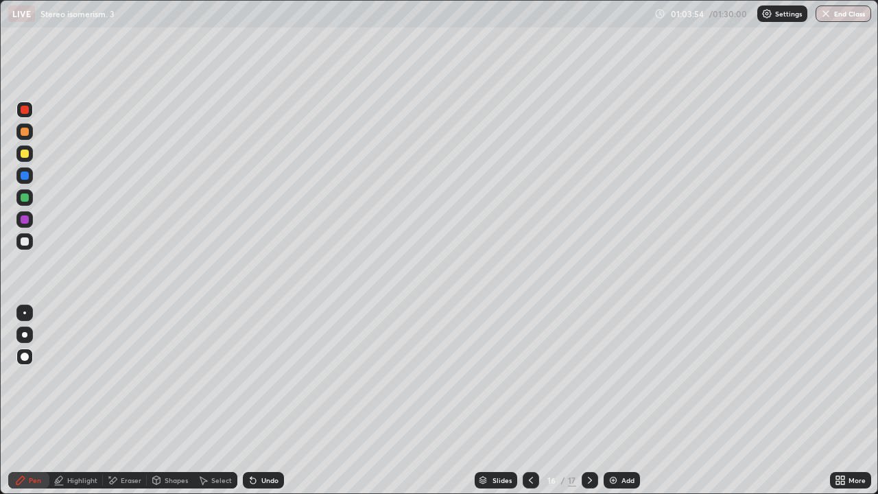
click at [22, 116] on div at bounding box center [24, 110] width 16 height 16
click at [28, 204] on div at bounding box center [24, 197] width 16 height 16
click at [32, 318] on div at bounding box center [24, 313] width 16 height 16
click at [23, 221] on div at bounding box center [25, 219] width 8 height 8
click at [22, 161] on div at bounding box center [24, 153] width 16 height 16
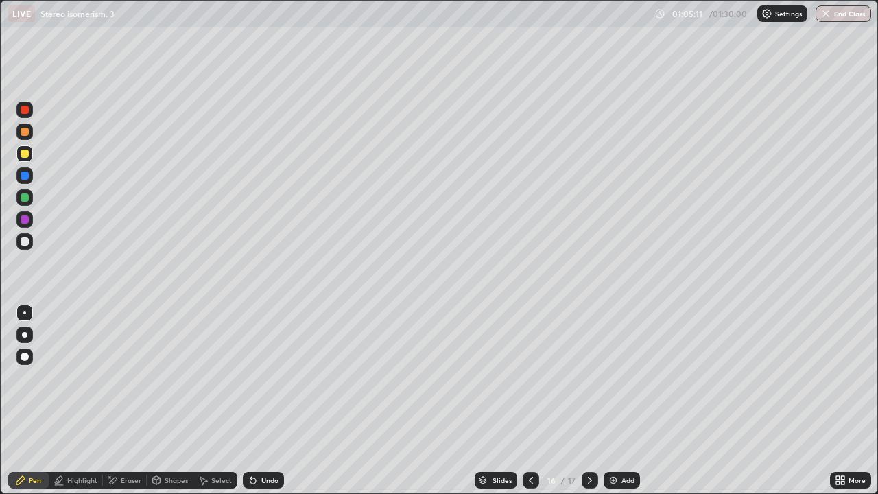
click at [121, 401] on div "Eraser" at bounding box center [131, 480] width 21 height 7
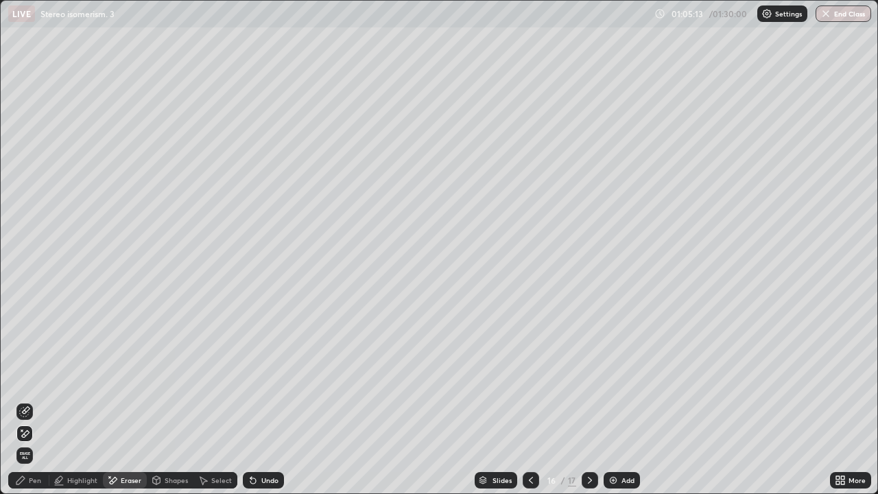
click at [29, 401] on div "Pen" at bounding box center [35, 480] width 12 height 7
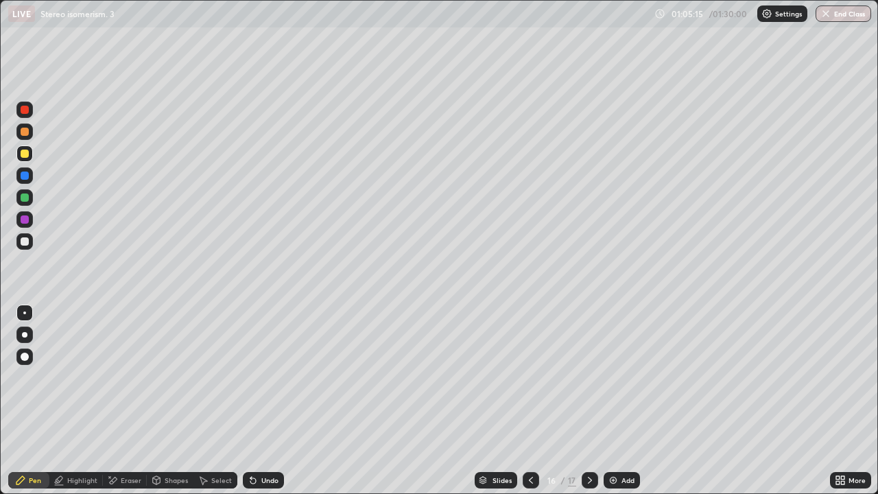
click at [589, 401] on div at bounding box center [590, 480] width 16 height 16
click at [526, 401] on icon at bounding box center [531, 480] width 11 height 11
click at [215, 401] on div "Select" at bounding box center [221, 480] width 21 height 7
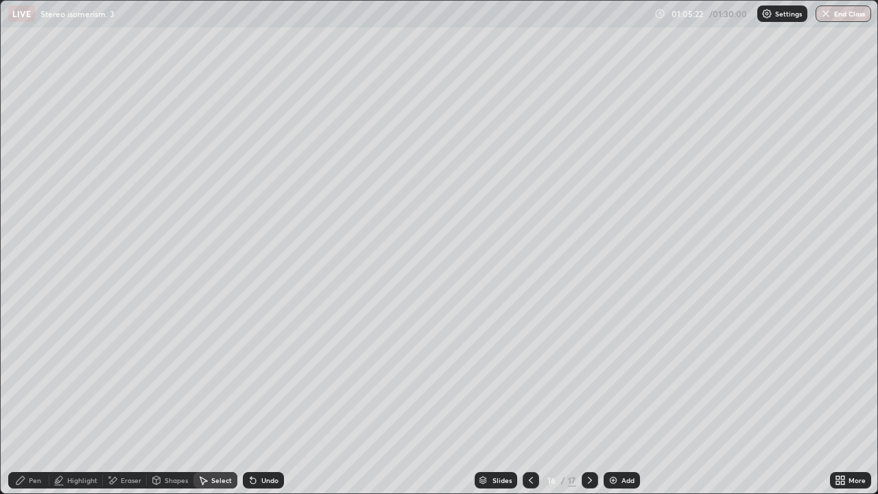
click at [126, 401] on div "Eraser" at bounding box center [125, 480] width 44 height 16
click at [215, 401] on div "Select" at bounding box center [221, 480] width 21 height 7
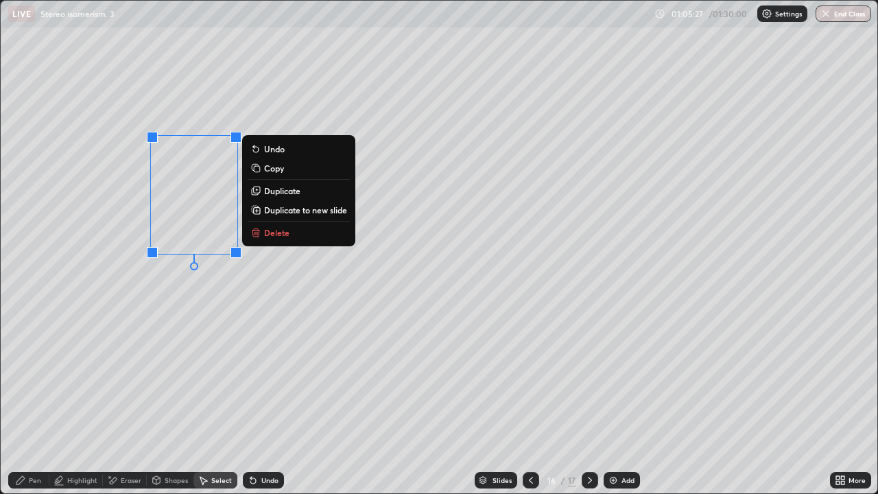
click at [290, 211] on p "Duplicate to new slide" at bounding box center [305, 209] width 83 height 11
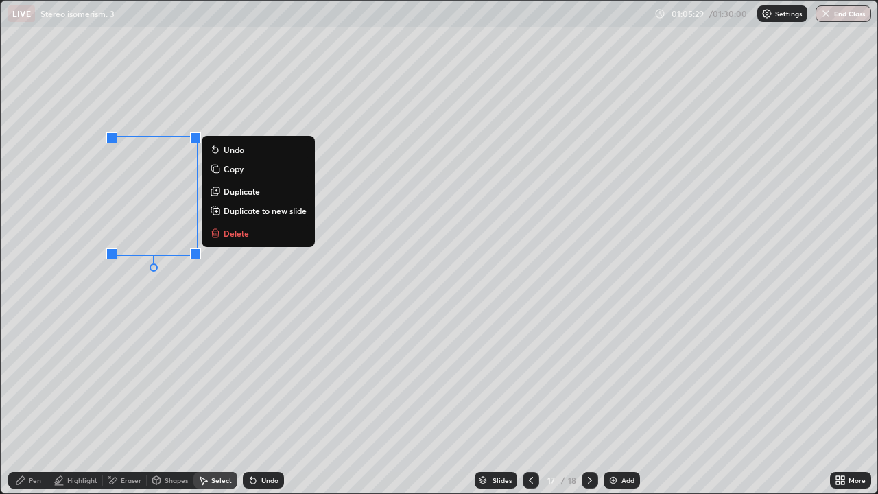
click at [36, 401] on div "Pen" at bounding box center [28, 480] width 41 height 16
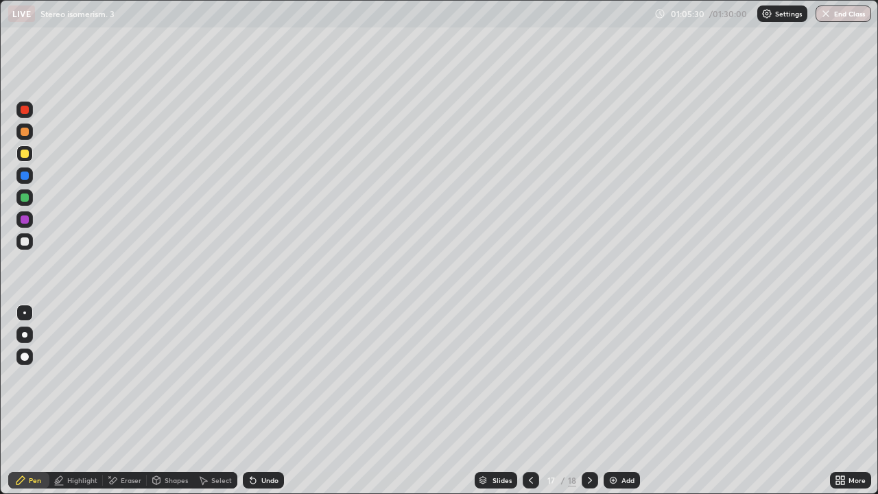
click at [19, 153] on div at bounding box center [24, 153] width 16 height 16
click at [24, 131] on div at bounding box center [25, 132] width 8 height 8
click at [21, 161] on div at bounding box center [24, 153] width 16 height 16
click at [18, 195] on div at bounding box center [24, 197] width 16 height 16
click at [277, 401] on div "Undo" at bounding box center [269, 480] width 17 height 7
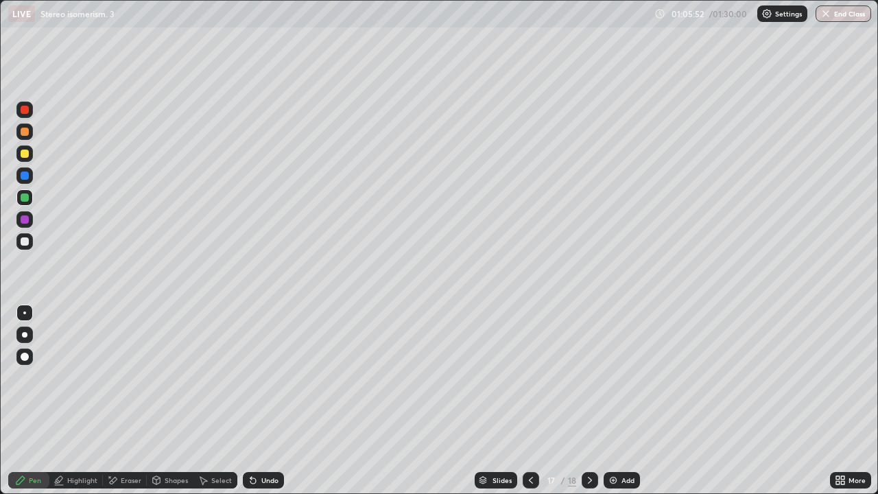
click at [277, 401] on div "Undo" at bounding box center [263, 480] width 41 height 16
click at [23, 156] on div at bounding box center [25, 154] width 8 height 8
click at [19, 239] on div at bounding box center [24, 241] width 16 height 16
click at [25, 176] on div at bounding box center [25, 176] width 8 height 8
click at [28, 157] on div at bounding box center [24, 153] width 16 height 16
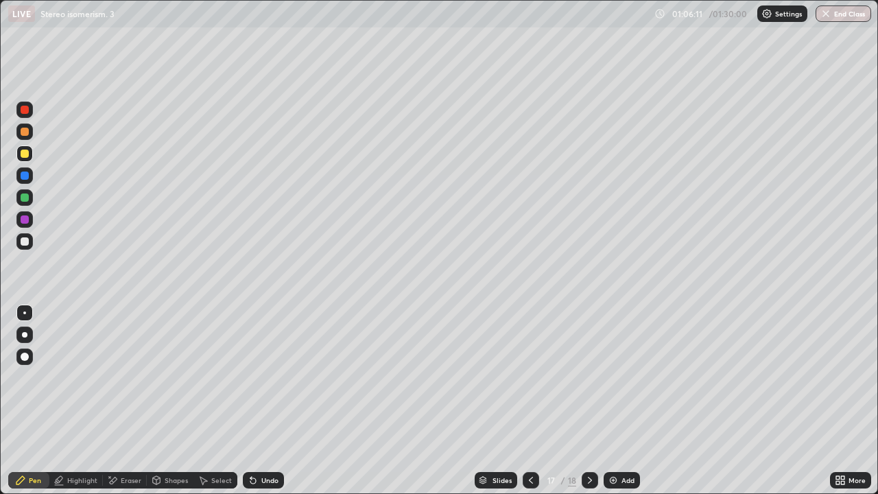
click at [24, 137] on div at bounding box center [24, 132] width 16 height 16
click at [255, 401] on div "Undo" at bounding box center [263, 480] width 41 height 16
click at [23, 199] on div at bounding box center [25, 198] width 8 height 8
click at [214, 401] on div "Select" at bounding box center [221, 480] width 21 height 7
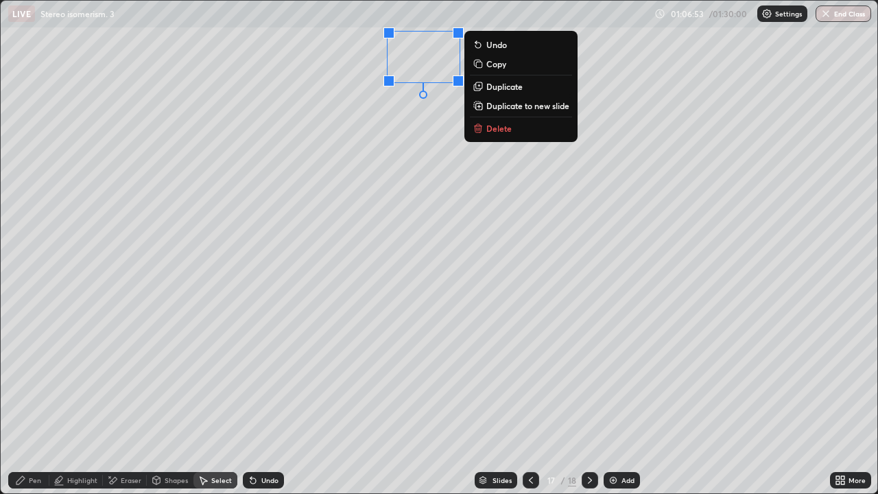
click at [503, 89] on p "Duplicate" at bounding box center [505, 86] width 36 height 11
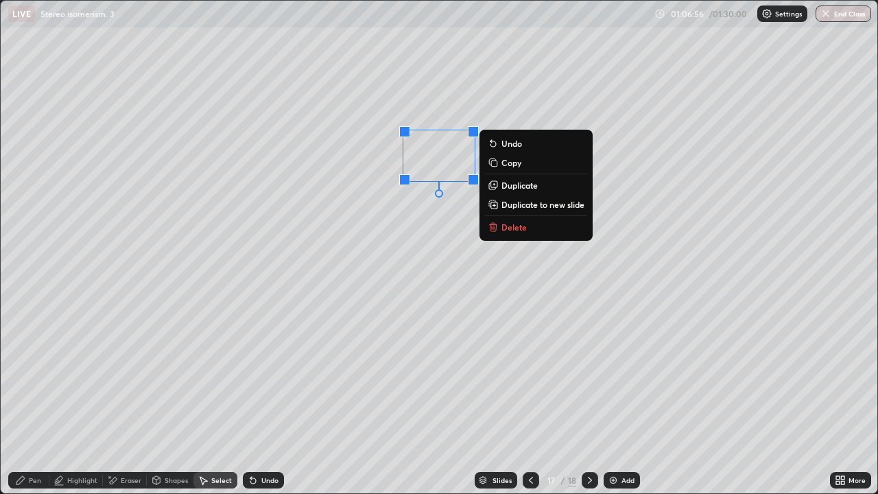
click at [21, 401] on icon at bounding box center [20, 480] width 8 height 8
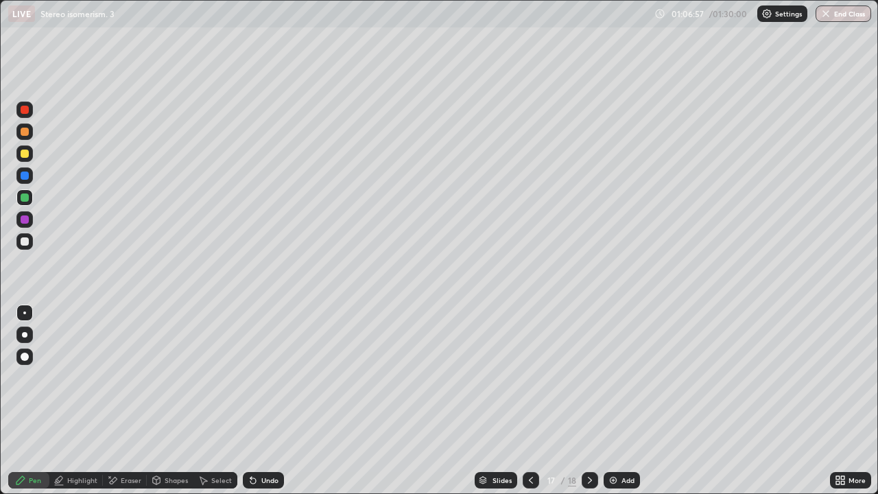
click at [23, 240] on div at bounding box center [25, 241] width 8 height 8
click at [265, 401] on div "Undo" at bounding box center [263, 480] width 41 height 16
click at [276, 401] on div "Undo" at bounding box center [269, 480] width 17 height 7
click at [21, 200] on div at bounding box center [24, 197] width 16 height 16
click at [19, 156] on div at bounding box center [24, 153] width 16 height 16
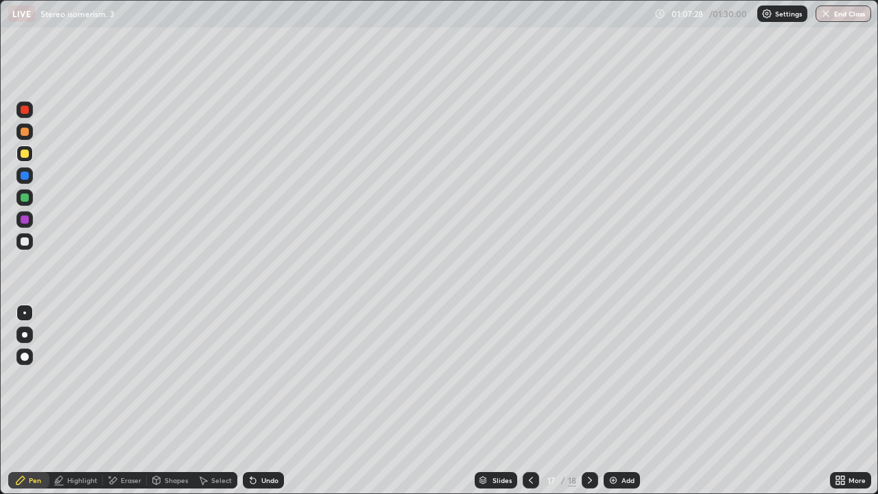
click at [27, 139] on div at bounding box center [24, 132] width 16 height 16
click at [272, 401] on div "Undo" at bounding box center [269, 480] width 17 height 7
click at [23, 241] on div at bounding box center [25, 241] width 8 height 8
click at [23, 243] on div at bounding box center [25, 241] width 8 height 8
click at [27, 195] on div at bounding box center [25, 198] width 8 height 8
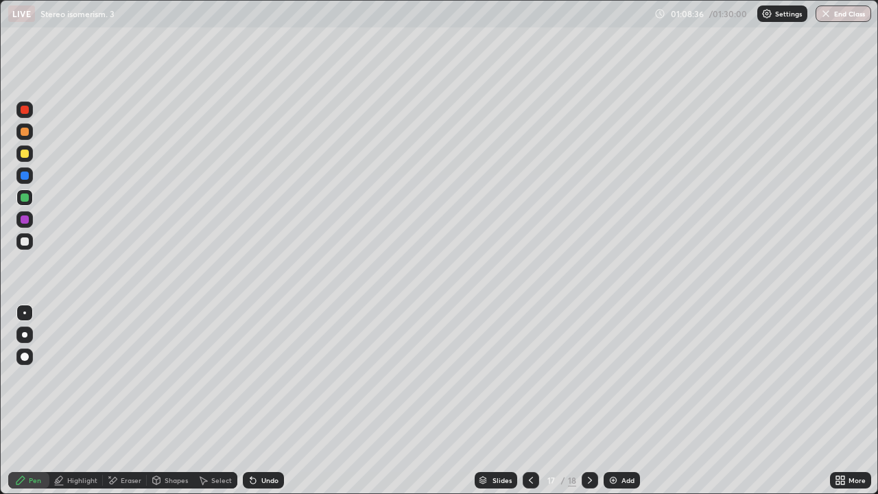
click at [251, 401] on icon at bounding box center [252, 480] width 5 height 5
click at [30, 153] on div at bounding box center [24, 153] width 16 height 16
click at [261, 401] on div "Undo" at bounding box center [269, 480] width 17 height 7
click at [259, 401] on div "Undo" at bounding box center [263, 480] width 41 height 16
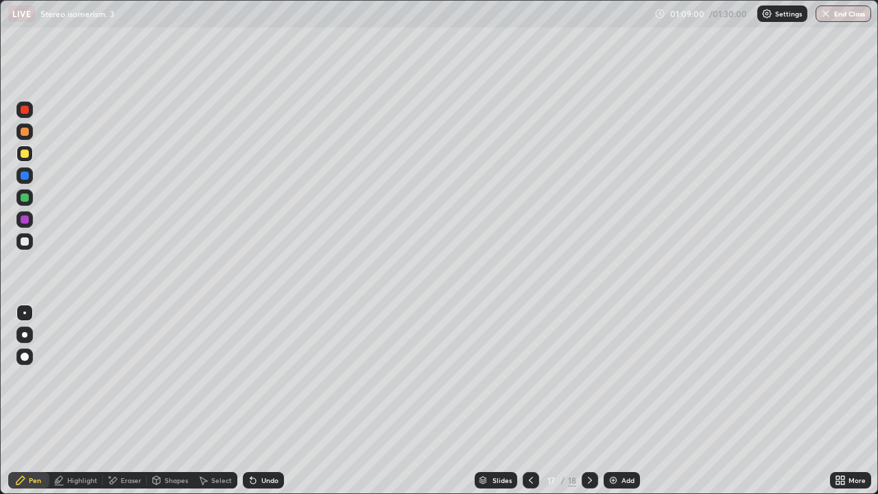
click at [251, 401] on icon at bounding box center [252, 480] width 5 height 5
click at [261, 401] on div "Undo" at bounding box center [269, 480] width 17 height 7
click at [22, 198] on div at bounding box center [25, 198] width 8 height 8
click at [26, 248] on div at bounding box center [24, 241] width 16 height 16
click at [529, 401] on icon at bounding box center [531, 480] width 11 height 11
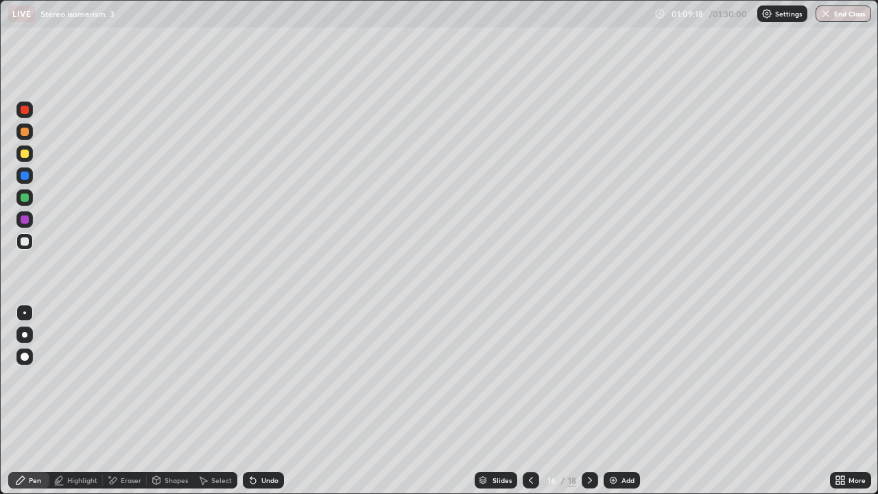
click at [530, 401] on icon at bounding box center [531, 480] width 11 height 11
click at [529, 401] on icon at bounding box center [531, 480] width 4 height 7
click at [528, 401] on icon at bounding box center [531, 480] width 11 height 11
click at [589, 401] on icon at bounding box center [590, 480] width 11 height 11
click at [591, 401] on icon at bounding box center [590, 480] width 11 height 11
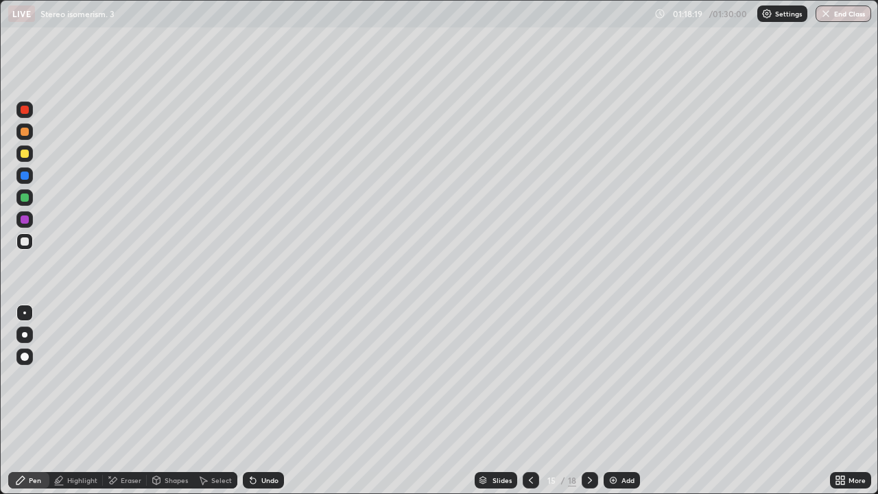
click at [594, 401] on div at bounding box center [590, 480] width 16 height 16
click at [588, 401] on icon at bounding box center [590, 480] width 4 height 7
click at [582, 401] on div at bounding box center [590, 480] width 16 height 16
click at [583, 401] on div at bounding box center [590, 480] width 16 height 16
click at [26, 362] on div at bounding box center [24, 357] width 16 height 16
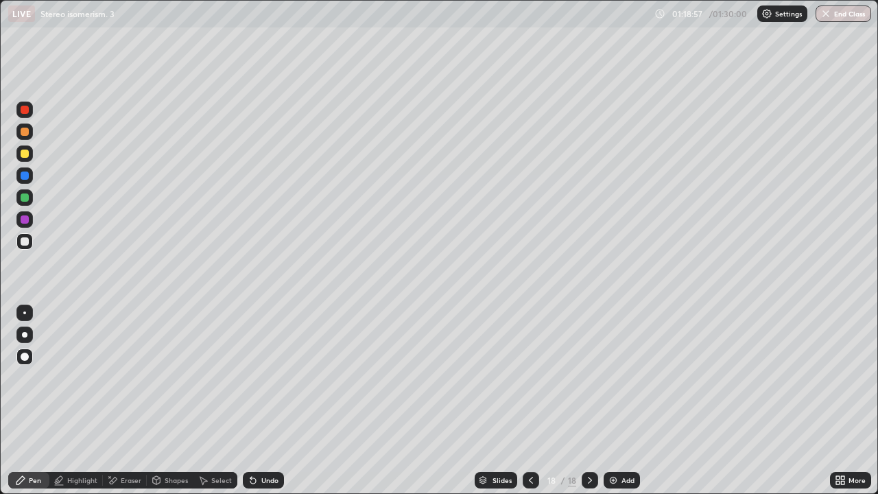
click at [24, 204] on div at bounding box center [24, 197] width 16 height 16
click at [222, 401] on div "Select" at bounding box center [216, 480] width 44 height 16
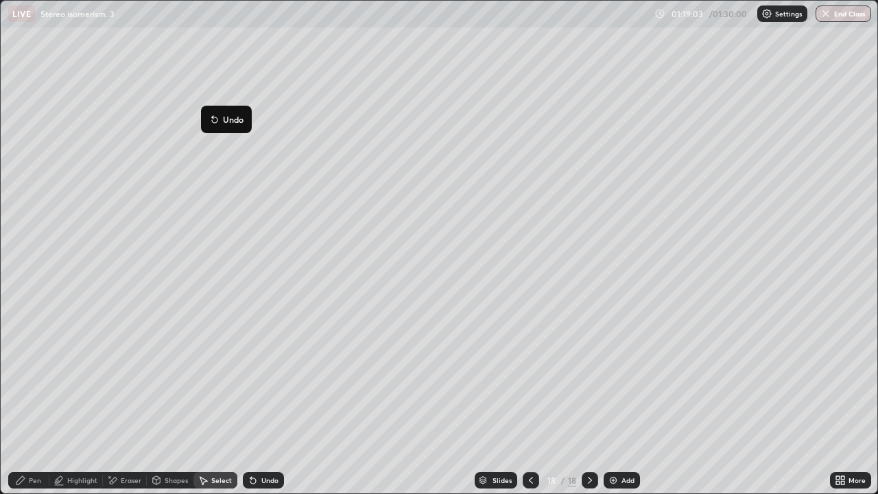
click at [27, 401] on div "Pen" at bounding box center [28, 480] width 41 height 16
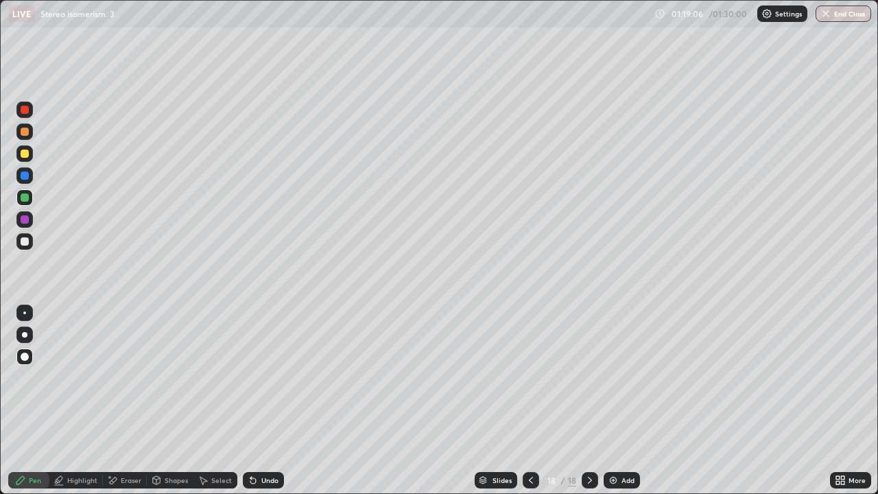
click at [27, 157] on div at bounding box center [24, 153] width 16 height 16
click at [25, 313] on div at bounding box center [24, 313] width 3 height 3
click at [25, 243] on div at bounding box center [25, 241] width 8 height 8
click at [26, 115] on div at bounding box center [24, 110] width 16 height 16
click at [23, 401] on div "Pen" at bounding box center [28, 480] width 41 height 27
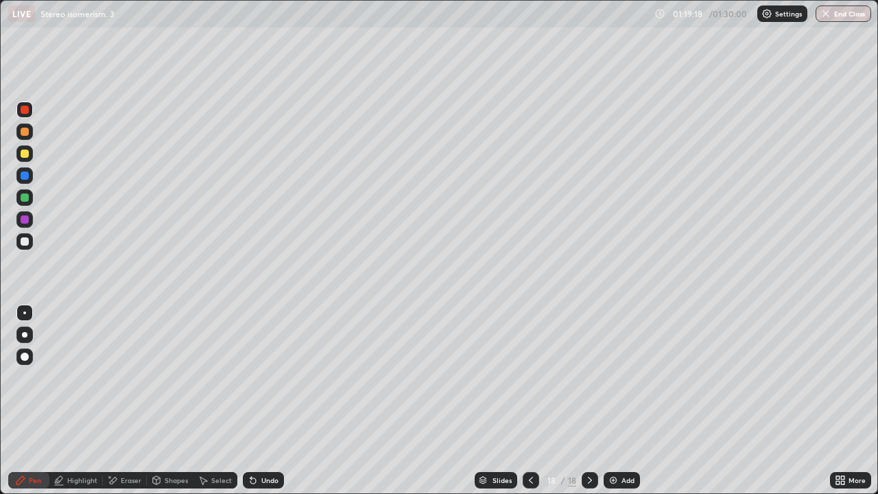
click at [24, 401] on icon at bounding box center [20, 480] width 11 height 11
click at [256, 401] on icon at bounding box center [253, 480] width 11 height 11
click at [259, 401] on div "Undo" at bounding box center [263, 480] width 41 height 16
click at [848, 401] on div "More" at bounding box center [850, 480] width 41 height 16
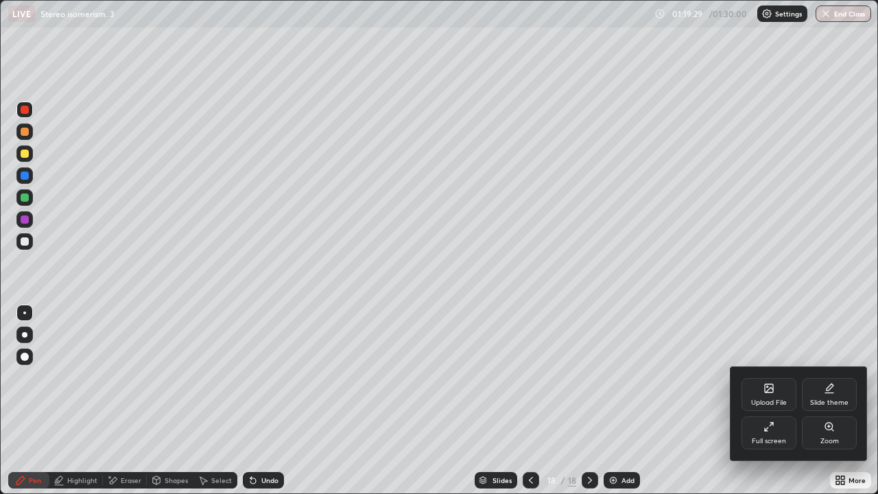
click at [758, 401] on div "Full screen" at bounding box center [769, 433] width 55 height 33
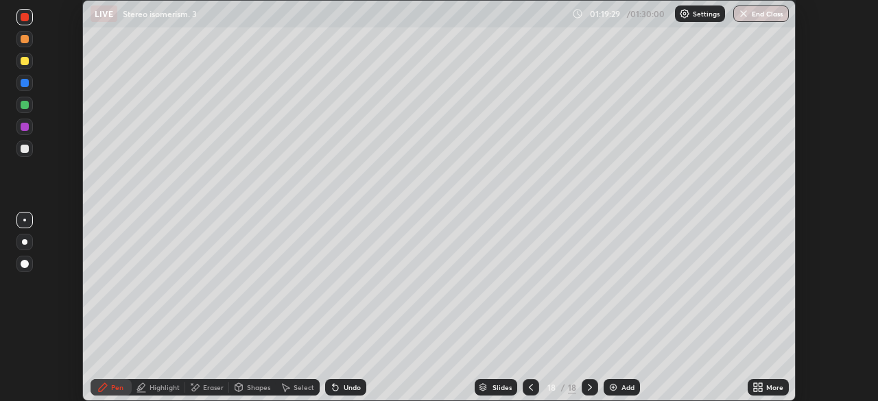
scroll to position [68216, 67739]
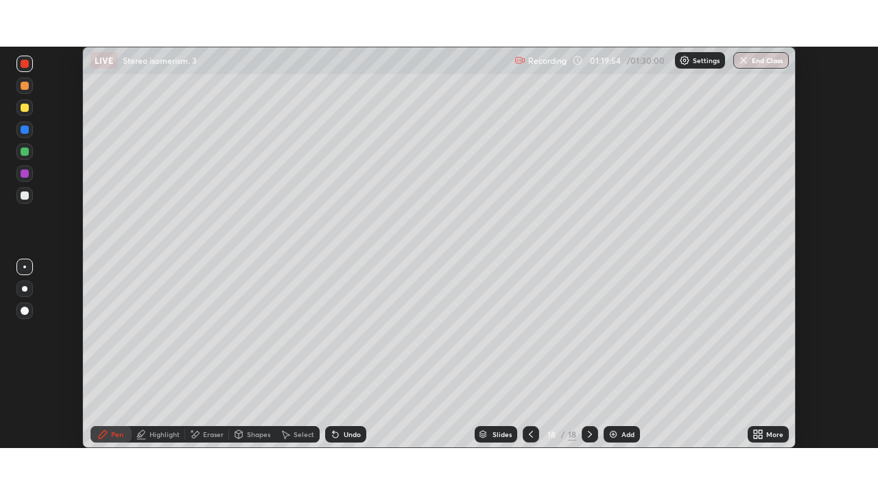
scroll to position [401, 878]
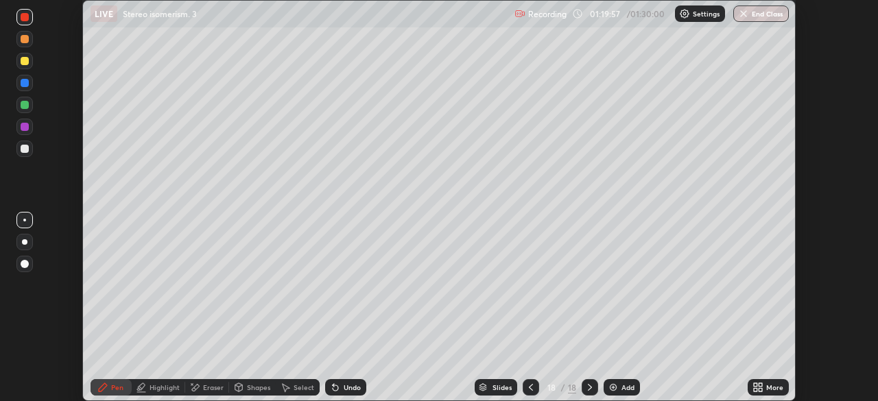
click at [765, 389] on div "More" at bounding box center [768, 387] width 41 height 16
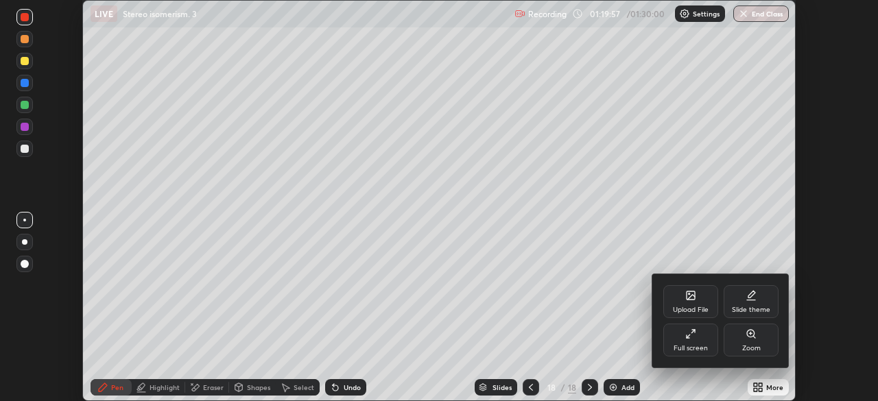
click at [687, 351] on div "Full screen" at bounding box center [691, 348] width 34 height 7
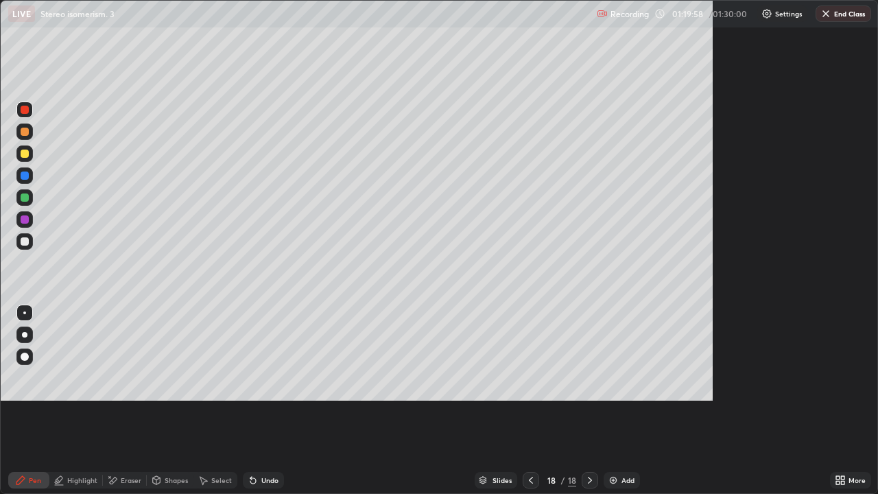
scroll to position [494, 878]
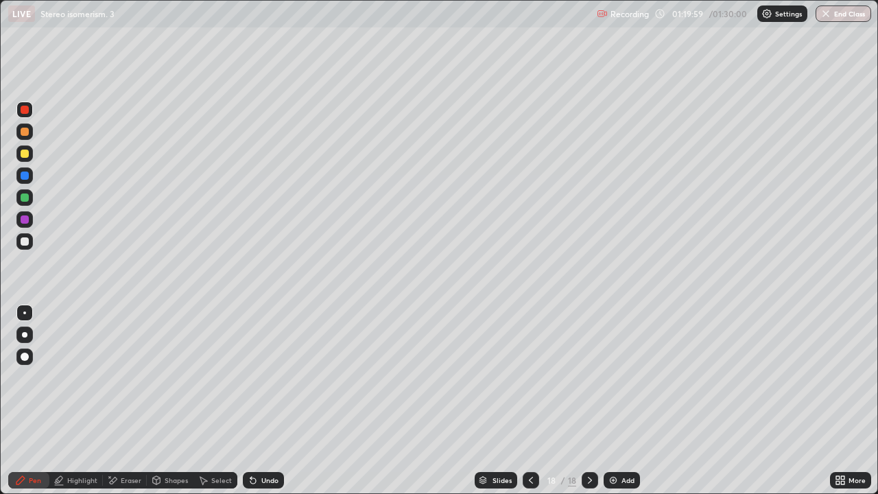
click at [140, 401] on div "Eraser" at bounding box center [131, 480] width 21 height 7
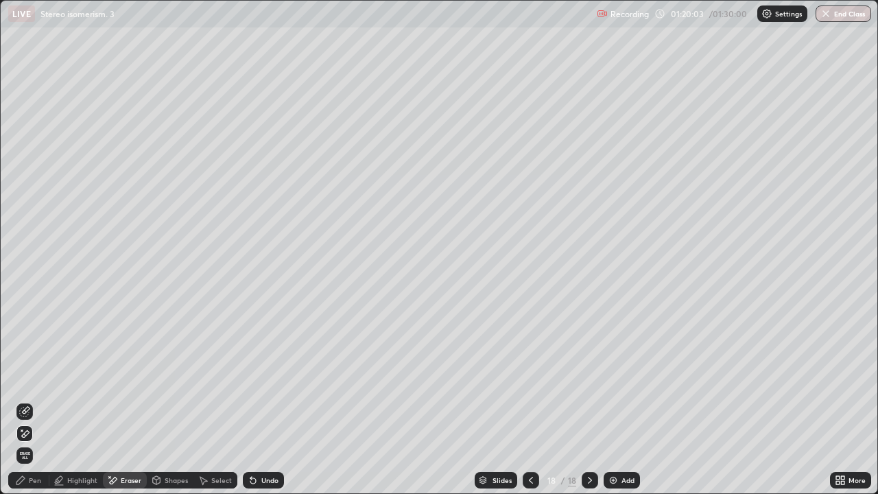
click at [18, 401] on icon at bounding box center [20, 480] width 8 height 8
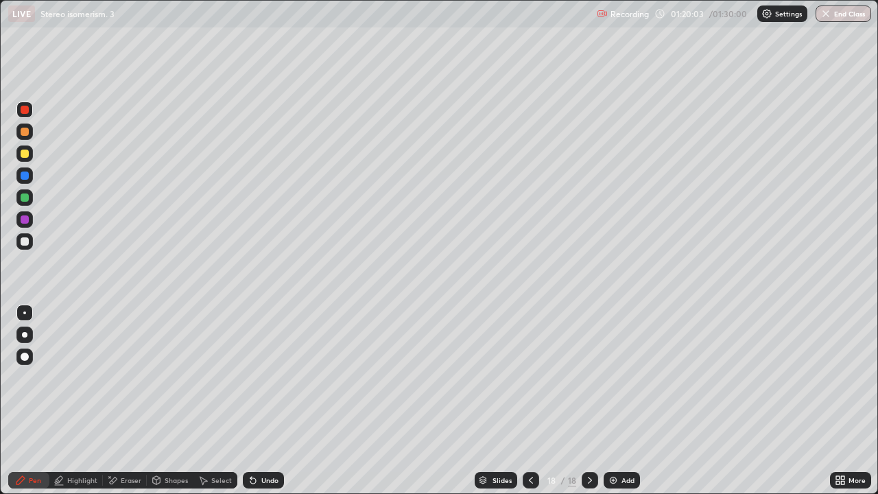
click at [25, 202] on div at bounding box center [24, 197] width 16 height 16
click at [32, 245] on div at bounding box center [24, 241] width 16 height 16
click at [30, 137] on div at bounding box center [24, 132] width 16 height 16
click at [25, 191] on div at bounding box center [24, 197] width 16 height 16
click at [26, 153] on div at bounding box center [25, 154] width 8 height 8
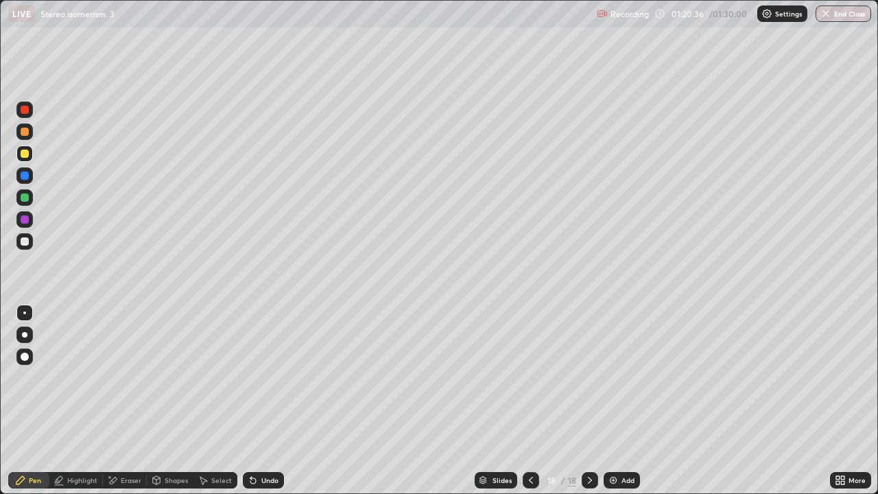
click at [27, 245] on div at bounding box center [25, 241] width 8 height 8
click at [21, 156] on div at bounding box center [25, 154] width 8 height 8
click at [24, 245] on div at bounding box center [25, 241] width 8 height 8
click at [27, 198] on div at bounding box center [25, 198] width 8 height 8
click at [25, 156] on div at bounding box center [25, 154] width 8 height 8
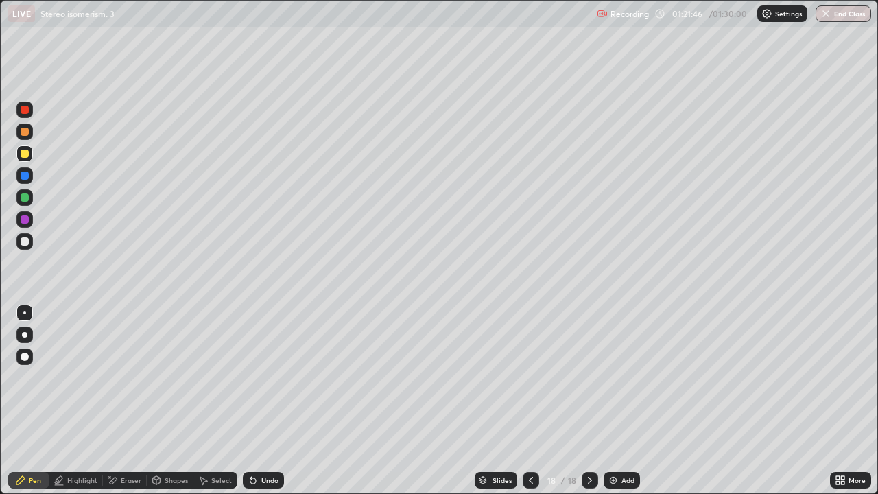
click at [622, 401] on div "Add" at bounding box center [622, 480] width 36 height 16
click at [32, 128] on div at bounding box center [24, 132] width 16 height 16
click at [272, 401] on div "Undo" at bounding box center [263, 480] width 41 height 16
click at [166, 401] on div "Shapes" at bounding box center [170, 480] width 47 height 16
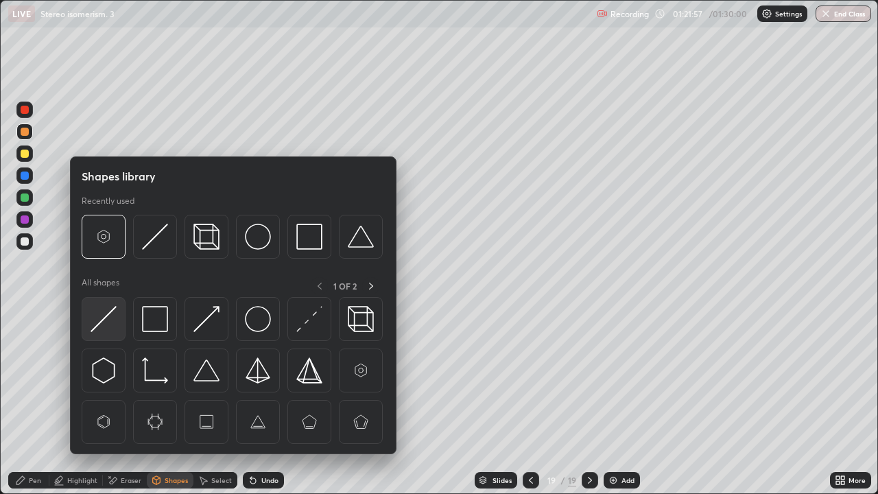
click at [105, 324] on img at bounding box center [104, 319] width 26 height 26
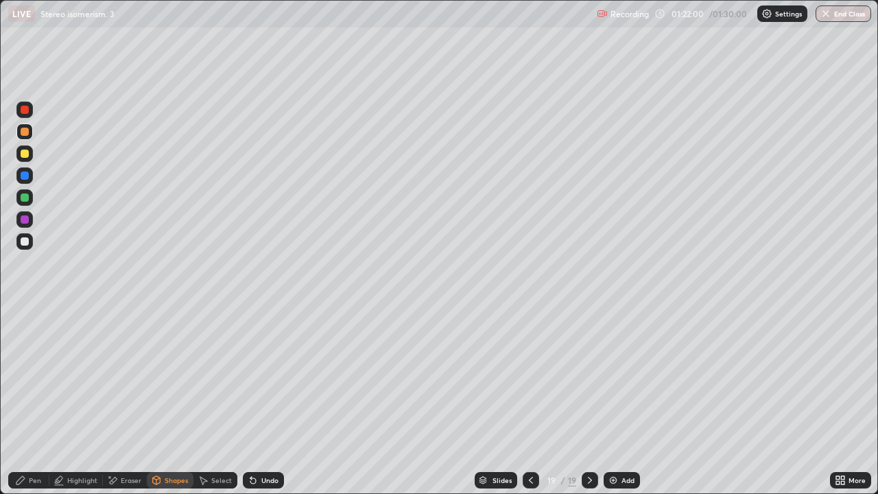
click at [23, 159] on div at bounding box center [24, 153] width 16 height 16
click at [40, 401] on div "Pen" at bounding box center [28, 480] width 41 height 16
click at [20, 249] on div at bounding box center [24, 242] width 16 height 22
click at [212, 401] on div "Select" at bounding box center [216, 480] width 44 height 16
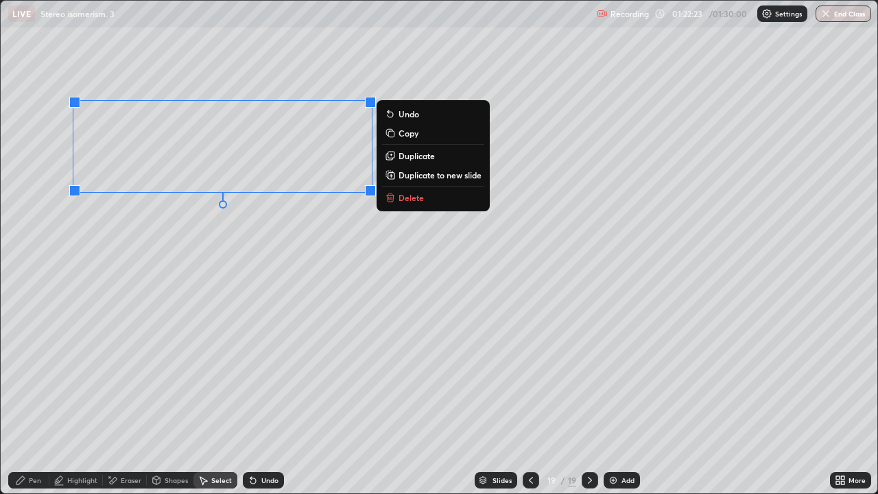
click at [410, 159] on p "Duplicate" at bounding box center [417, 155] width 36 height 11
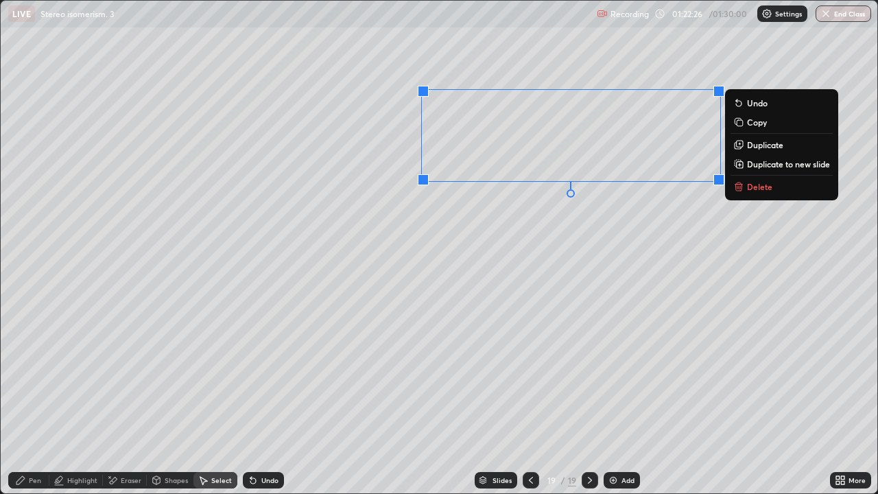
click at [132, 401] on div "Eraser" at bounding box center [125, 480] width 44 height 16
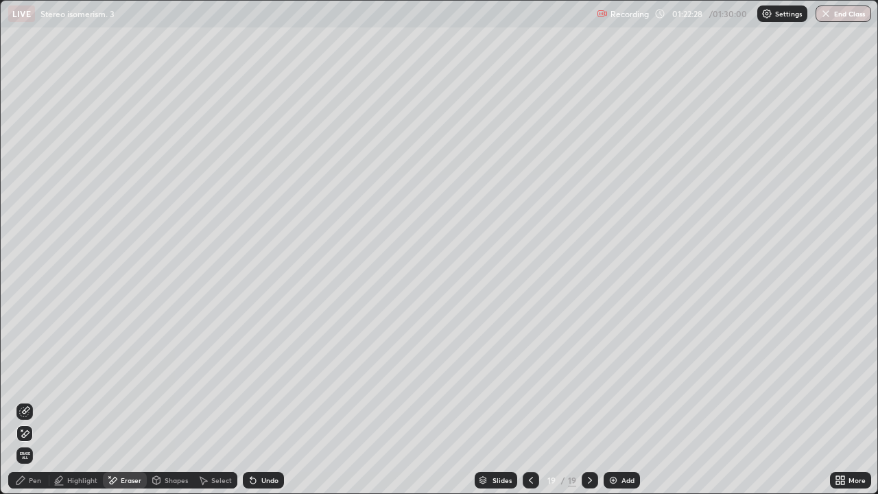
click at [37, 401] on div "Pen" at bounding box center [35, 480] width 12 height 7
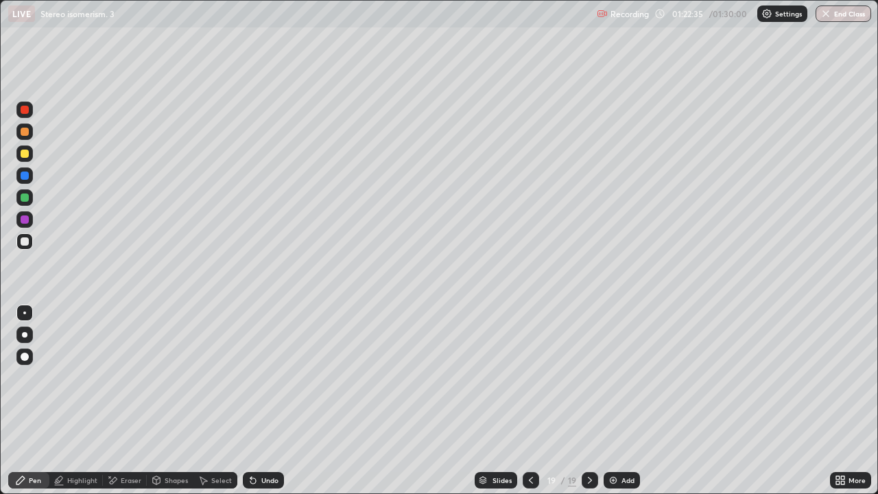
click at [259, 401] on div "Undo" at bounding box center [263, 480] width 41 height 16
click at [271, 401] on div "Undo" at bounding box center [269, 480] width 17 height 7
click at [281, 401] on div "Undo" at bounding box center [263, 480] width 41 height 16
click at [140, 401] on div "Eraser" at bounding box center [131, 480] width 21 height 7
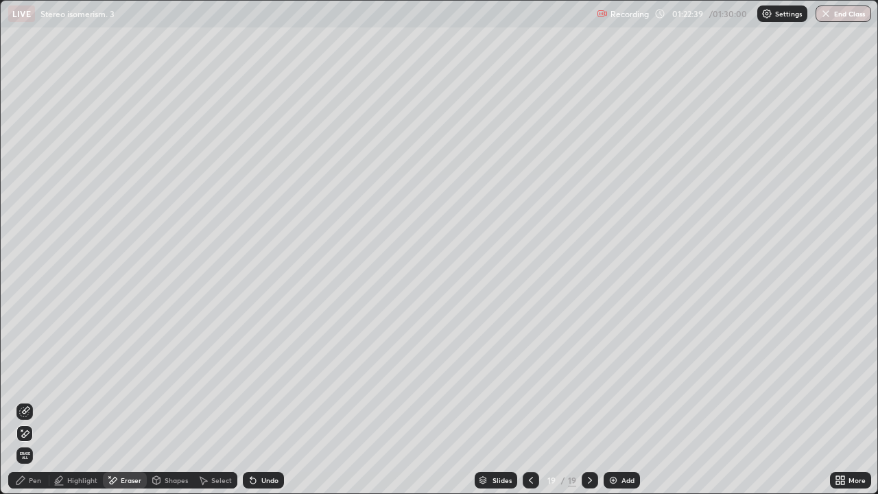
click at [181, 401] on div "Shapes" at bounding box center [170, 480] width 47 height 16
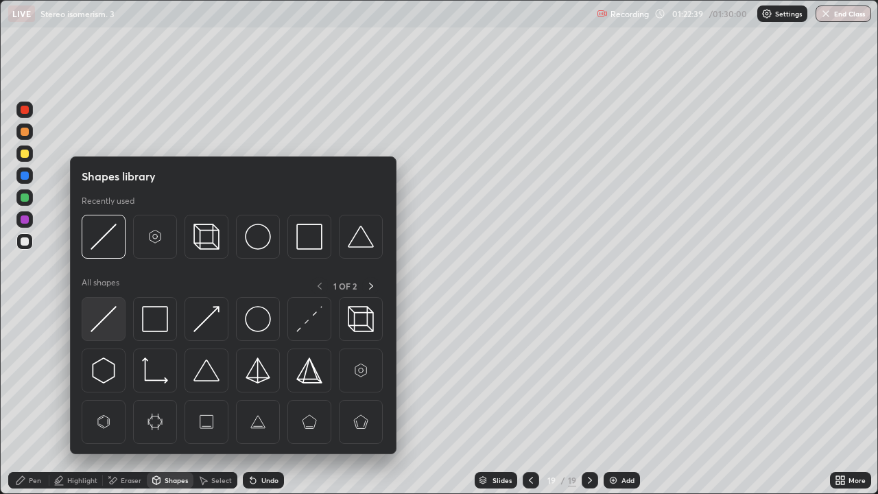
click at [106, 312] on img at bounding box center [104, 319] width 26 height 26
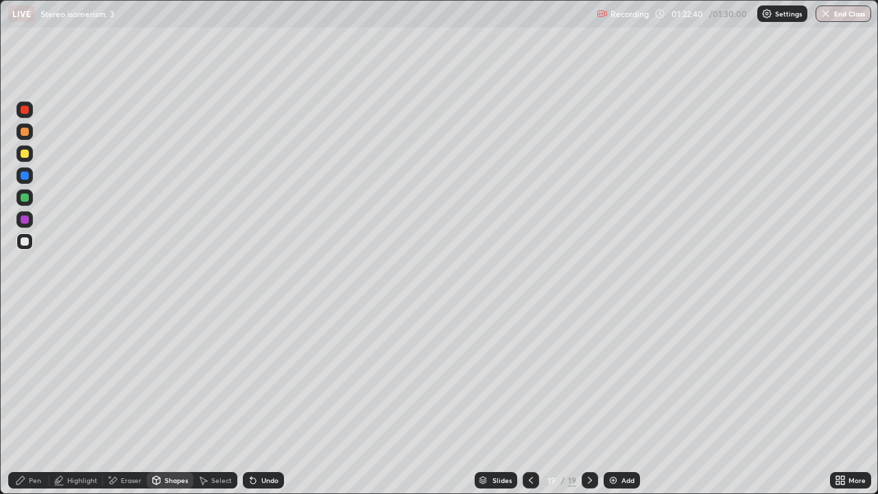
click at [27, 200] on div at bounding box center [25, 198] width 8 height 8
click at [22, 401] on icon at bounding box center [20, 480] width 11 height 11
click at [19, 139] on div at bounding box center [24, 132] width 16 height 16
click at [25, 244] on div at bounding box center [25, 241] width 8 height 8
click at [27, 198] on div at bounding box center [25, 198] width 8 height 8
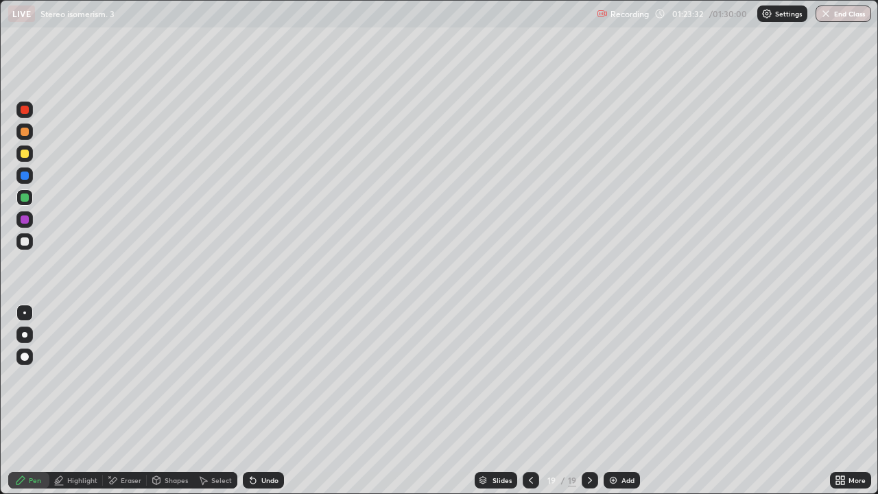
click at [25, 154] on div at bounding box center [25, 154] width 8 height 8
click at [128, 401] on div "Eraser" at bounding box center [131, 480] width 21 height 7
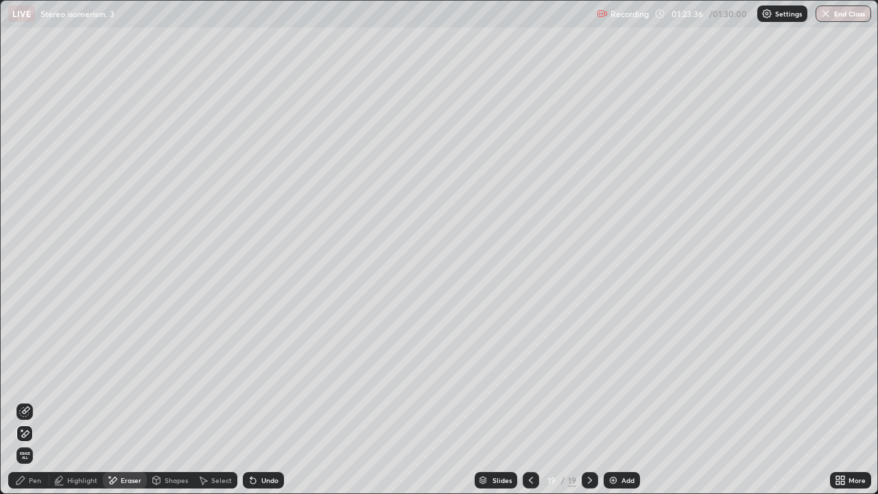
click at [30, 401] on div "Pen" at bounding box center [28, 480] width 41 height 16
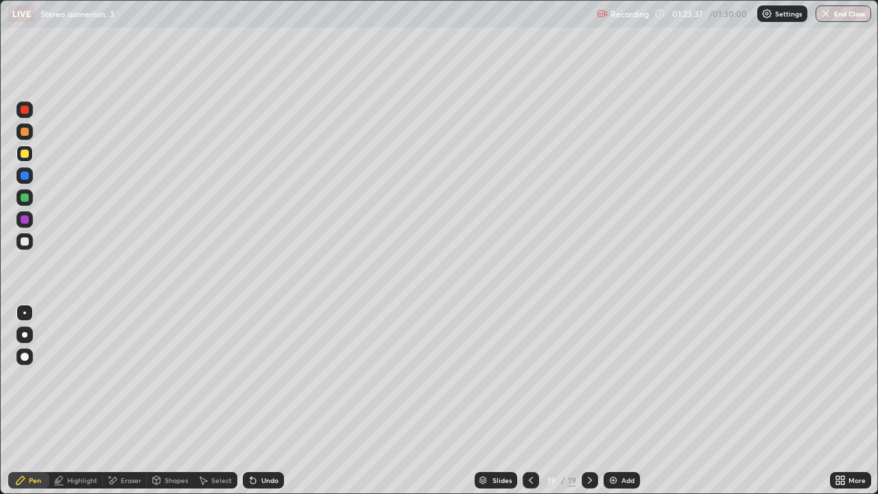
click at [31, 243] on div at bounding box center [24, 241] width 16 height 16
click at [25, 195] on div at bounding box center [25, 198] width 8 height 8
click at [27, 138] on div at bounding box center [24, 132] width 16 height 16
click at [25, 154] on div at bounding box center [25, 154] width 8 height 8
click at [23, 131] on div at bounding box center [25, 132] width 8 height 8
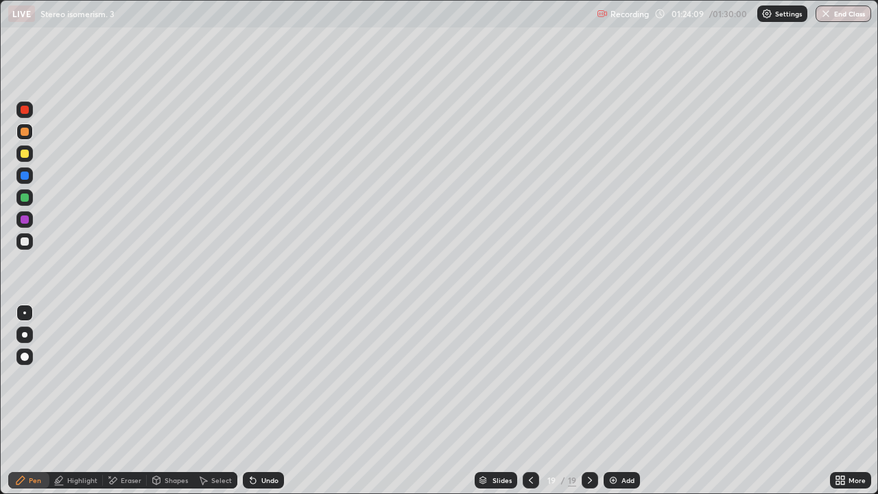
click at [25, 154] on div at bounding box center [25, 154] width 8 height 8
click at [23, 213] on div at bounding box center [24, 219] width 16 height 16
click at [31, 244] on div at bounding box center [24, 241] width 16 height 16
click at [31, 198] on div at bounding box center [24, 197] width 16 height 16
click at [28, 116] on div at bounding box center [24, 110] width 16 height 16
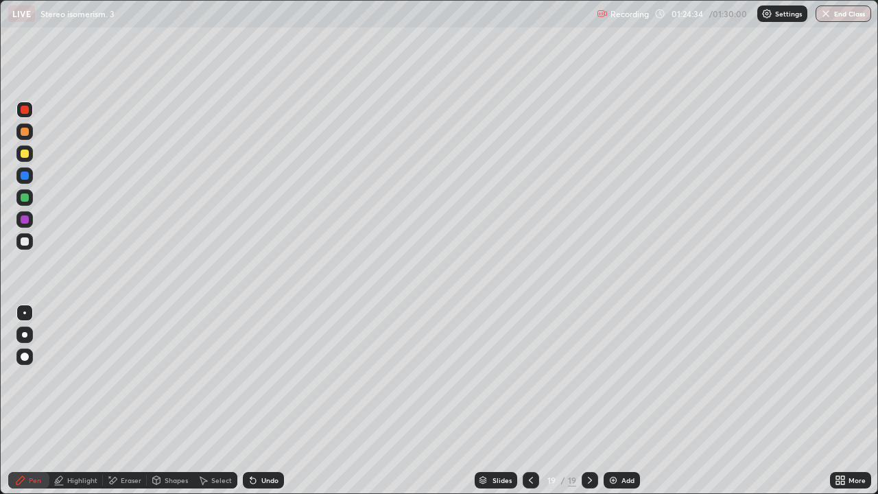
click at [25, 130] on div at bounding box center [25, 132] width 8 height 8
click at [24, 200] on div at bounding box center [25, 198] width 8 height 8
click at [29, 247] on div at bounding box center [24, 241] width 16 height 16
click at [25, 220] on div at bounding box center [25, 219] width 8 height 8
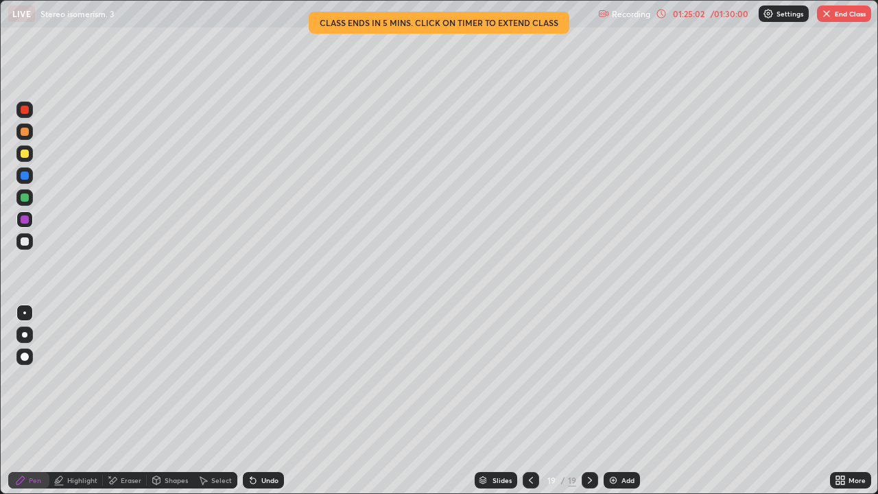
click at [23, 110] on div at bounding box center [25, 110] width 8 height 8
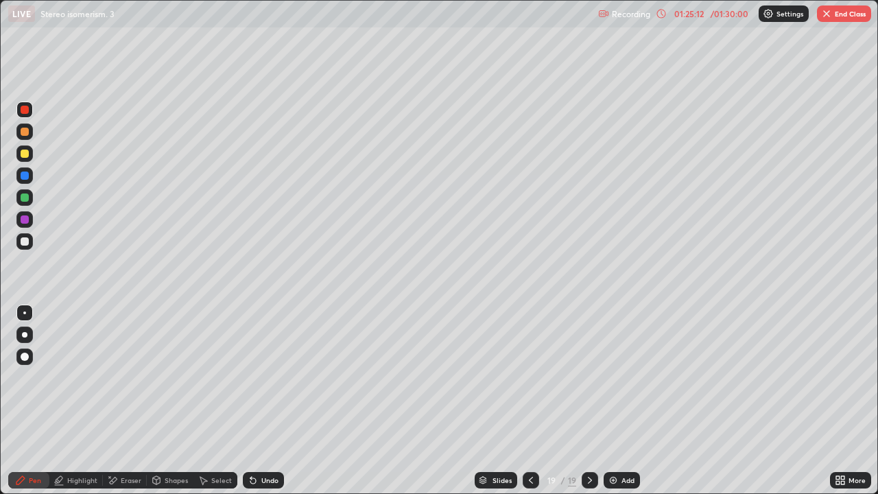
click at [723, 16] on div "/ 01:30:00" at bounding box center [729, 14] width 43 height 8
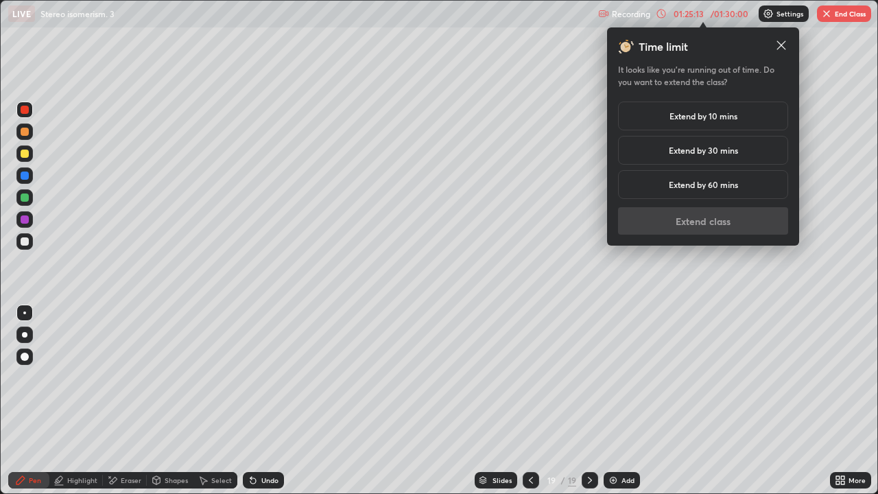
click at [715, 124] on div "Extend by 10 mins" at bounding box center [703, 116] width 170 height 29
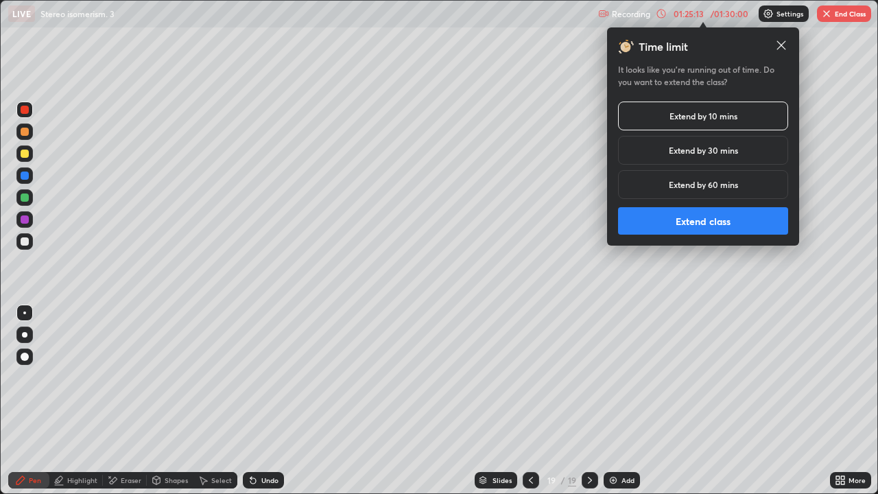
click at [704, 228] on button "Extend class" at bounding box center [703, 220] width 170 height 27
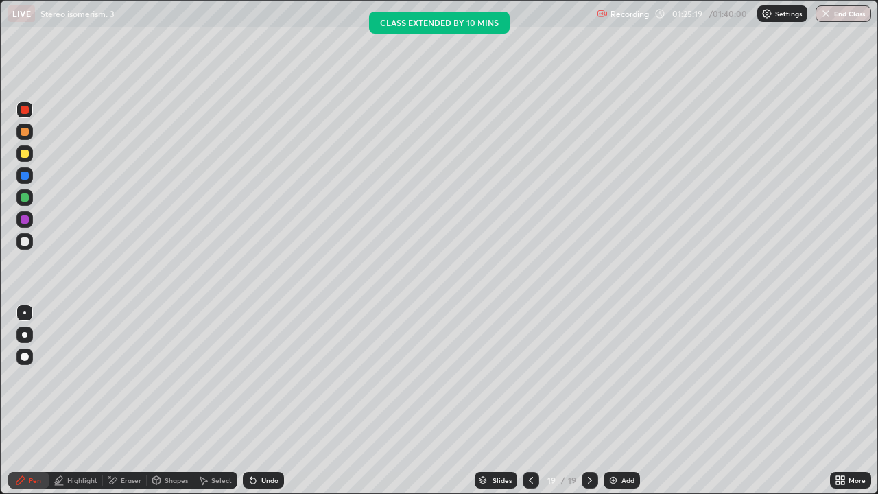
click at [120, 401] on div "Eraser" at bounding box center [125, 480] width 44 height 16
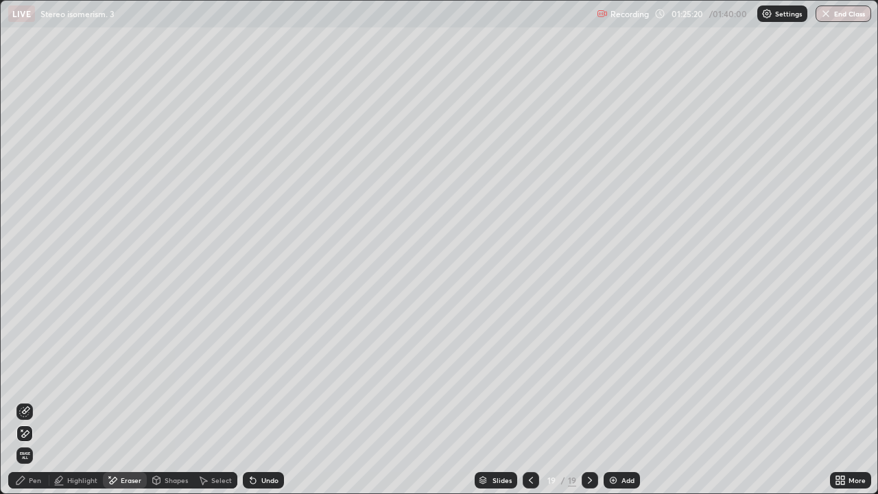
click at [30, 401] on div "Pen" at bounding box center [35, 480] width 12 height 7
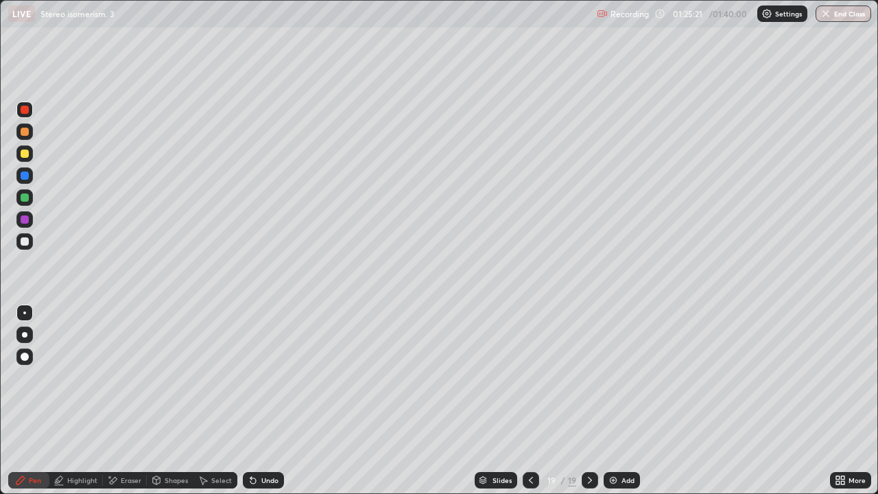
click at [23, 227] on div at bounding box center [24, 219] width 16 height 16
click at [19, 198] on div at bounding box center [24, 197] width 16 height 16
click at [268, 401] on div "Undo" at bounding box center [269, 480] width 17 height 7
click at [272, 401] on div "Undo" at bounding box center [269, 480] width 17 height 7
click at [21, 157] on div at bounding box center [24, 153] width 16 height 16
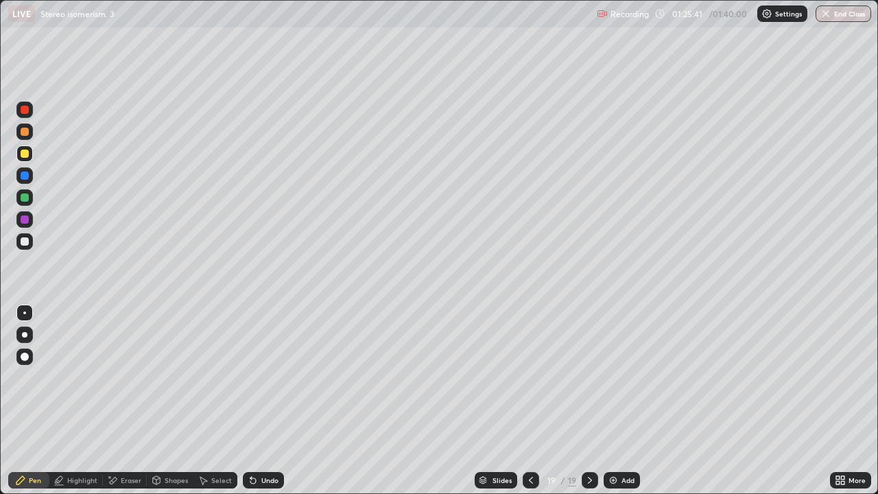
click at [32, 249] on div at bounding box center [24, 242] width 16 height 22
click at [530, 401] on icon at bounding box center [531, 480] width 11 height 11
click at [596, 401] on div at bounding box center [590, 480] width 16 height 16
click at [588, 401] on icon at bounding box center [590, 480] width 11 height 11
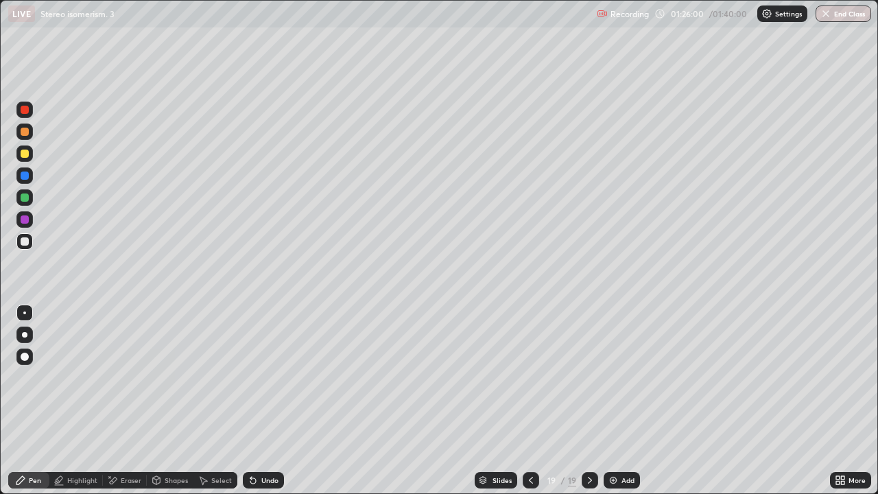
click at [23, 139] on div at bounding box center [24, 132] width 16 height 16
click at [21, 201] on div at bounding box center [24, 197] width 16 height 16
click at [23, 262] on div "Erase all" at bounding box center [24, 246] width 33 height 439
click at [618, 401] on div "Add" at bounding box center [622, 480] width 36 height 16
click at [28, 133] on div at bounding box center [25, 132] width 8 height 8
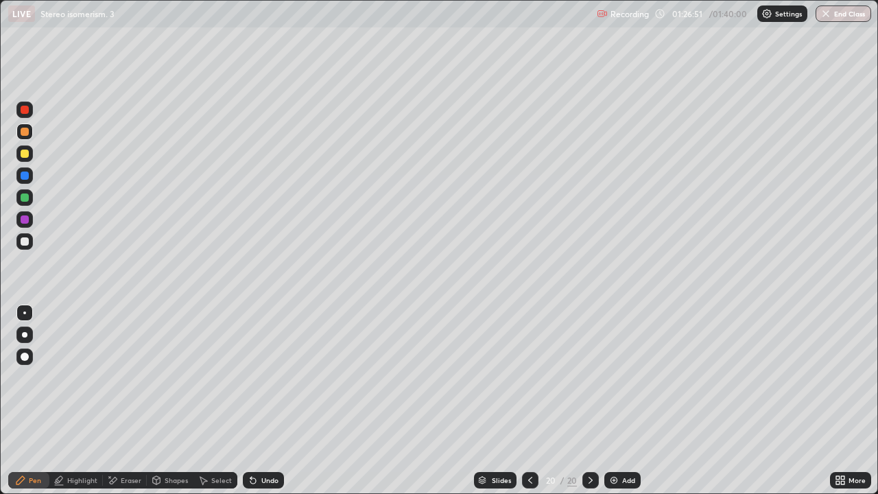
click at [26, 242] on div at bounding box center [25, 241] width 8 height 8
click at [25, 183] on div at bounding box center [24, 175] width 16 height 16
click at [22, 159] on div at bounding box center [24, 153] width 16 height 16
click at [218, 401] on div "Select" at bounding box center [221, 480] width 21 height 7
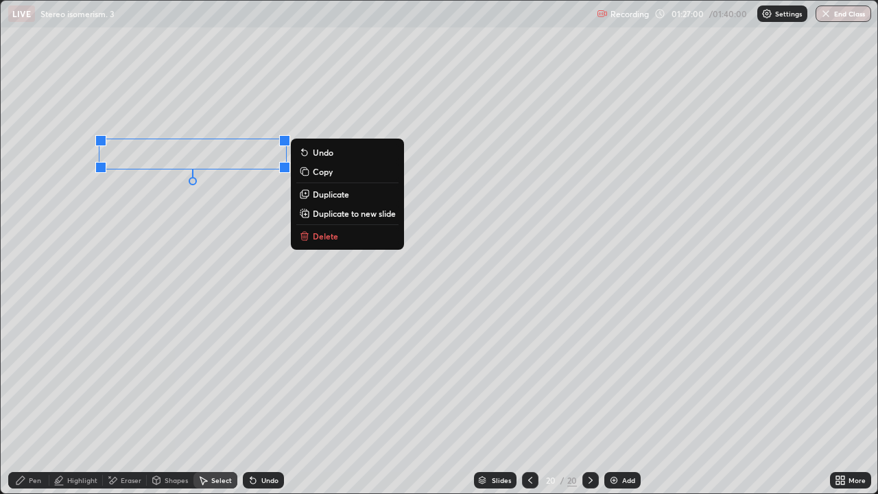
click at [327, 198] on p "Duplicate" at bounding box center [331, 194] width 36 height 11
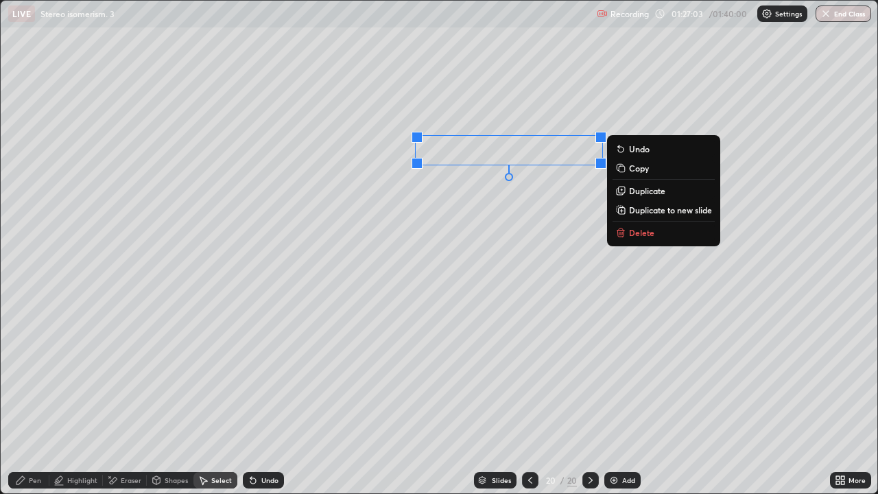
click at [29, 401] on div "Pen" at bounding box center [35, 480] width 12 height 7
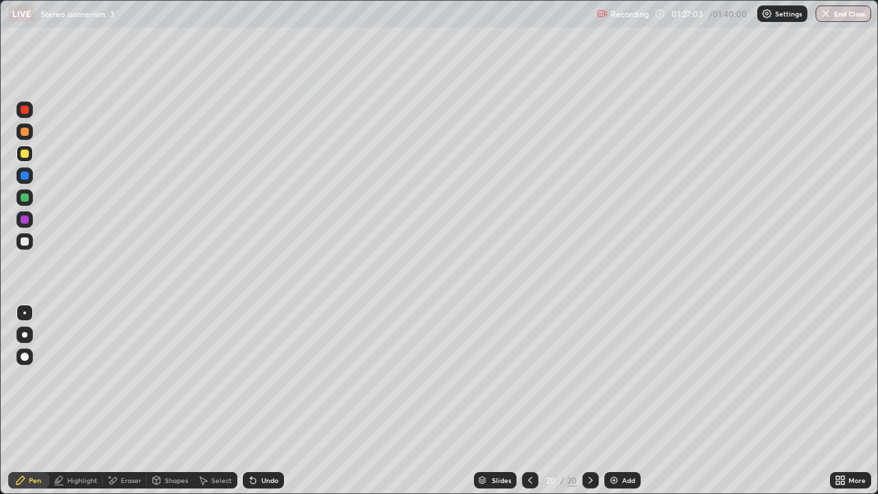
click at [25, 198] on div at bounding box center [25, 198] width 8 height 8
click at [216, 401] on div "Select" at bounding box center [221, 480] width 21 height 7
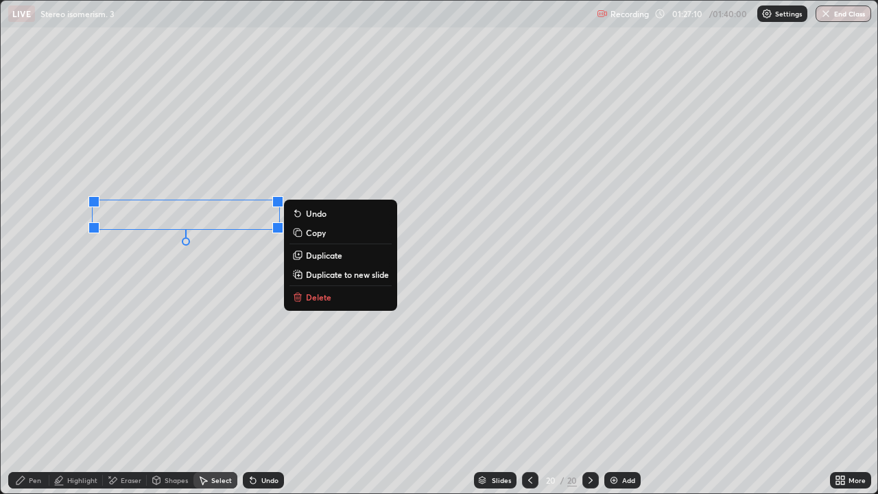
click at [32, 401] on div "Pen" at bounding box center [35, 480] width 12 height 7
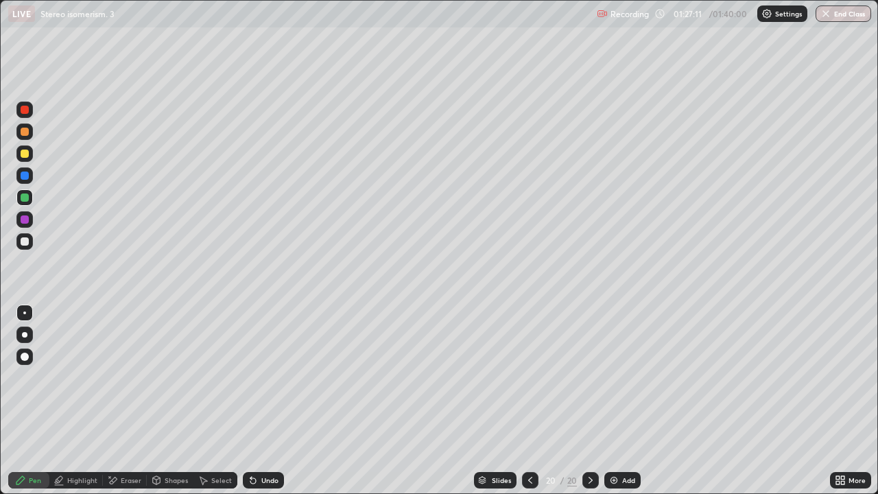
click at [27, 135] on div at bounding box center [25, 132] width 8 height 8
click at [30, 237] on div at bounding box center [24, 241] width 16 height 16
click at [215, 401] on div "Select" at bounding box center [221, 480] width 21 height 7
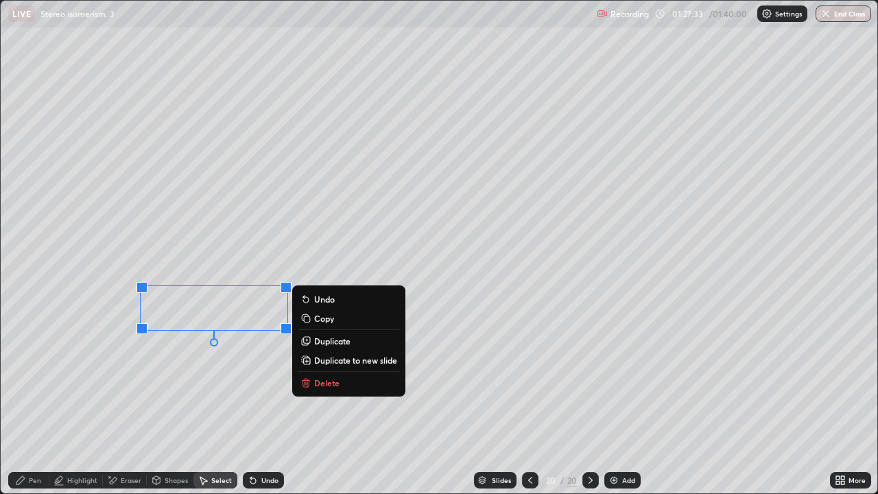
click at [322, 339] on p "Duplicate" at bounding box center [332, 341] width 36 height 11
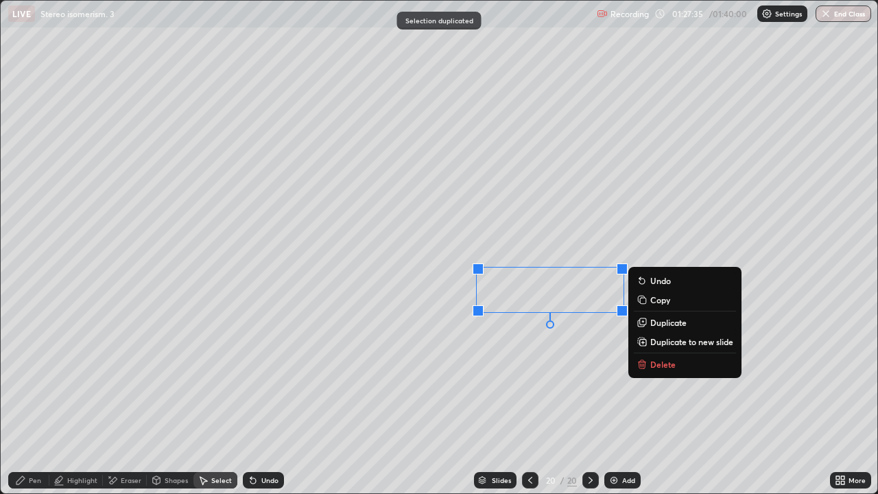
click at [128, 401] on div "Eraser" at bounding box center [131, 480] width 21 height 7
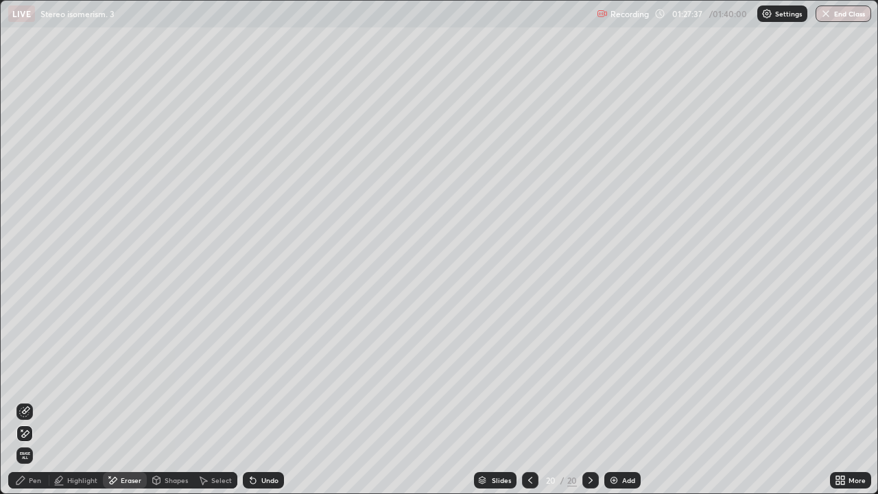
click at [25, 401] on icon at bounding box center [20, 480] width 11 height 11
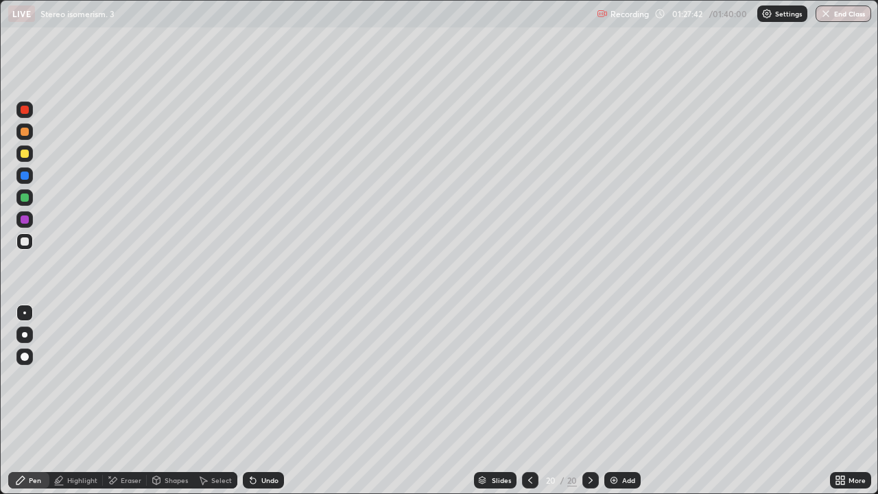
click at [22, 200] on div at bounding box center [25, 198] width 8 height 8
click at [215, 401] on div "Select" at bounding box center [221, 480] width 21 height 7
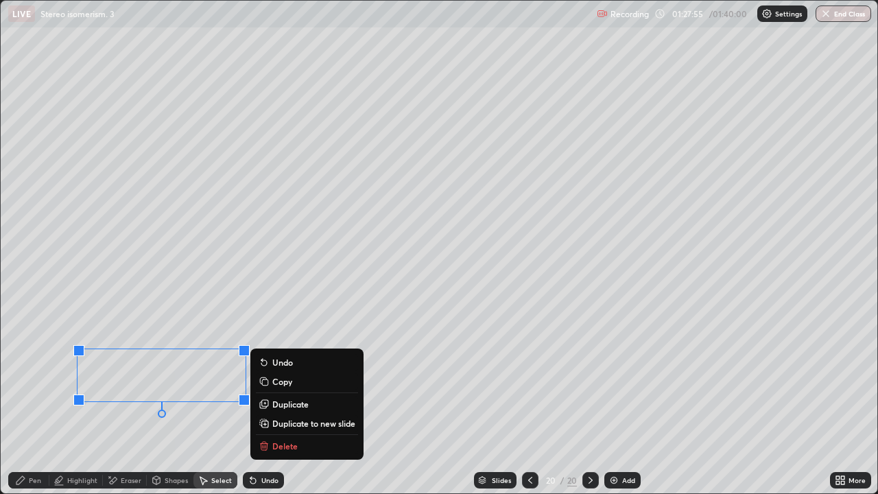
click at [281, 401] on button "Duplicate" at bounding box center [307, 404] width 102 height 16
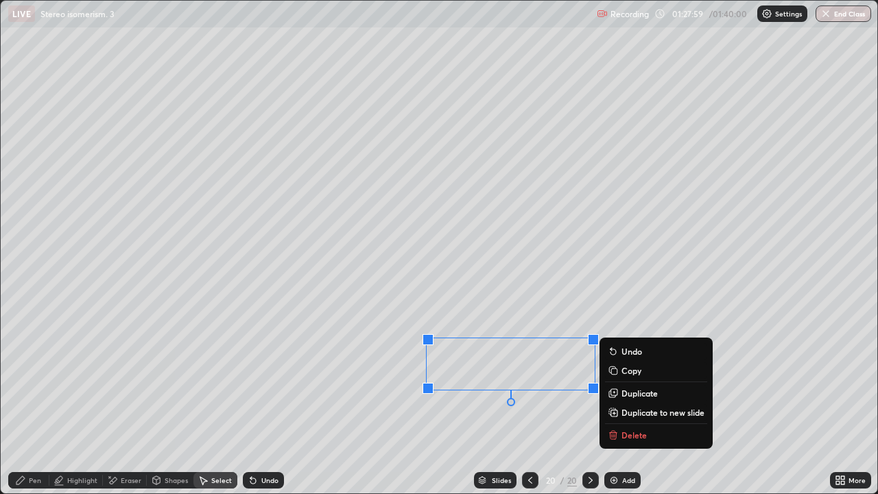
click at [124, 401] on div "Eraser" at bounding box center [131, 480] width 21 height 7
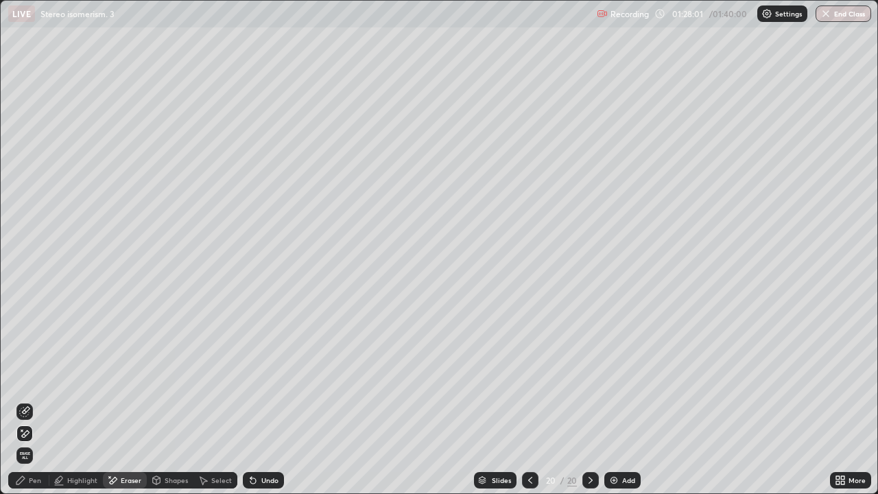
click at [14, 401] on div "Pen" at bounding box center [28, 480] width 41 height 16
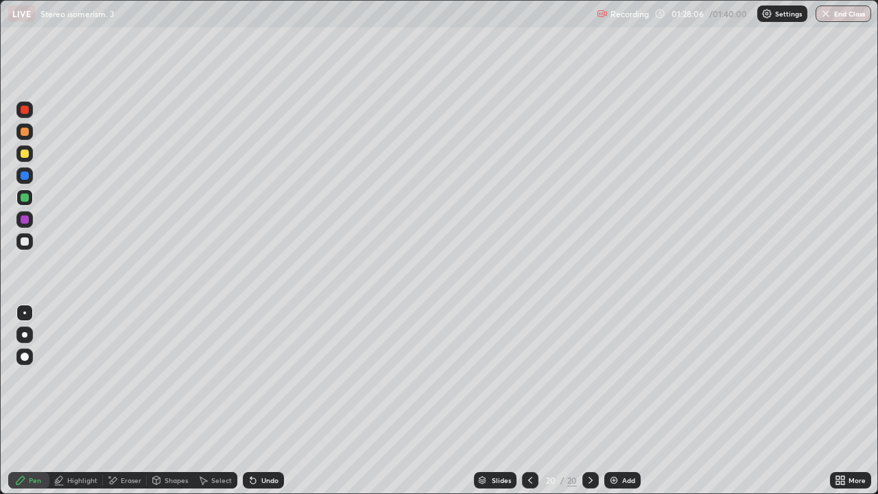
click at [209, 401] on div "Select" at bounding box center [216, 480] width 44 height 16
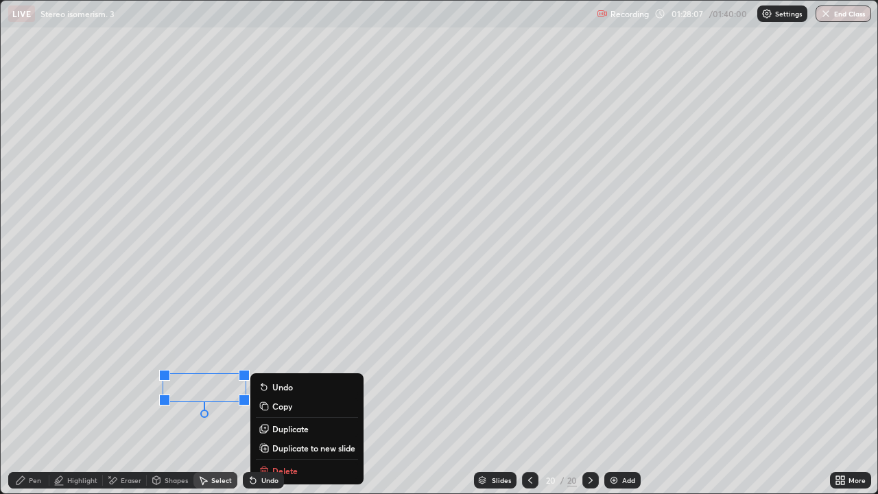
click at [277, 401] on p "Duplicate" at bounding box center [290, 428] width 36 height 11
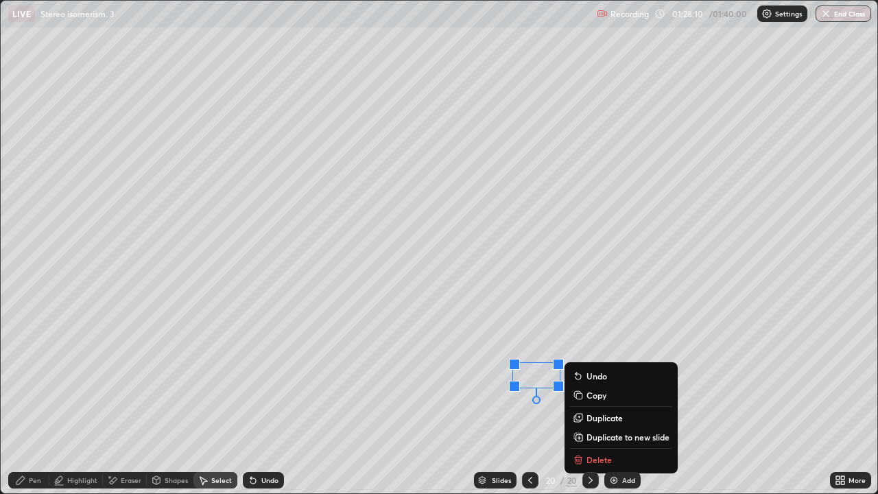
click at [509, 401] on div "0 ° Undo Copy Duplicate Duplicate to new slide Delete" at bounding box center [439, 247] width 877 height 493
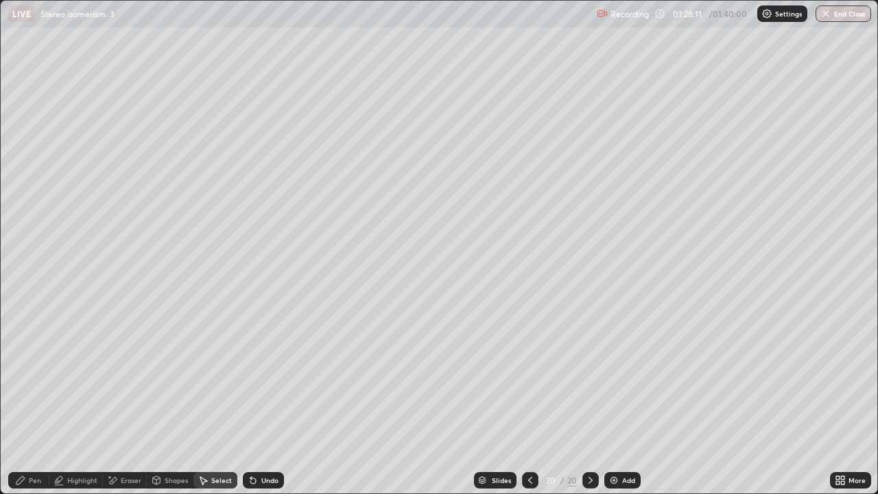
click at [123, 401] on div "Eraser" at bounding box center [131, 480] width 21 height 7
click at [14, 401] on div "Pen" at bounding box center [28, 480] width 41 height 16
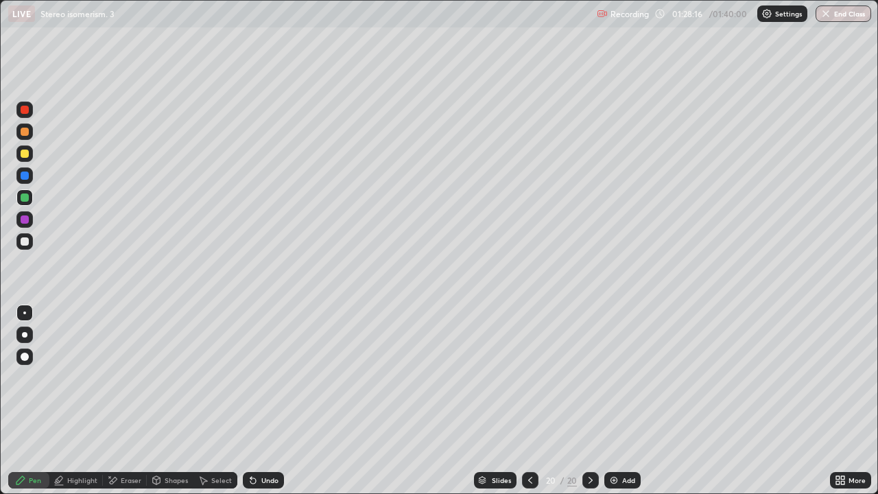
click at [212, 401] on div "Select" at bounding box center [221, 480] width 21 height 7
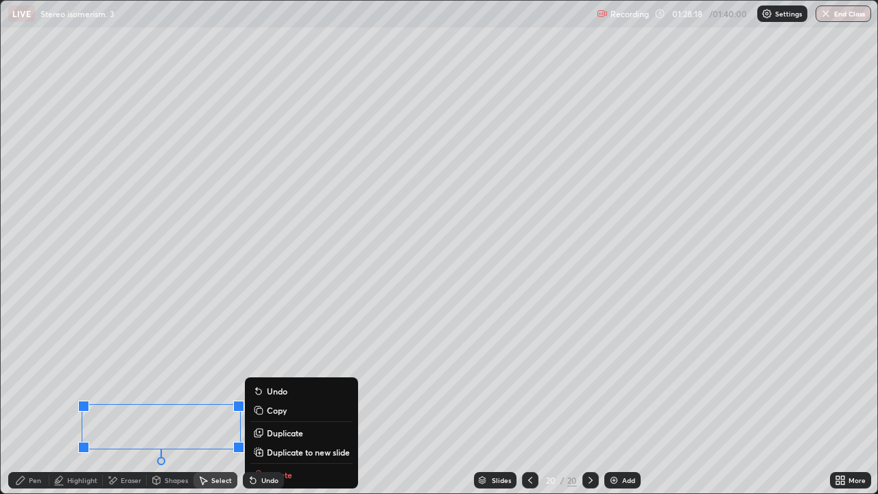
click at [275, 401] on p "Duplicate" at bounding box center [285, 432] width 36 height 11
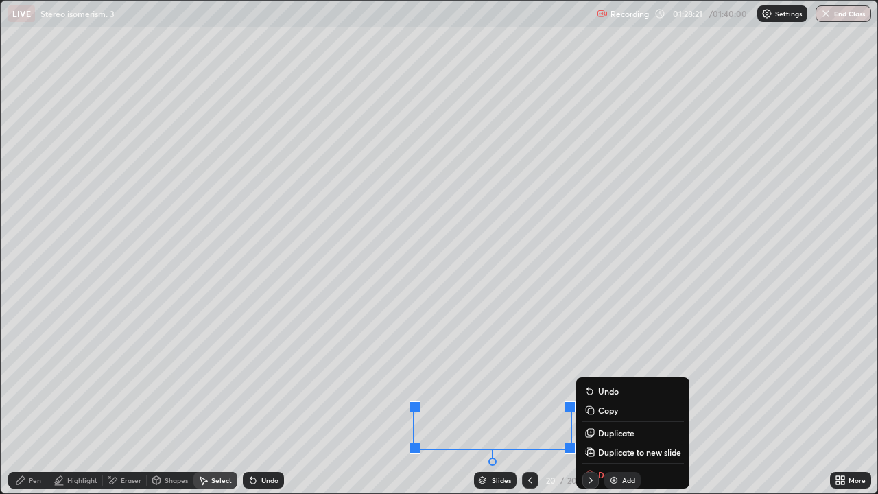
click at [128, 401] on div "Eraser" at bounding box center [131, 480] width 21 height 7
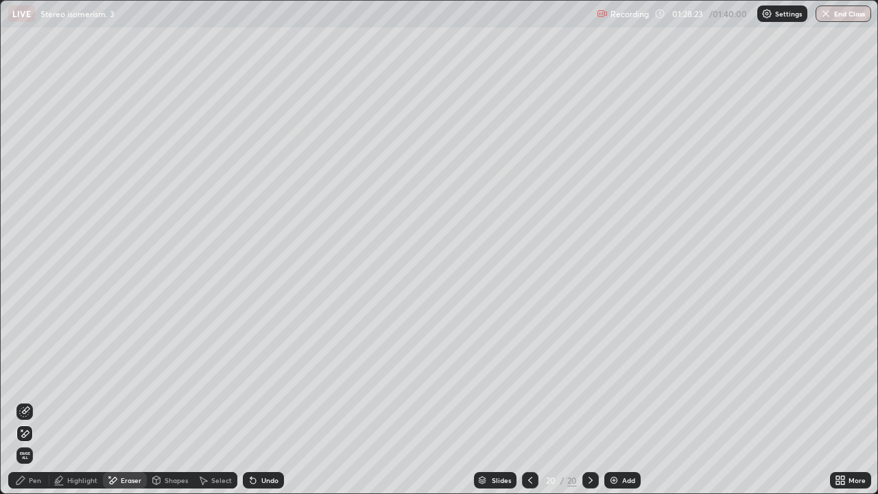
click at [19, 401] on div "Pen" at bounding box center [28, 480] width 41 height 16
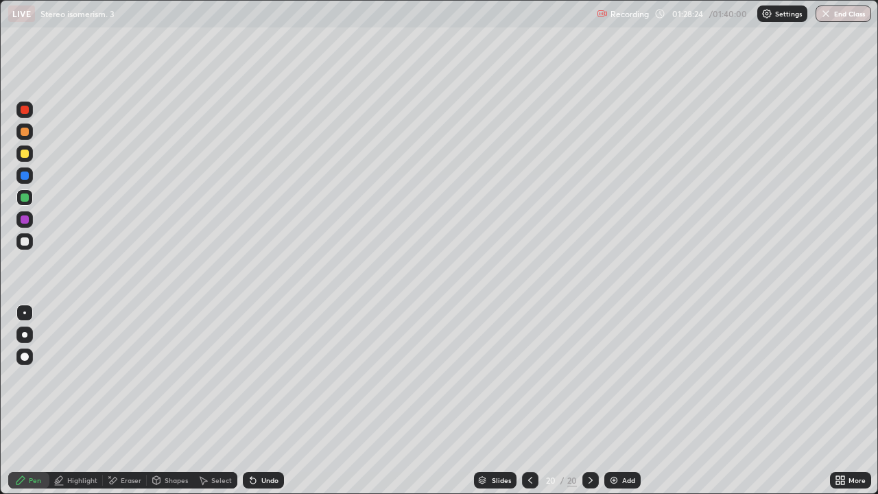
click at [25, 156] on div at bounding box center [25, 154] width 8 height 8
click at [618, 401] on img at bounding box center [614, 480] width 11 height 11
click at [172, 401] on div "Shapes" at bounding box center [170, 480] width 47 height 16
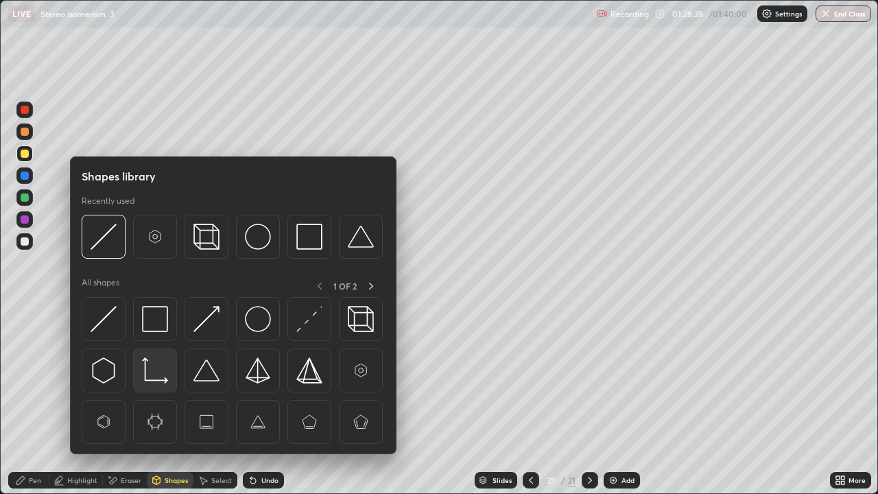
click at [152, 367] on img at bounding box center [155, 370] width 26 height 26
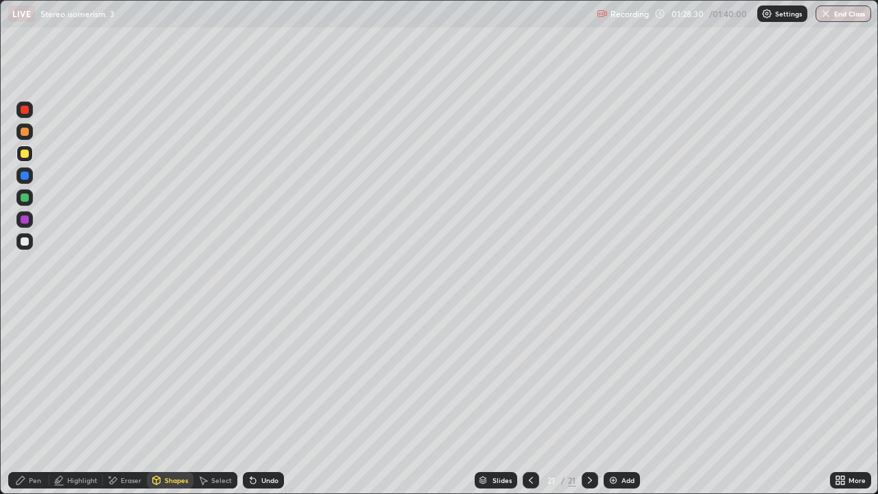
click at [217, 401] on div "Select" at bounding box center [221, 480] width 21 height 7
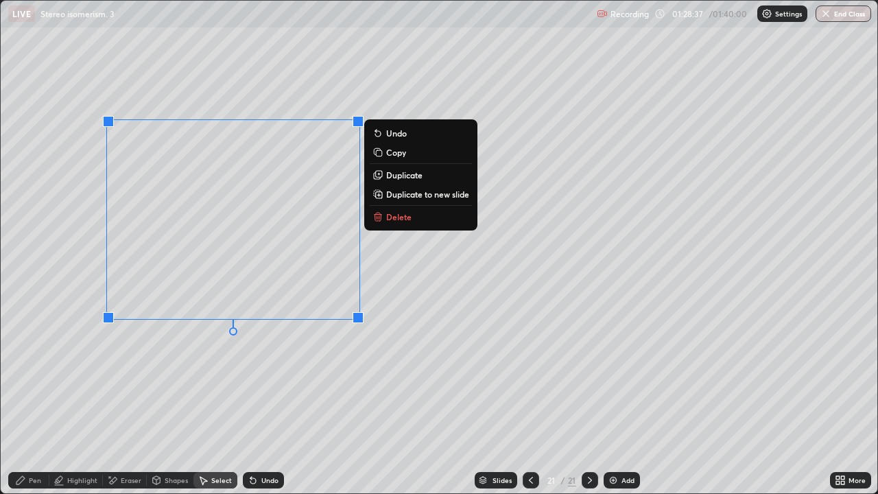
click at [391, 174] on p "Duplicate" at bounding box center [404, 174] width 36 height 11
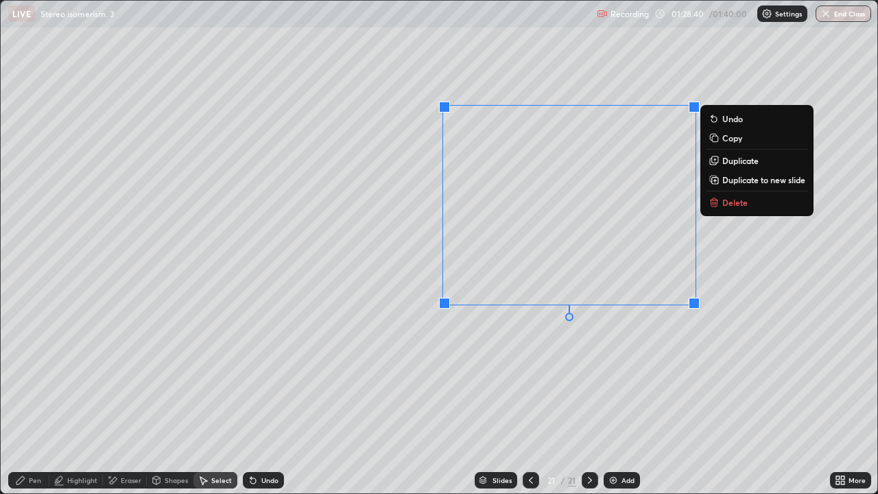
click at [36, 401] on div "Pen" at bounding box center [35, 480] width 12 height 7
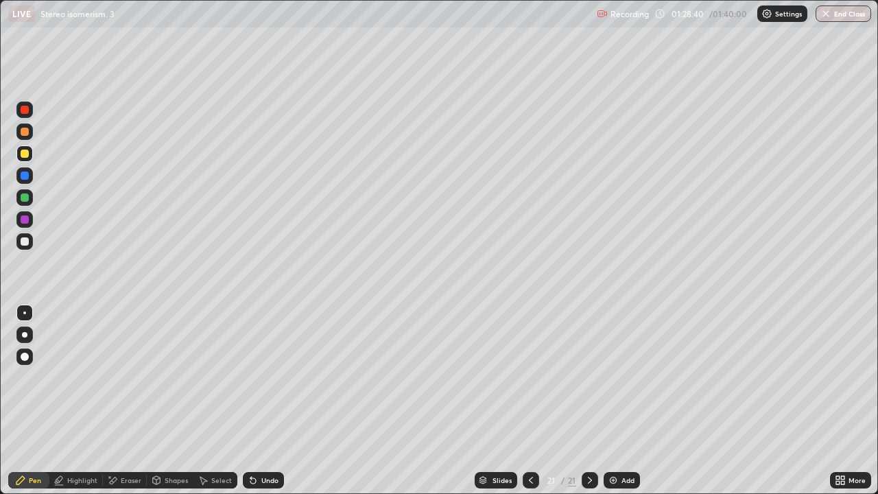
click at [19, 197] on div at bounding box center [24, 197] width 16 height 16
click at [31, 248] on div at bounding box center [24, 241] width 16 height 16
click at [529, 401] on div at bounding box center [531, 480] width 16 height 16
click at [585, 401] on div at bounding box center [590, 480] width 16 height 16
click at [221, 401] on div "Select" at bounding box center [221, 480] width 21 height 7
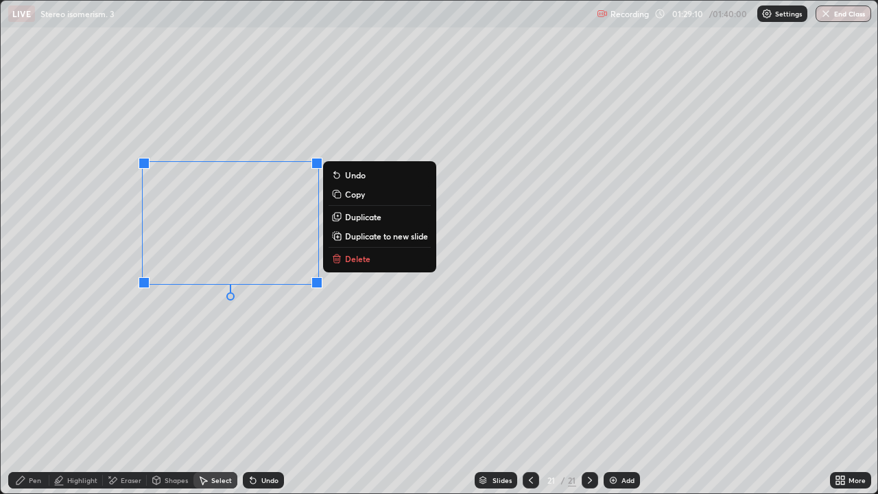
click at [359, 220] on p "Duplicate" at bounding box center [363, 216] width 36 height 11
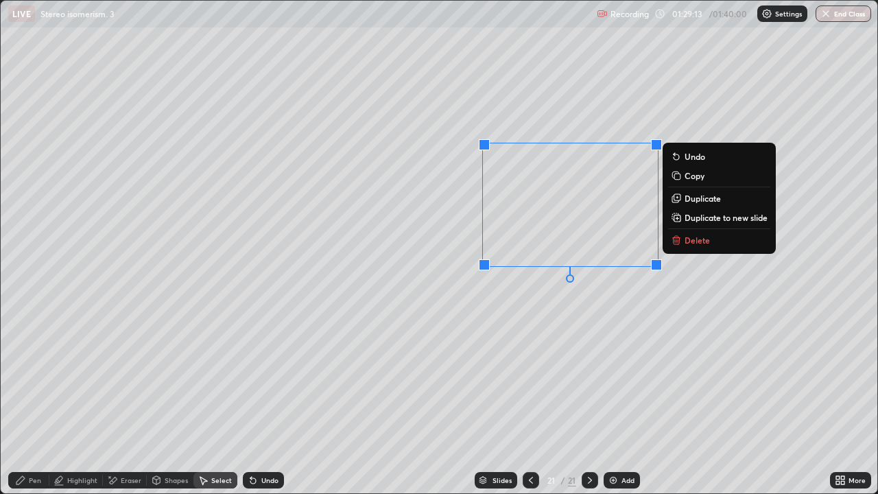
click at [132, 401] on div "Eraser" at bounding box center [131, 480] width 21 height 7
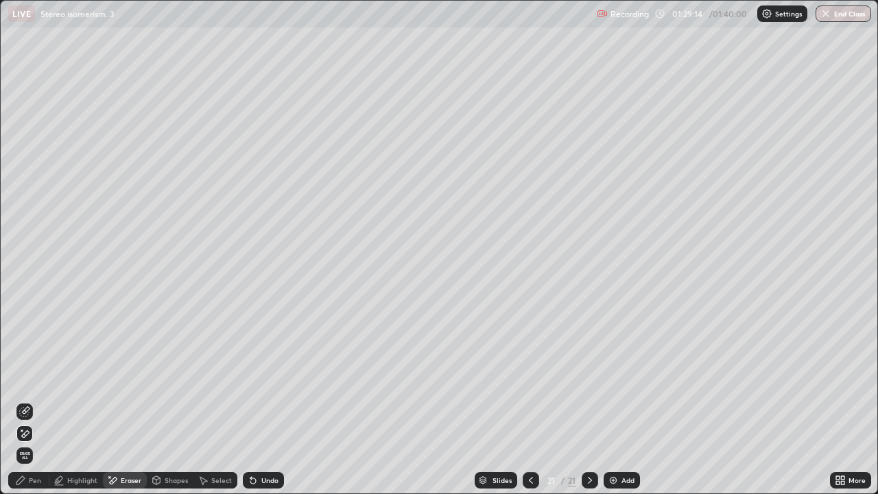
click at [35, 401] on div "Pen" at bounding box center [35, 480] width 12 height 7
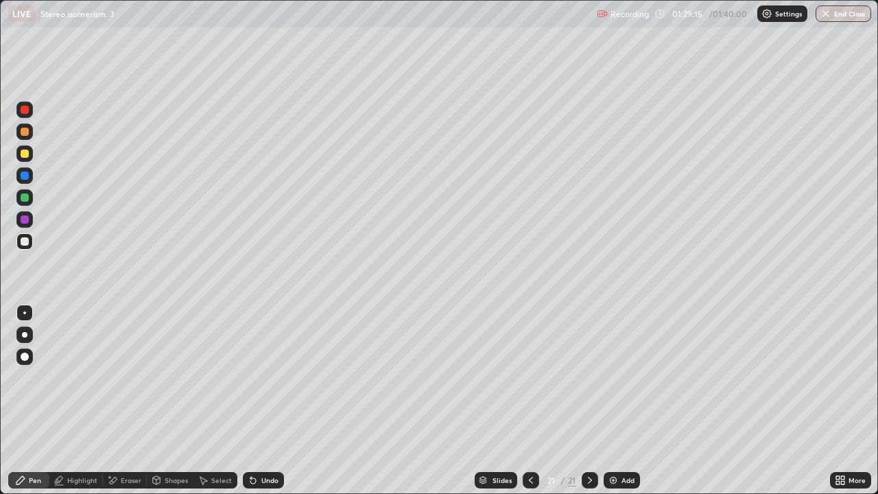
click at [24, 198] on div at bounding box center [25, 198] width 8 height 8
click at [259, 401] on div "Undo" at bounding box center [263, 480] width 41 height 16
click at [265, 401] on div "Undo" at bounding box center [263, 480] width 41 height 16
click at [17, 154] on div at bounding box center [24, 153] width 16 height 16
click at [23, 200] on div at bounding box center [25, 198] width 8 height 8
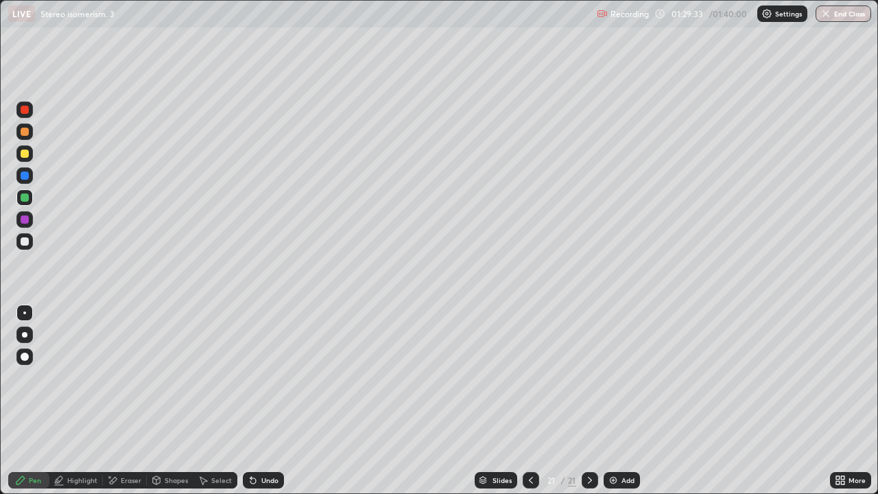
click at [254, 401] on div "Undo" at bounding box center [263, 480] width 41 height 16
click at [261, 401] on div "Undo" at bounding box center [263, 480] width 41 height 16
click at [251, 401] on icon at bounding box center [252, 480] width 5 height 5
click at [261, 401] on div "Undo" at bounding box center [269, 480] width 17 height 7
click at [30, 155] on div at bounding box center [24, 153] width 16 height 16
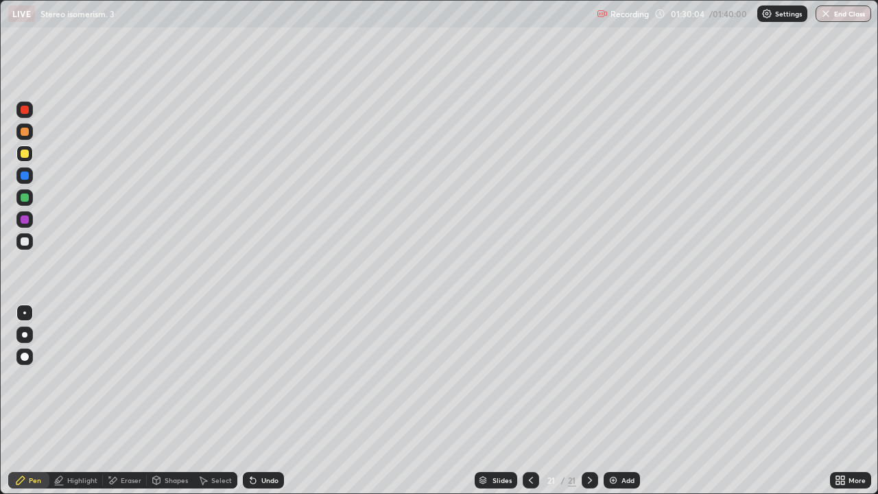
click at [27, 196] on div at bounding box center [25, 198] width 8 height 8
click at [27, 248] on div at bounding box center [24, 241] width 16 height 16
click at [589, 401] on icon at bounding box center [590, 480] width 11 height 11
click at [611, 401] on img at bounding box center [613, 480] width 11 height 11
click at [25, 132] on div at bounding box center [25, 132] width 8 height 8
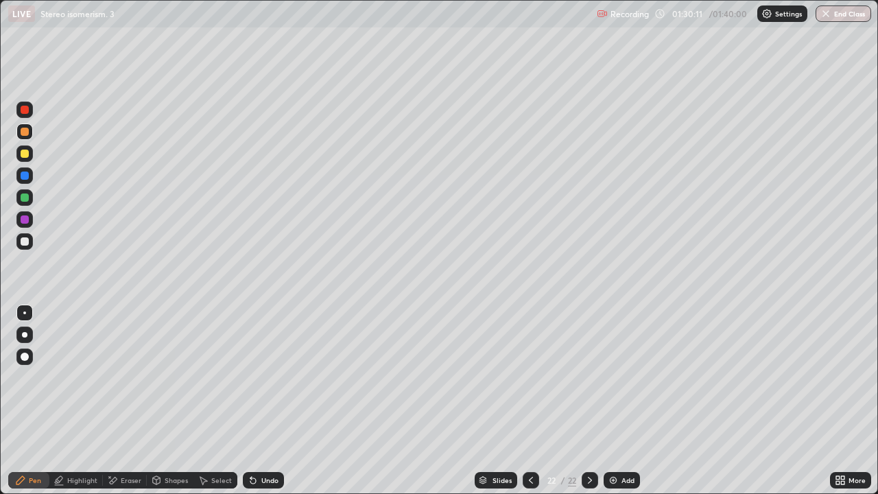
click at [257, 401] on div "Undo" at bounding box center [263, 480] width 41 height 16
click at [230, 401] on div "Select" at bounding box center [216, 480] width 44 height 16
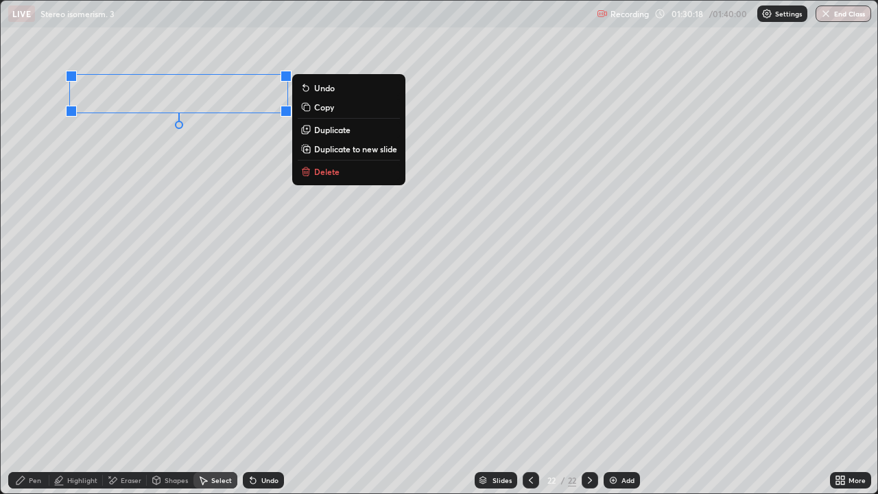
click at [323, 132] on p "Duplicate" at bounding box center [332, 129] width 36 height 11
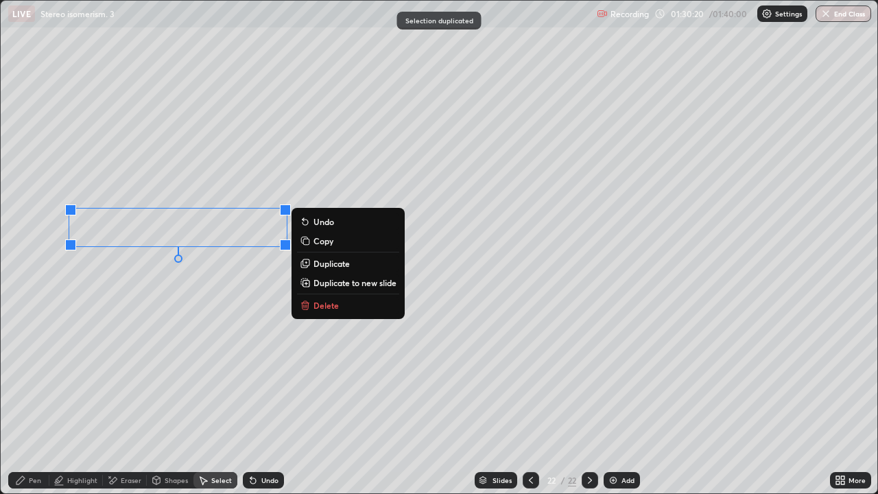
click at [298, 224] on button "Undo" at bounding box center [348, 221] width 102 height 16
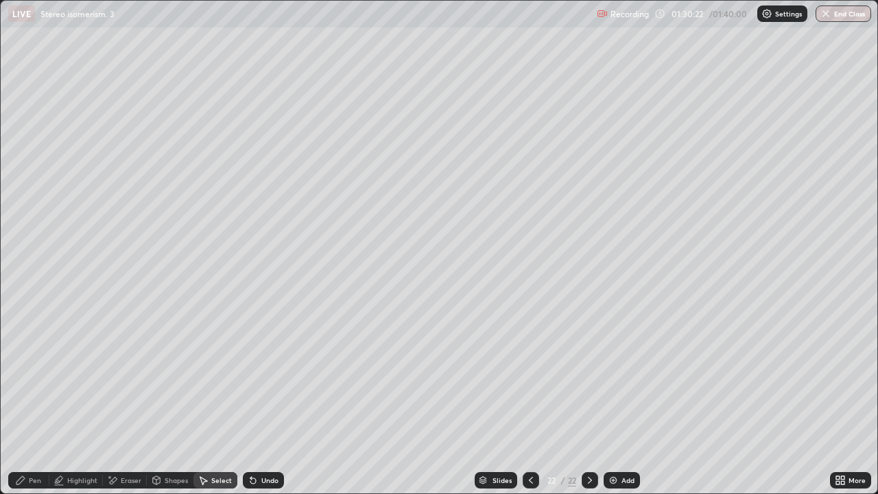
click at [257, 401] on div "Undo" at bounding box center [263, 480] width 41 height 16
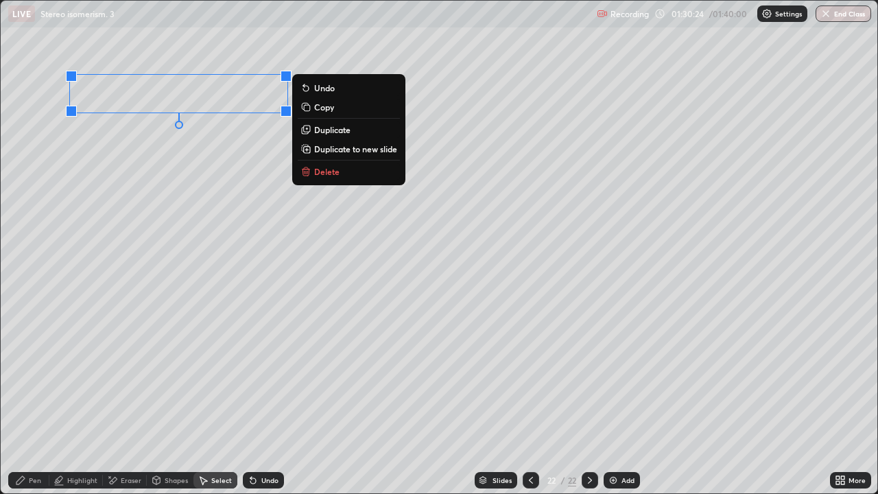
click at [340, 134] on p "Duplicate" at bounding box center [332, 129] width 36 height 11
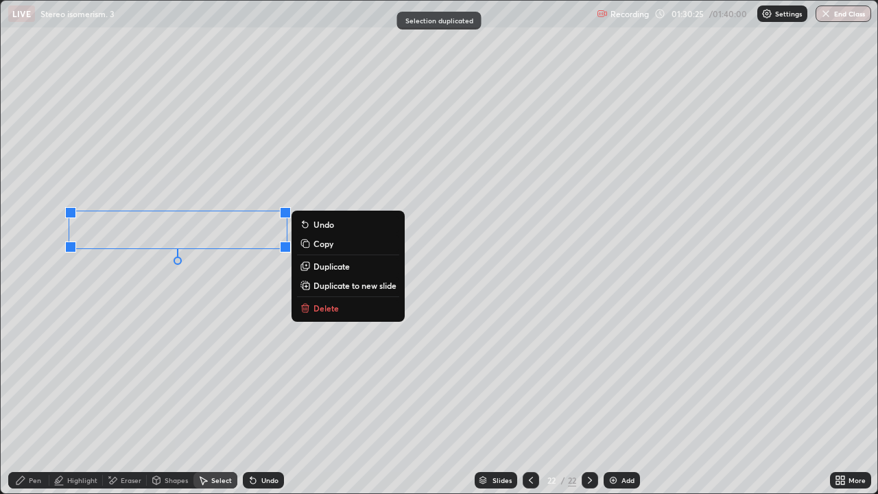
click at [35, 401] on div "Pen" at bounding box center [35, 480] width 12 height 7
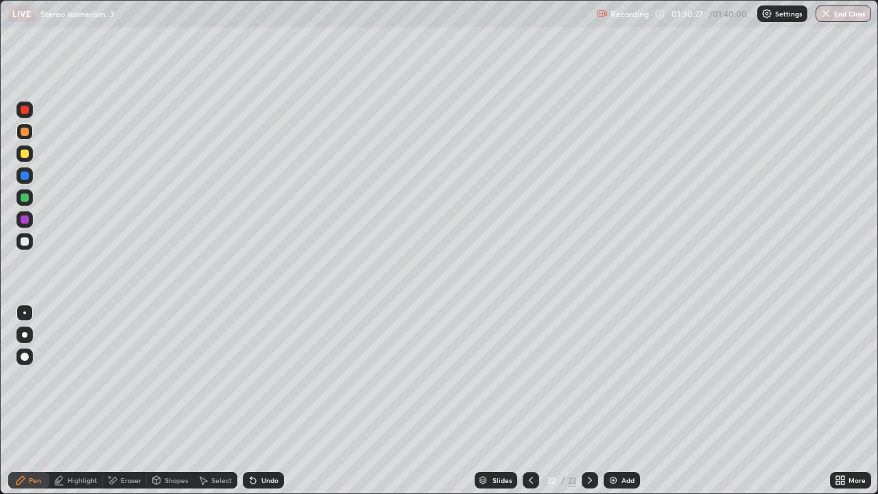
click at [130, 401] on div "Eraser" at bounding box center [131, 480] width 21 height 7
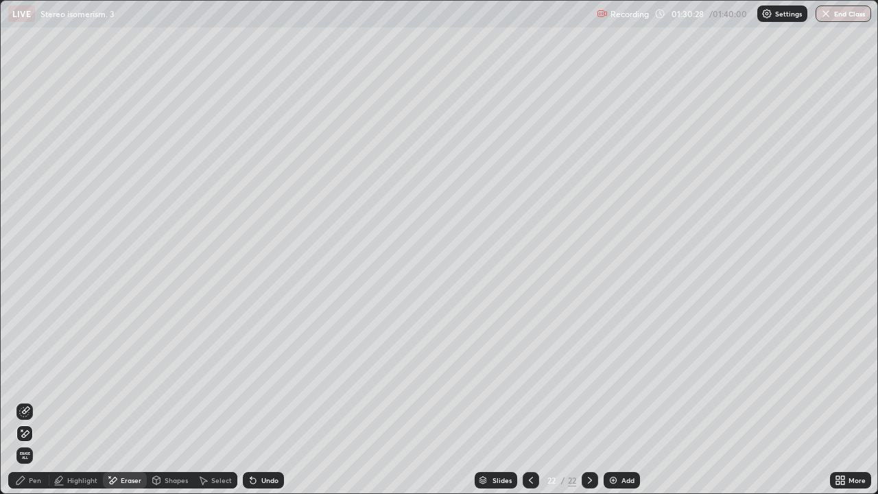
click at [43, 401] on div "Pen" at bounding box center [28, 480] width 41 height 16
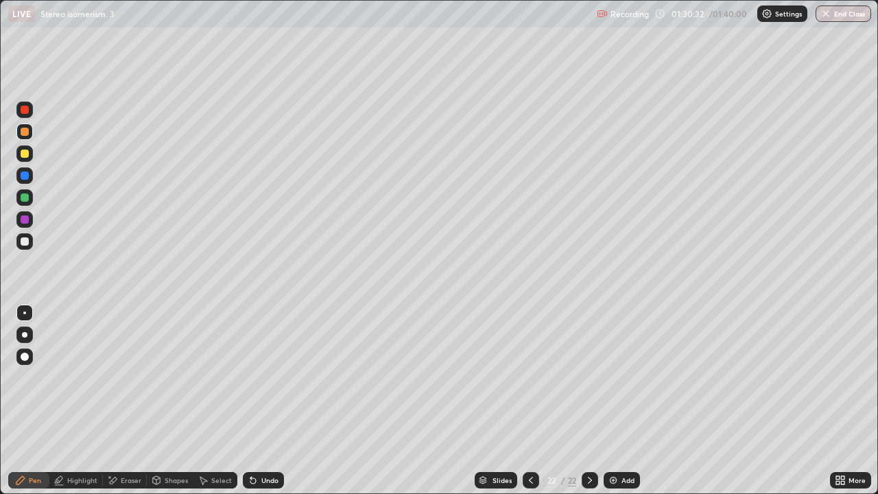
click at [25, 241] on div at bounding box center [25, 241] width 8 height 8
click at [259, 401] on div "Undo" at bounding box center [263, 480] width 41 height 16
click at [19, 201] on div at bounding box center [24, 197] width 16 height 16
click at [141, 401] on div "Eraser" at bounding box center [125, 480] width 44 height 16
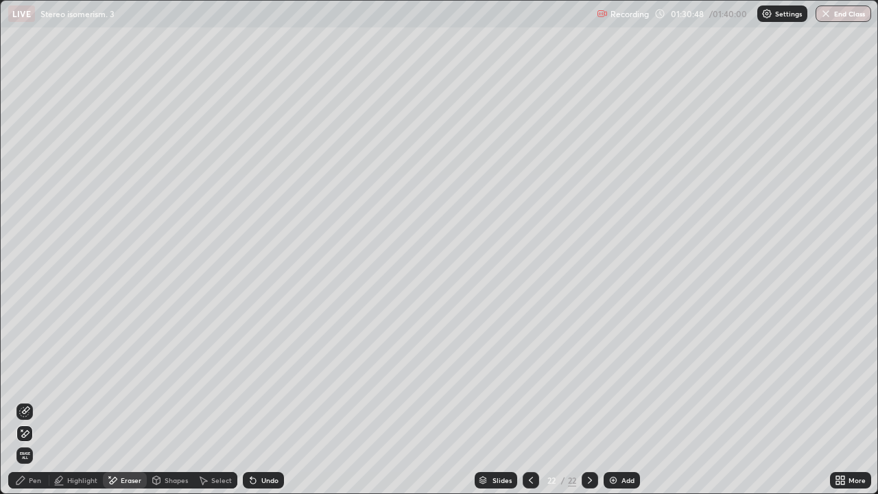
click at [43, 401] on div "Pen" at bounding box center [28, 480] width 41 height 16
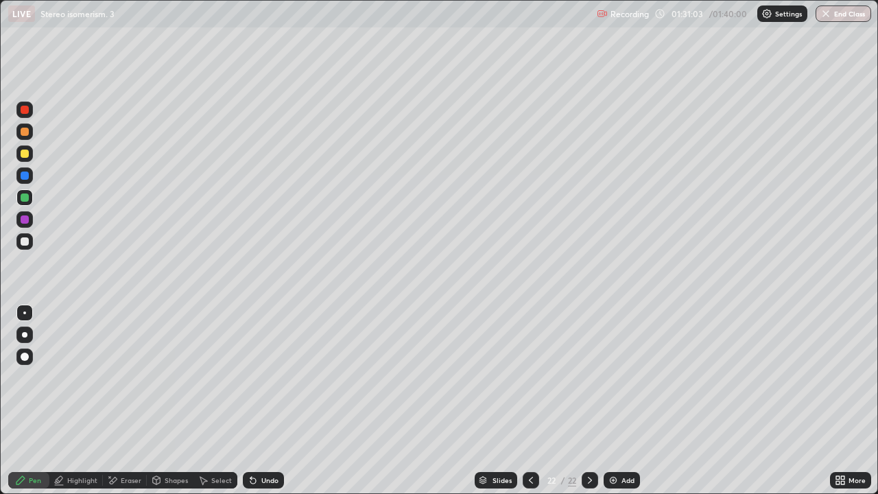
click at [19, 154] on div at bounding box center [24, 153] width 16 height 16
click at [27, 172] on div at bounding box center [25, 176] width 8 height 8
click at [24, 131] on div at bounding box center [25, 132] width 8 height 8
click at [32, 199] on div at bounding box center [24, 197] width 16 height 16
click at [527, 401] on div at bounding box center [531, 480] width 16 height 16
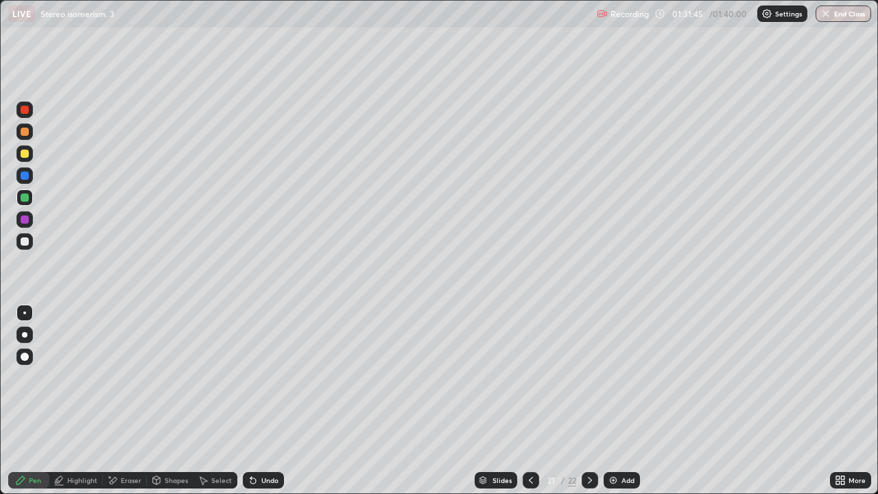
click at [531, 401] on icon at bounding box center [531, 480] width 11 height 11
click at [529, 401] on icon at bounding box center [531, 480] width 11 height 11
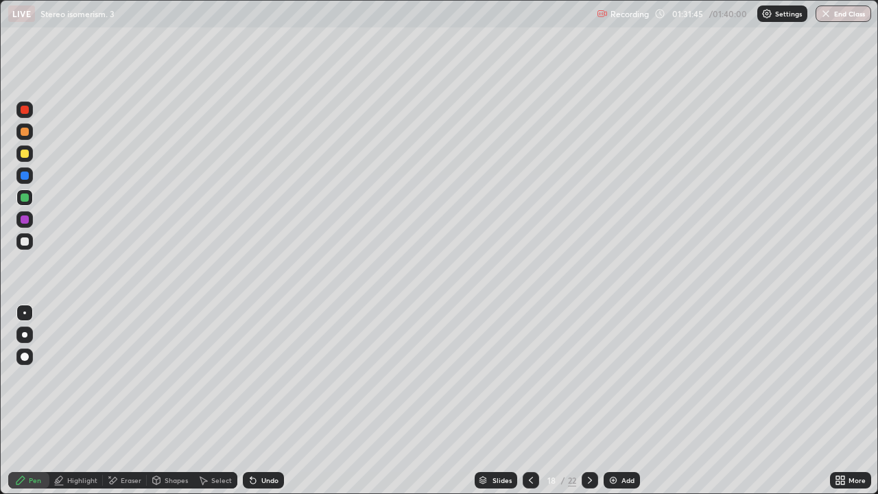
click at [529, 401] on icon at bounding box center [531, 480] width 4 height 7
click at [589, 401] on icon at bounding box center [590, 480] width 4 height 7
click at [588, 401] on icon at bounding box center [590, 480] width 4 height 7
click at [588, 401] on icon at bounding box center [590, 480] width 11 height 11
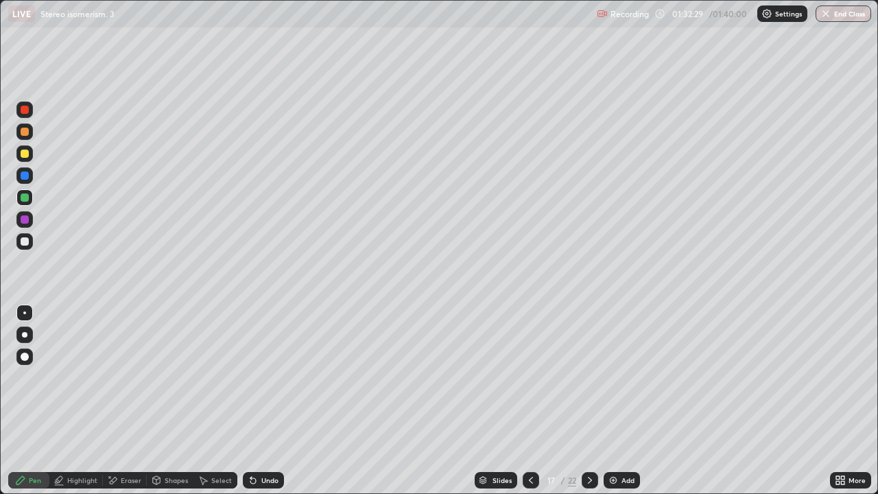
click at [589, 401] on icon at bounding box center [590, 480] width 4 height 7
click at [587, 401] on icon at bounding box center [590, 480] width 11 height 11
click at [594, 401] on div at bounding box center [590, 480] width 16 height 16
click at [590, 401] on icon at bounding box center [590, 480] width 11 height 11
click at [591, 401] on icon at bounding box center [590, 480] width 11 height 11
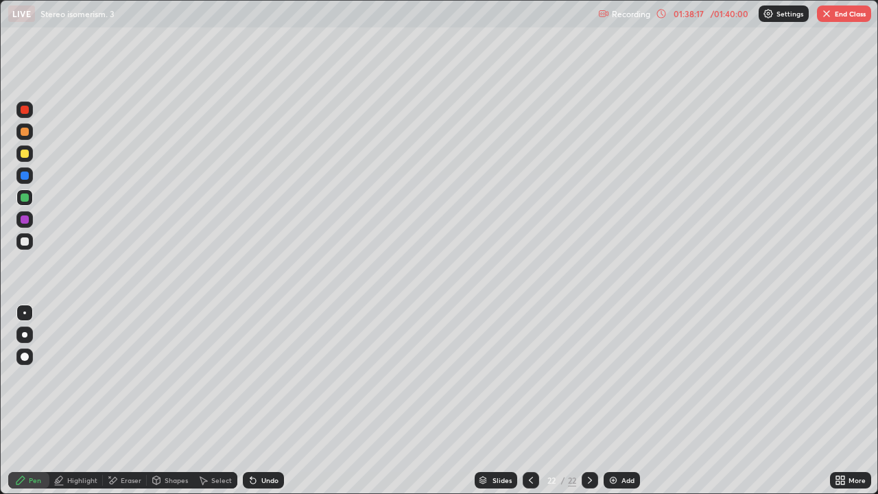
click at [845, 12] on button "End Class" at bounding box center [844, 13] width 54 height 16
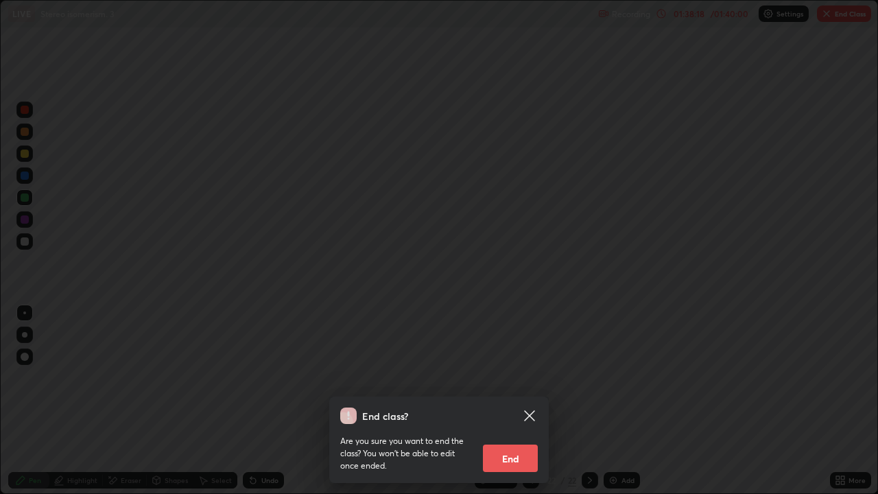
click at [517, 401] on button "End" at bounding box center [510, 458] width 55 height 27
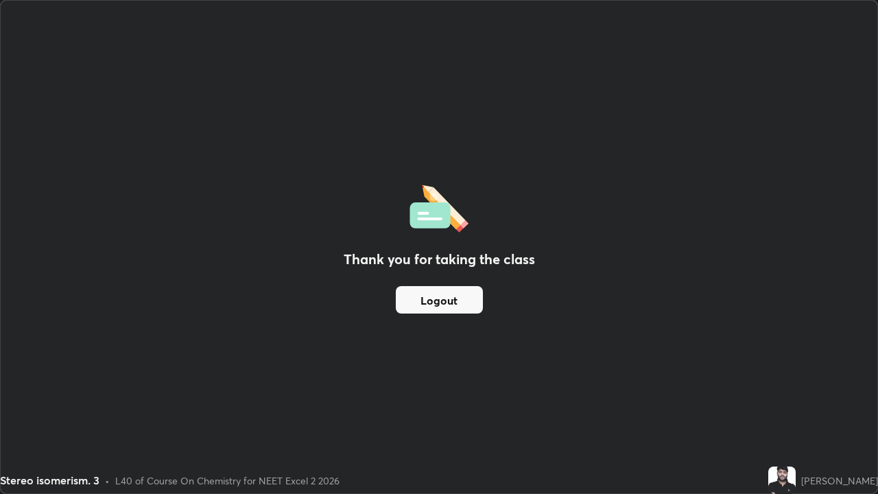
click at [444, 294] on button "Logout" at bounding box center [439, 299] width 87 height 27
